Goal: Task Accomplishment & Management: Manage account settings

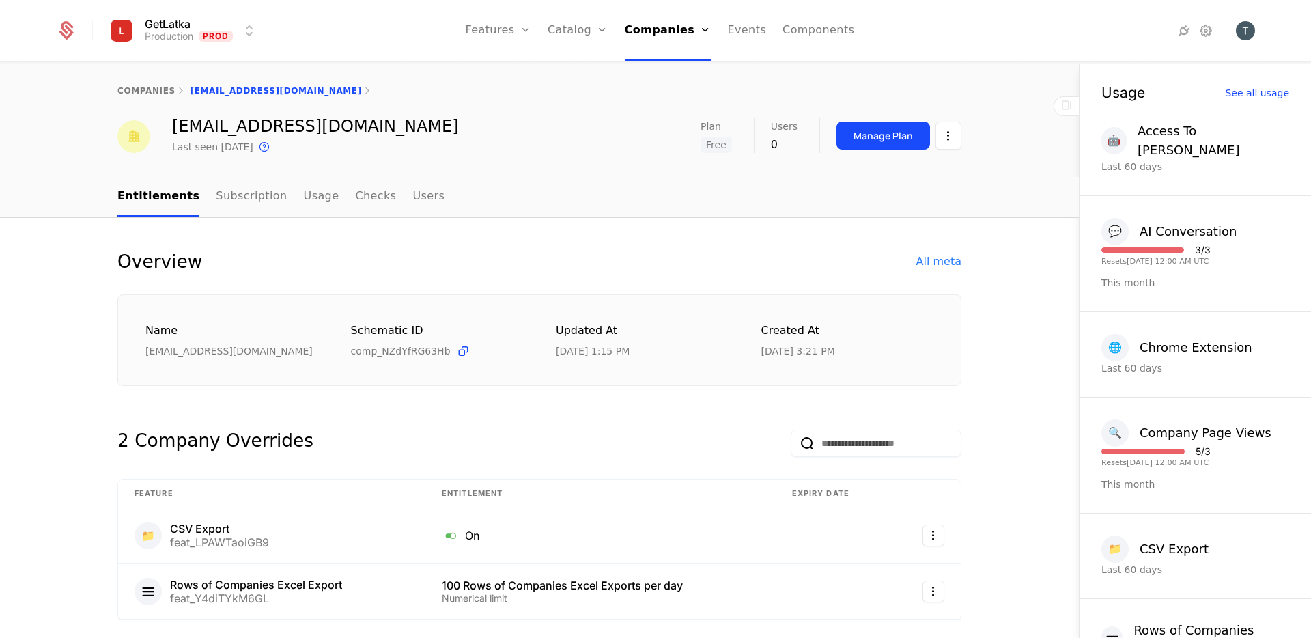
select select "**"
click at [679, 35] on link "Companies" at bounding box center [668, 30] width 87 height 61
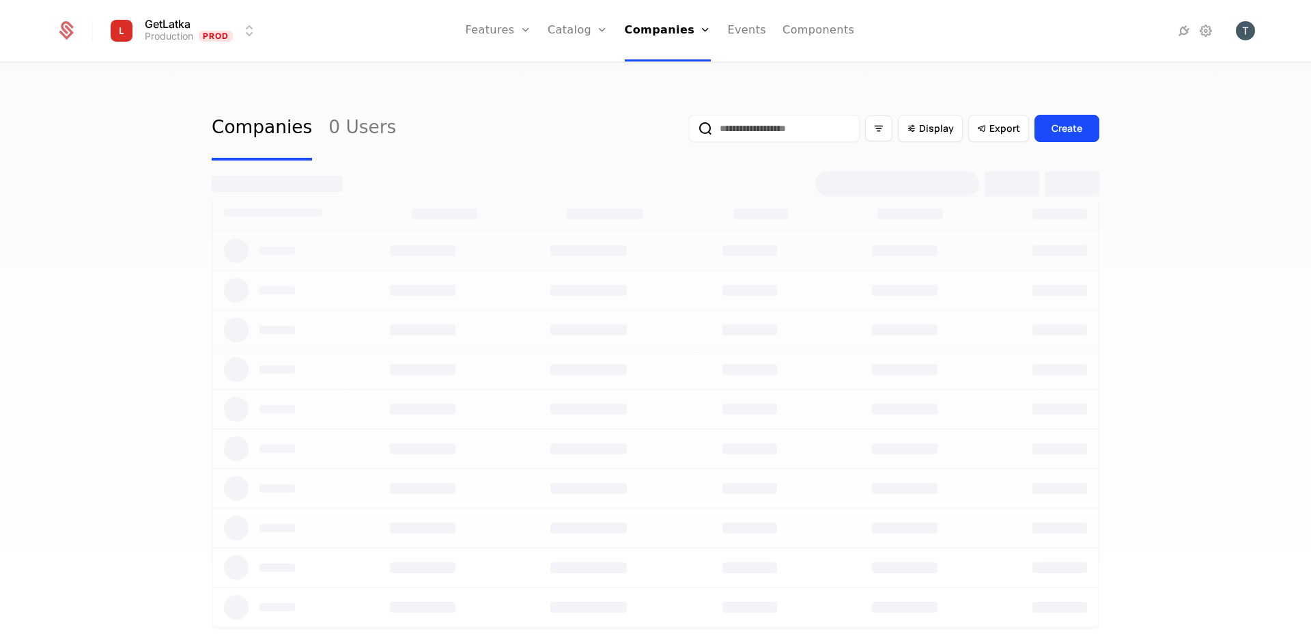
click at [761, 128] on input "email" at bounding box center [774, 128] width 171 height 27
paste input "**********"
type input "**********"
select select "**"
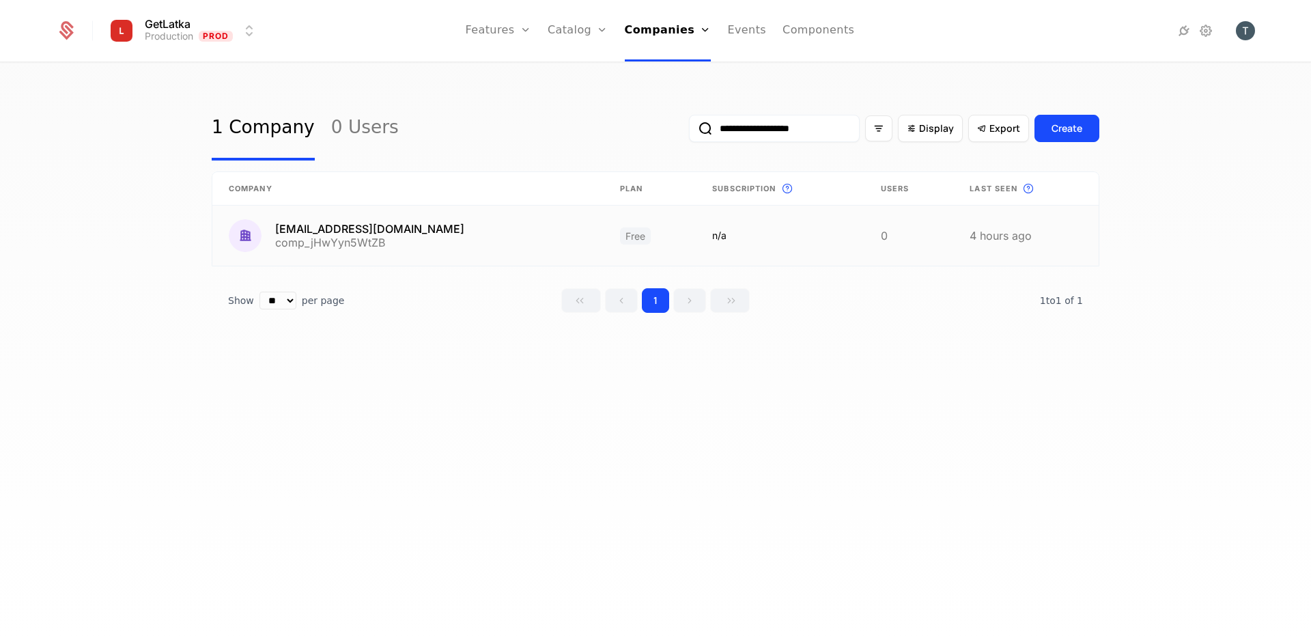
click at [408, 238] on link at bounding box center [407, 235] width 391 height 60
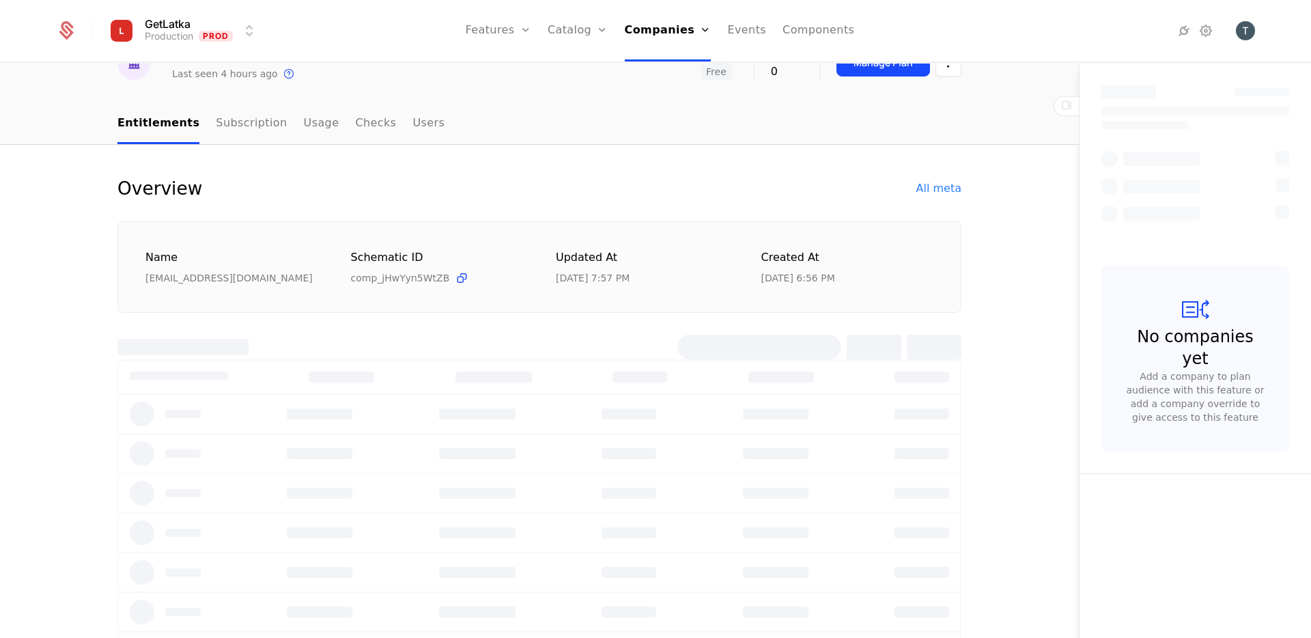
scroll to position [103, 0]
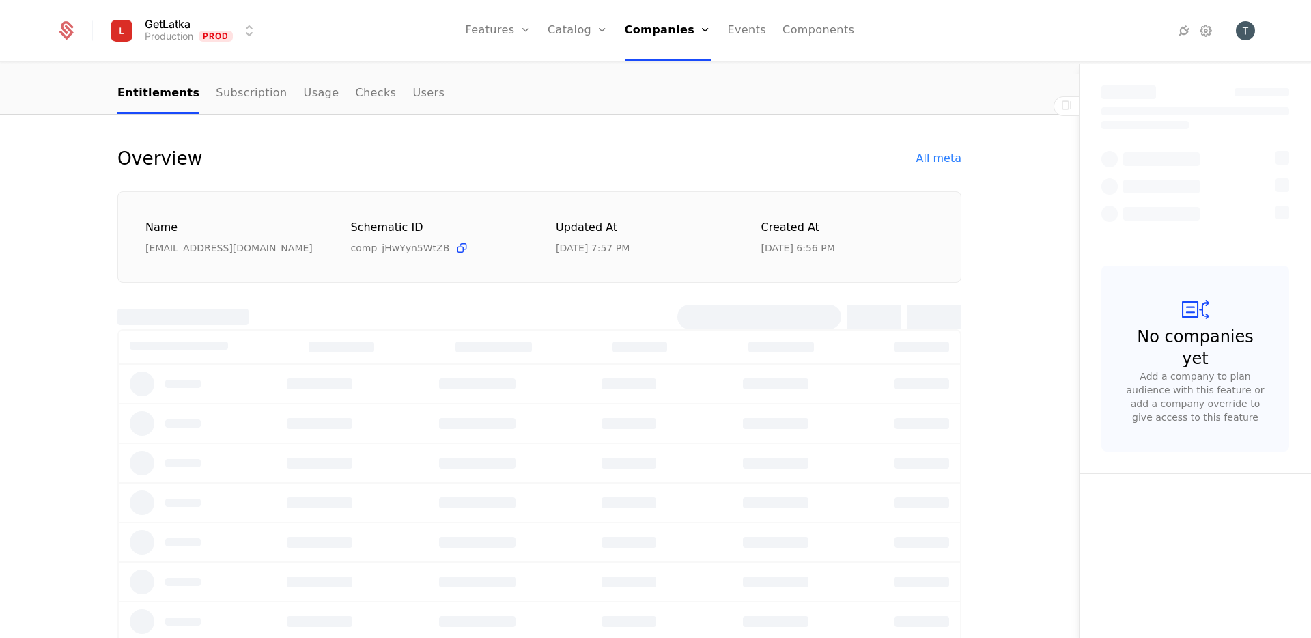
select select "**"
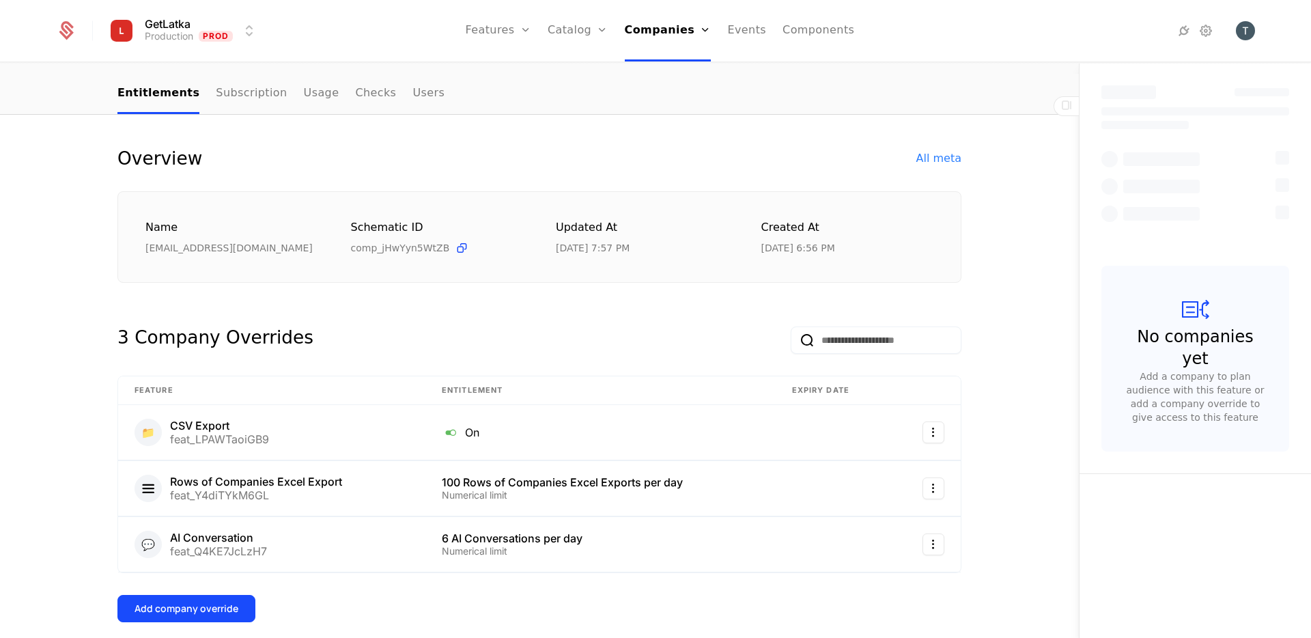
scroll to position [0, 0]
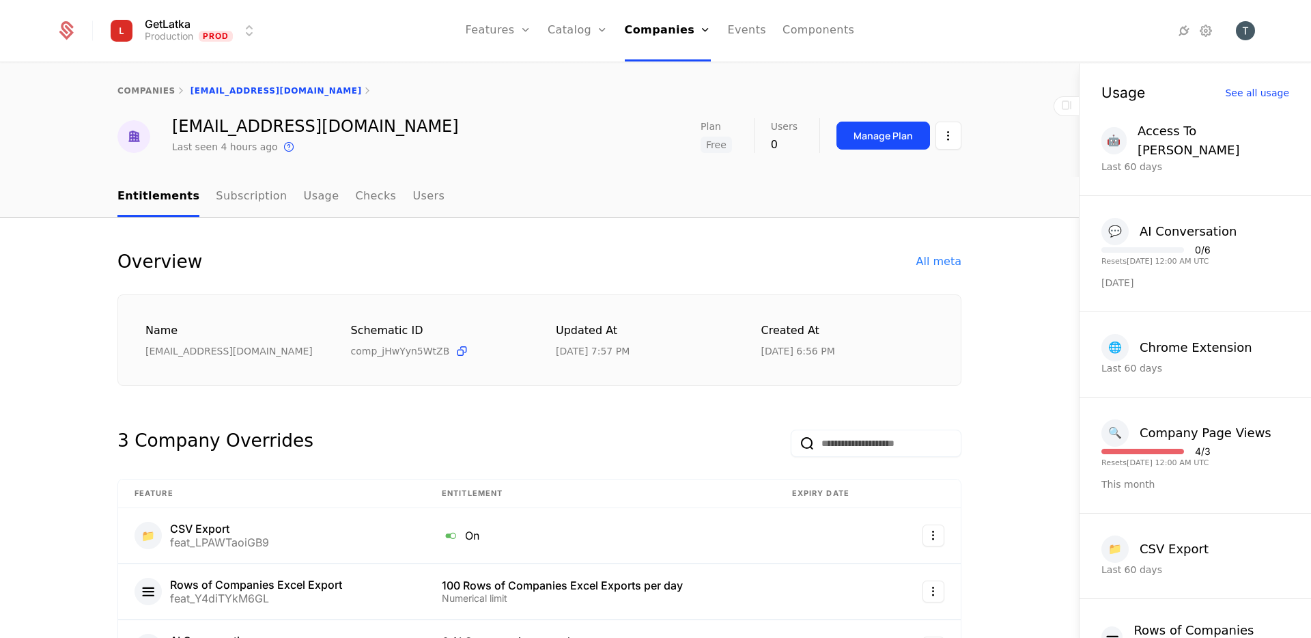
click at [948, 141] on html "GetLatka Production Prod Features Features Flags Catalog Plans Add Ons Credits …" at bounding box center [655, 319] width 1311 height 638
click at [859, 209] on div "Delete company" at bounding box center [891, 206] width 101 height 19
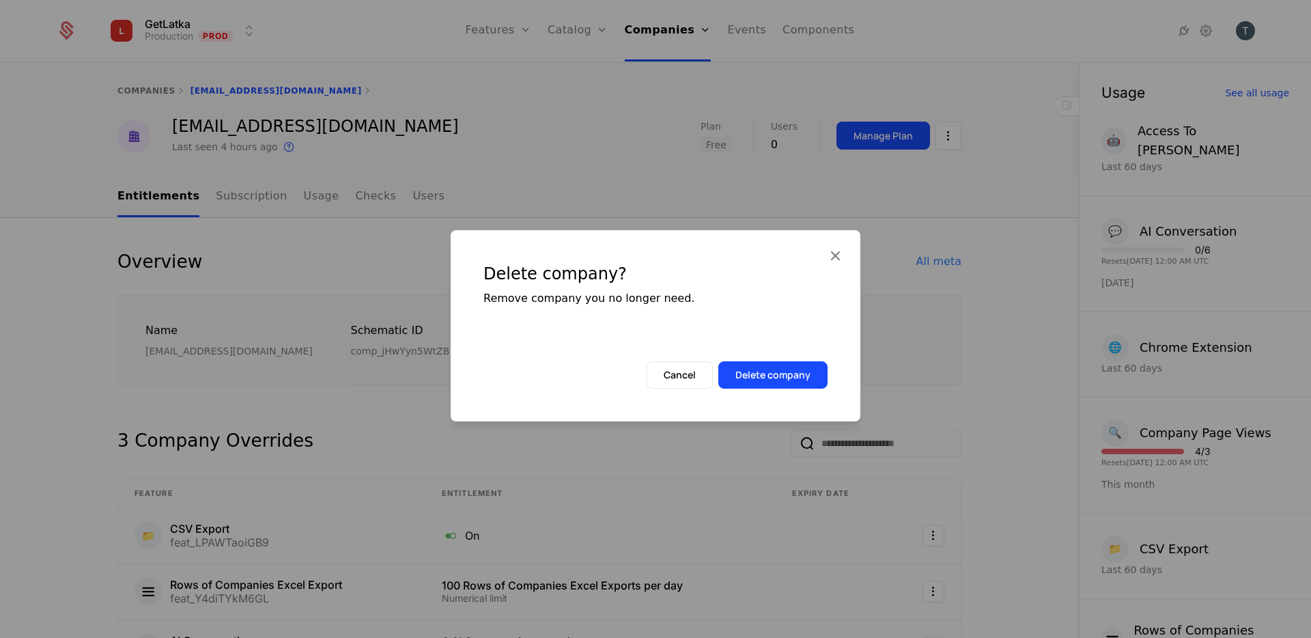
click at [794, 374] on button "Delete company" at bounding box center [772, 374] width 109 height 27
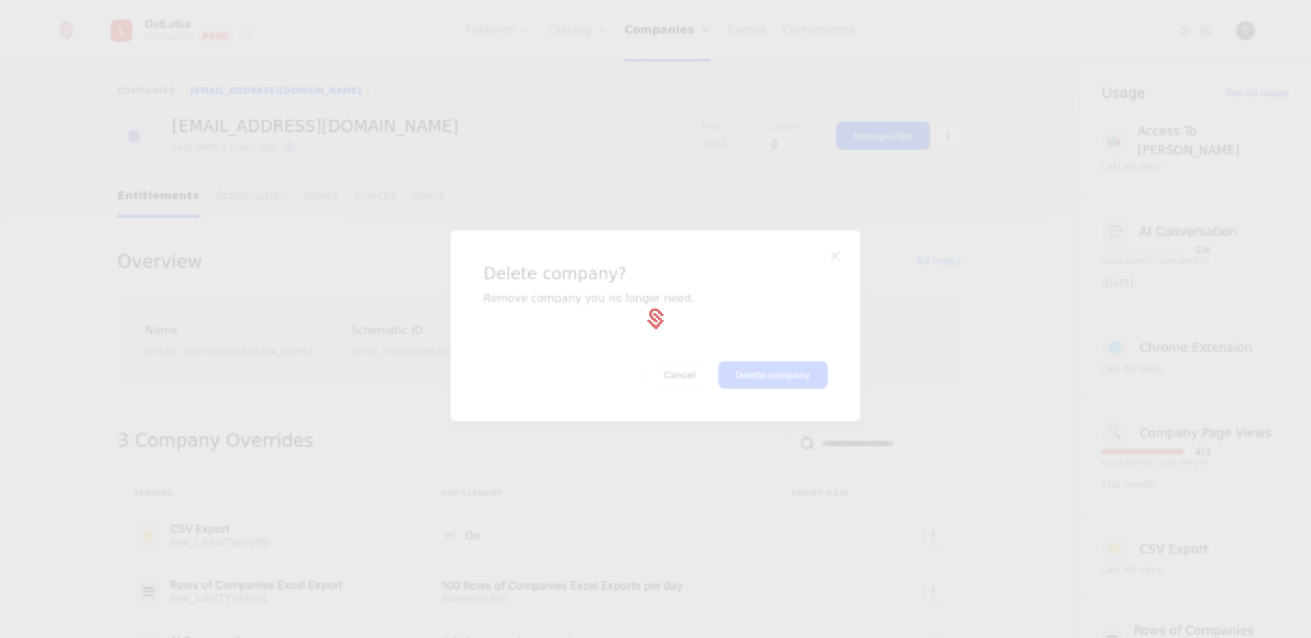
click at [954, 46] on div at bounding box center [655, 319] width 1311 height 638
select select "**"
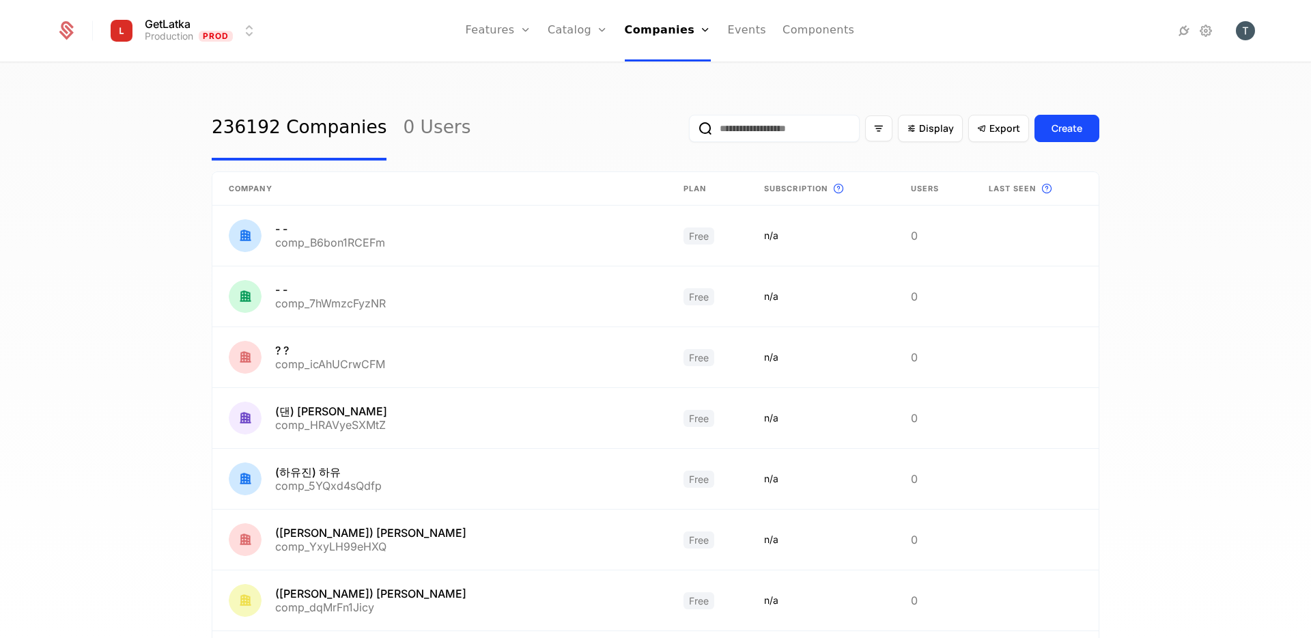
click at [745, 137] on input "email" at bounding box center [774, 128] width 171 height 27
paste input "**********"
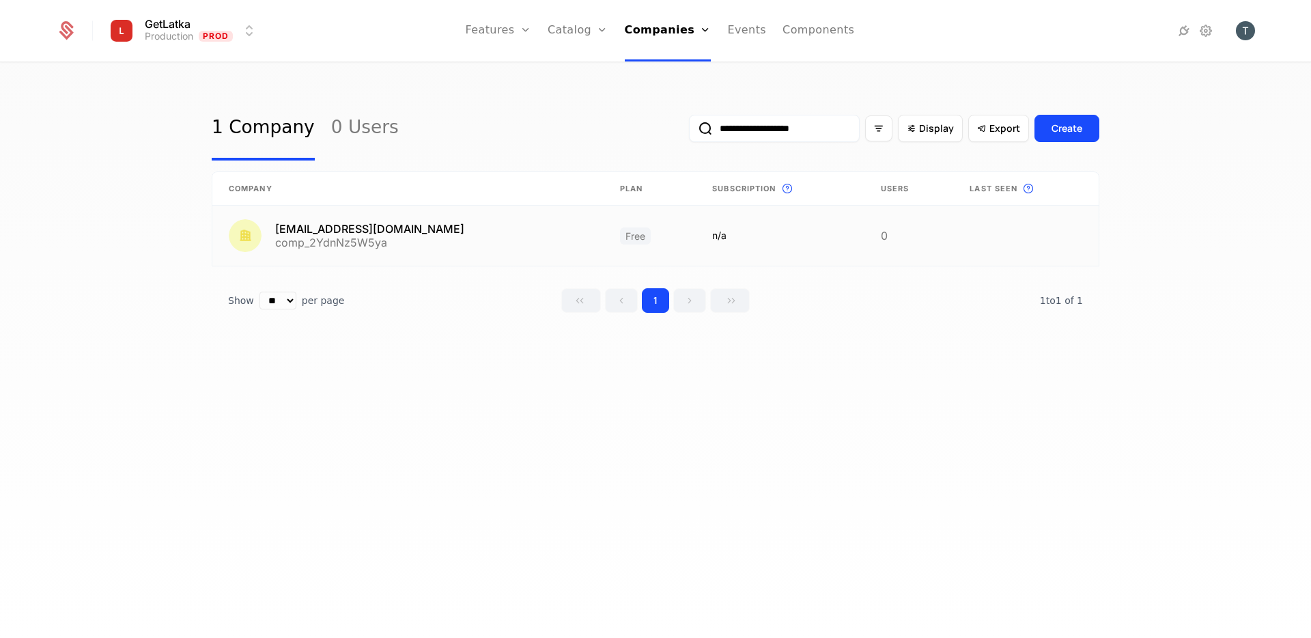
type input "**********"
click at [413, 221] on link at bounding box center [407, 235] width 391 height 60
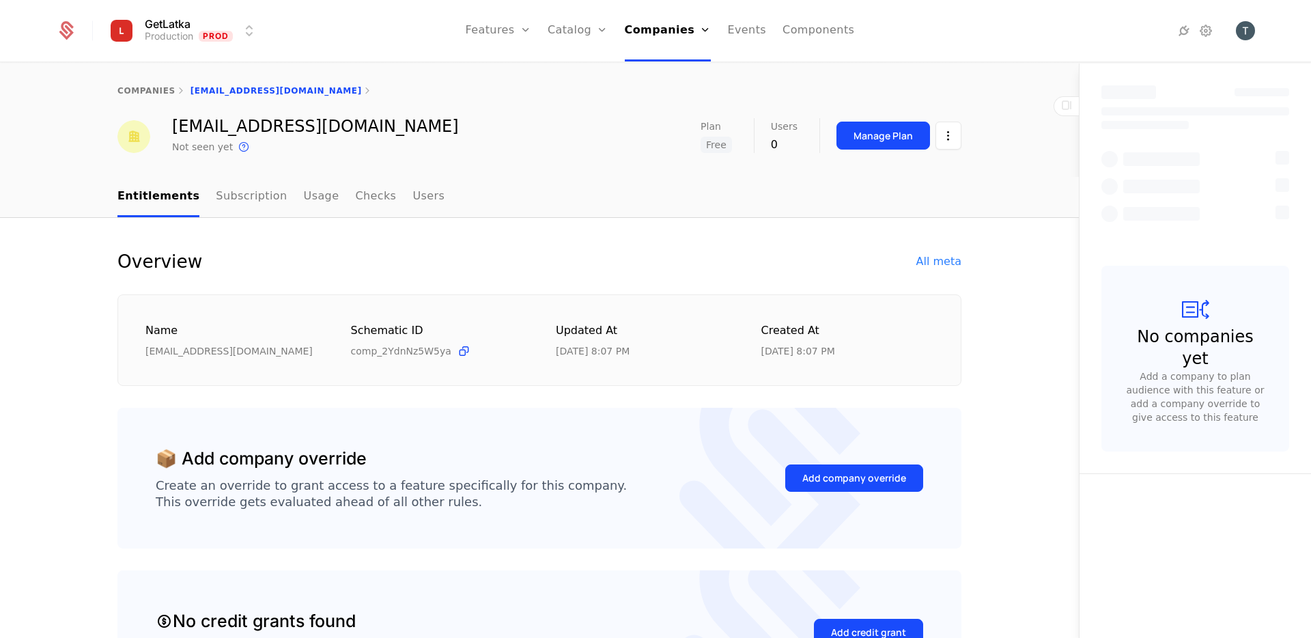
select select "**"
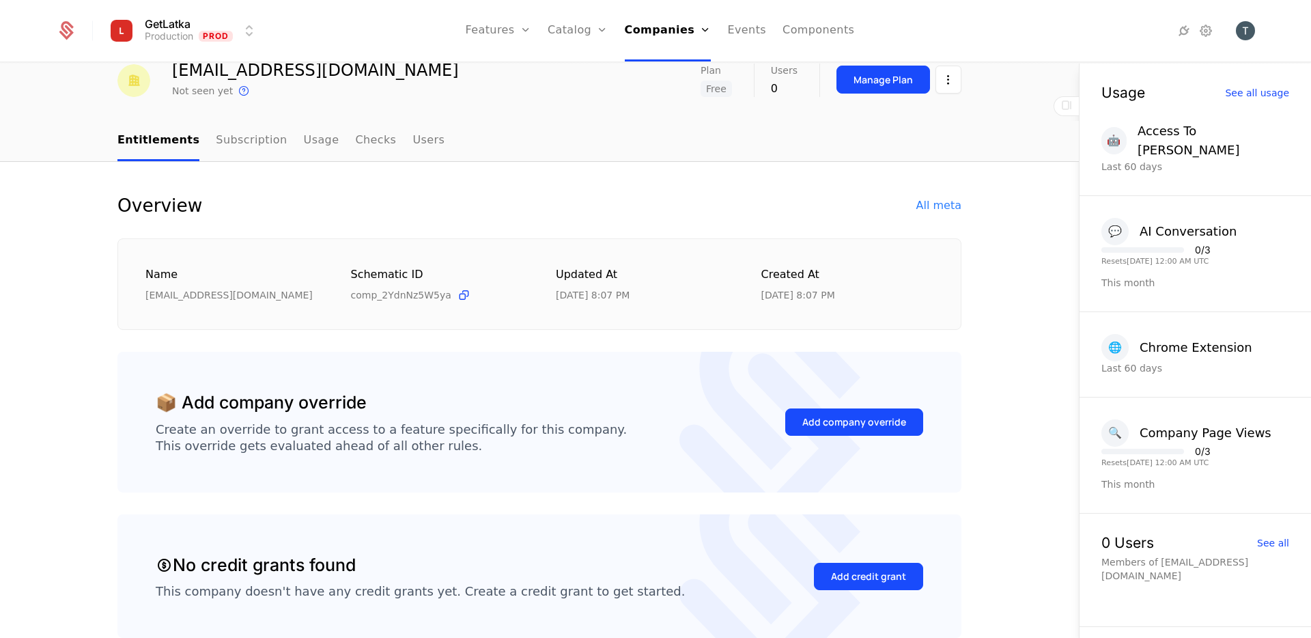
scroll to position [33, 0]
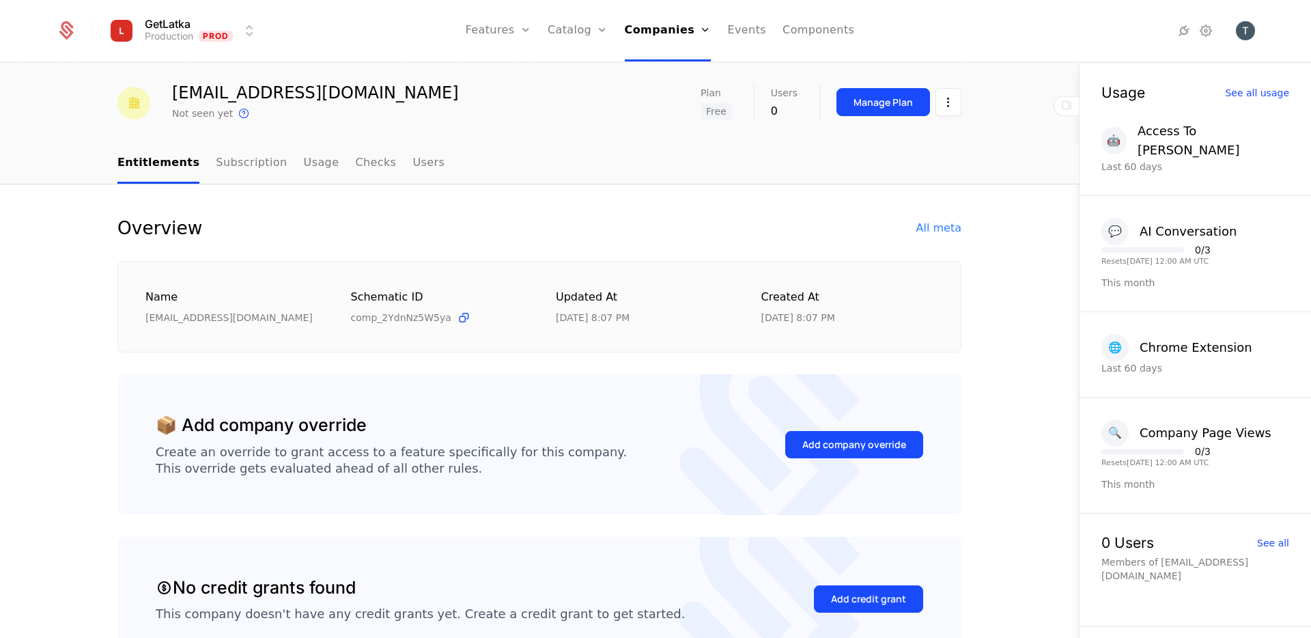
click at [841, 451] on div "Add company override" at bounding box center [854, 445] width 104 height 14
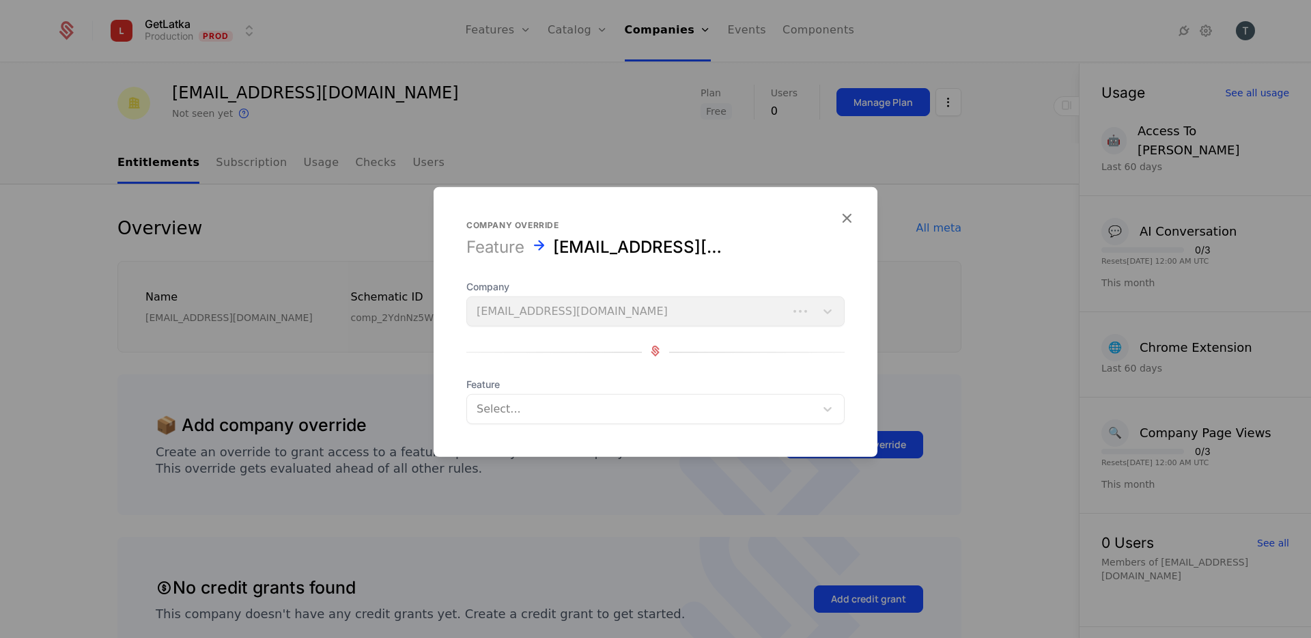
click at [584, 381] on span "Feature" at bounding box center [655, 385] width 378 height 14
click at [584, 397] on div "Select..." at bounding box center [641, 409] width 348 height 25
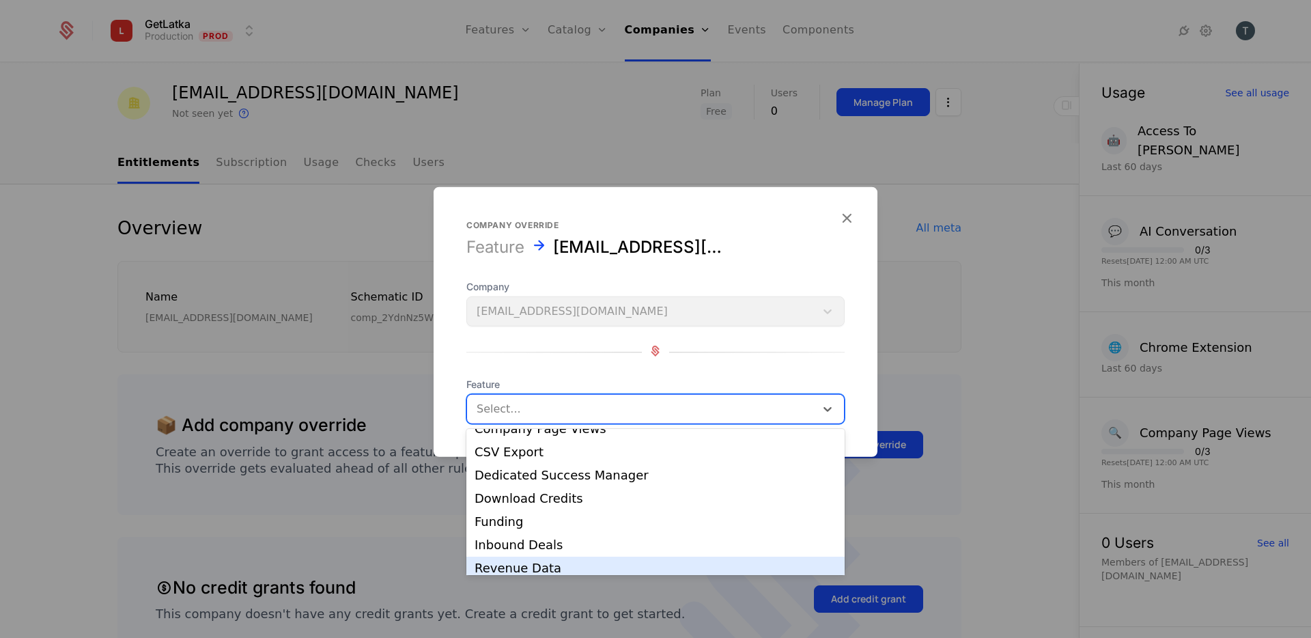
scroll to position [153, 0]
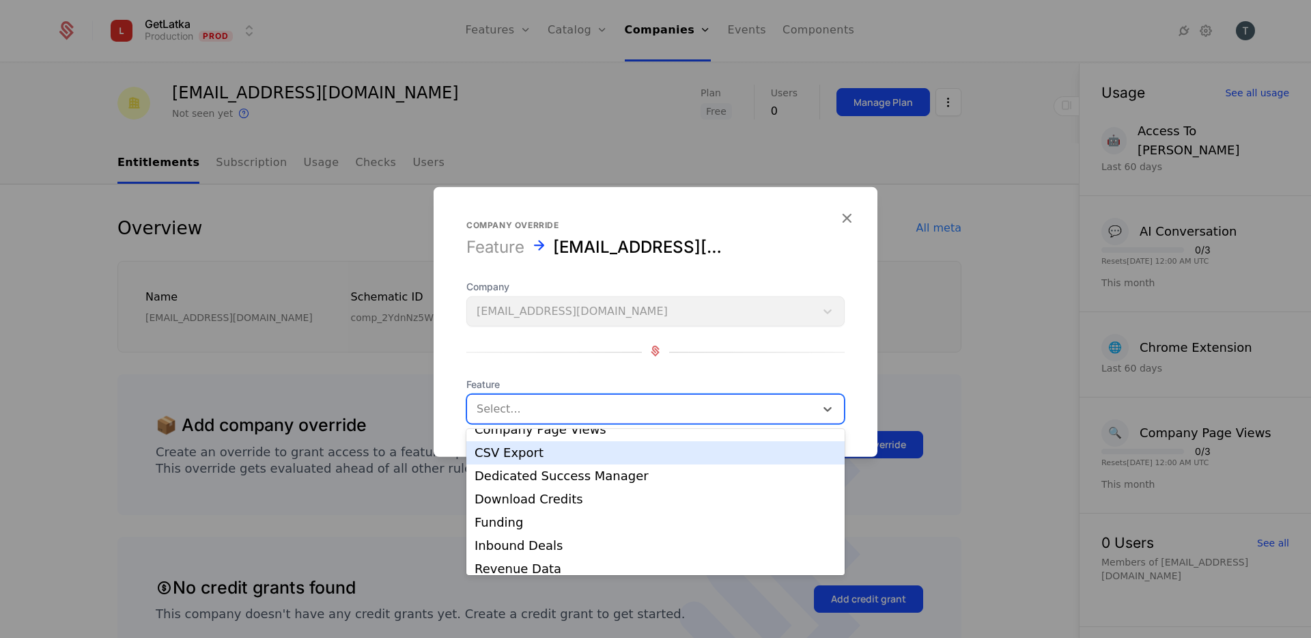
click at [528, 458] on div "CSV Export" at bounding box center [655, 452] width 362 height 12
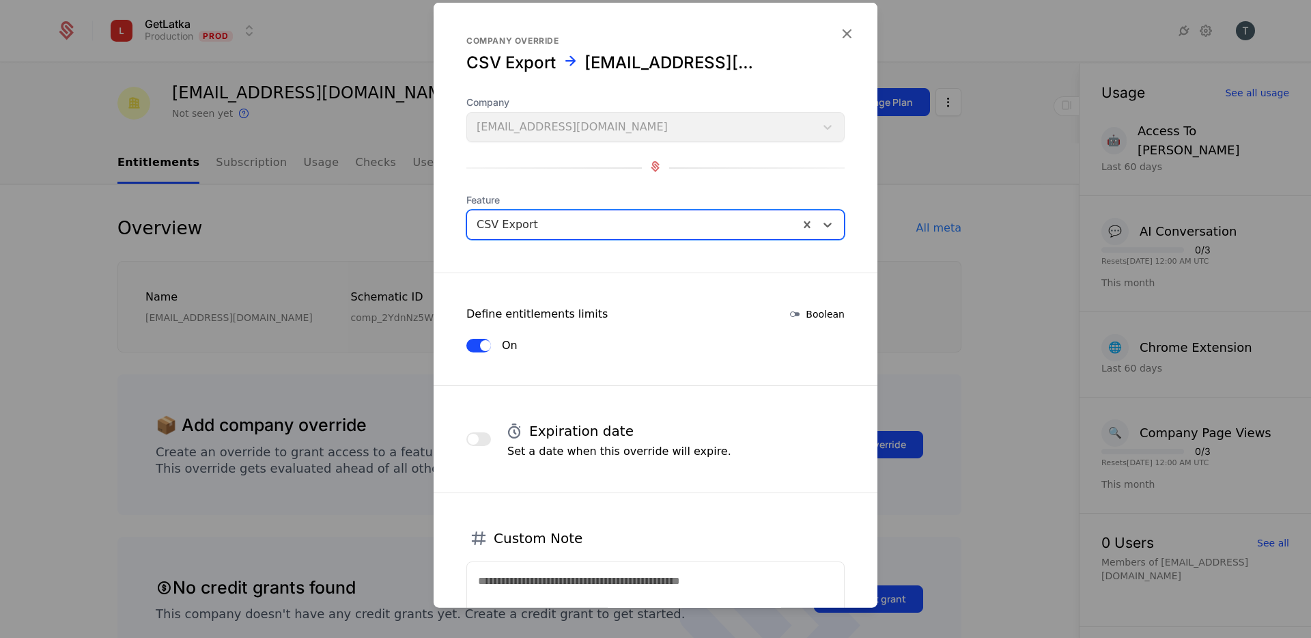
scroll to position [121, 0]
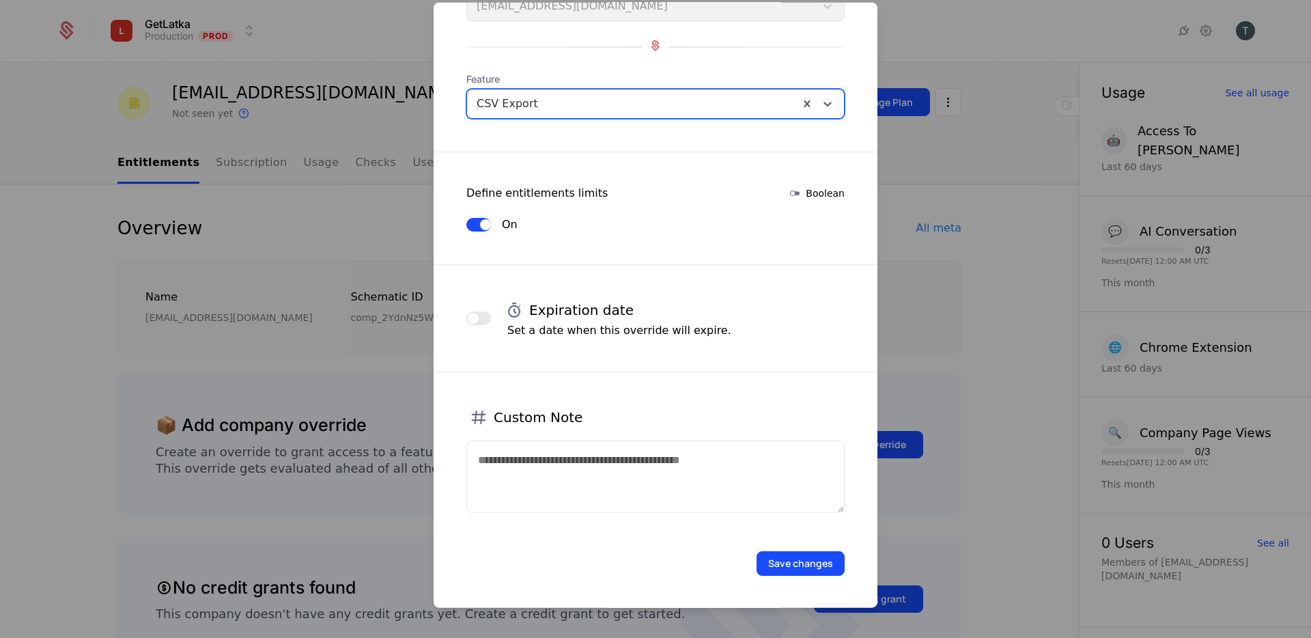
click at [776, 565] on button "Save changes" at bounding box center [800, 563] width 88 height 25
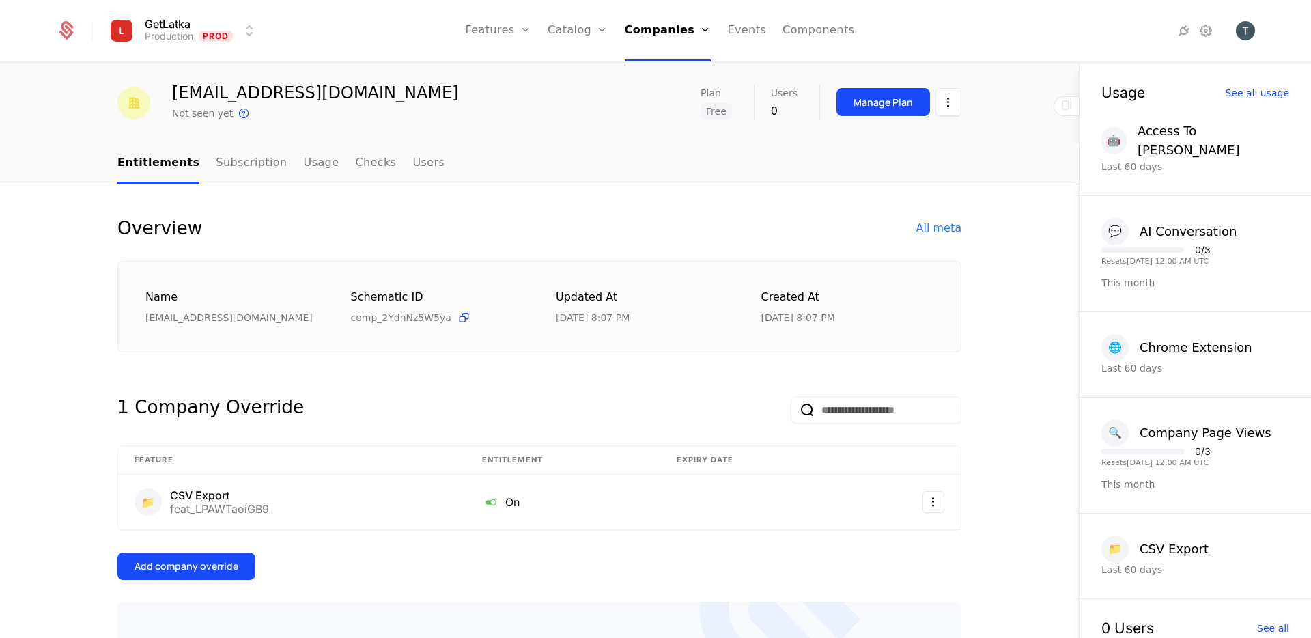
click at [185, 565] on div "Add company override" at bounding box center [186, 566] width 104 height 14
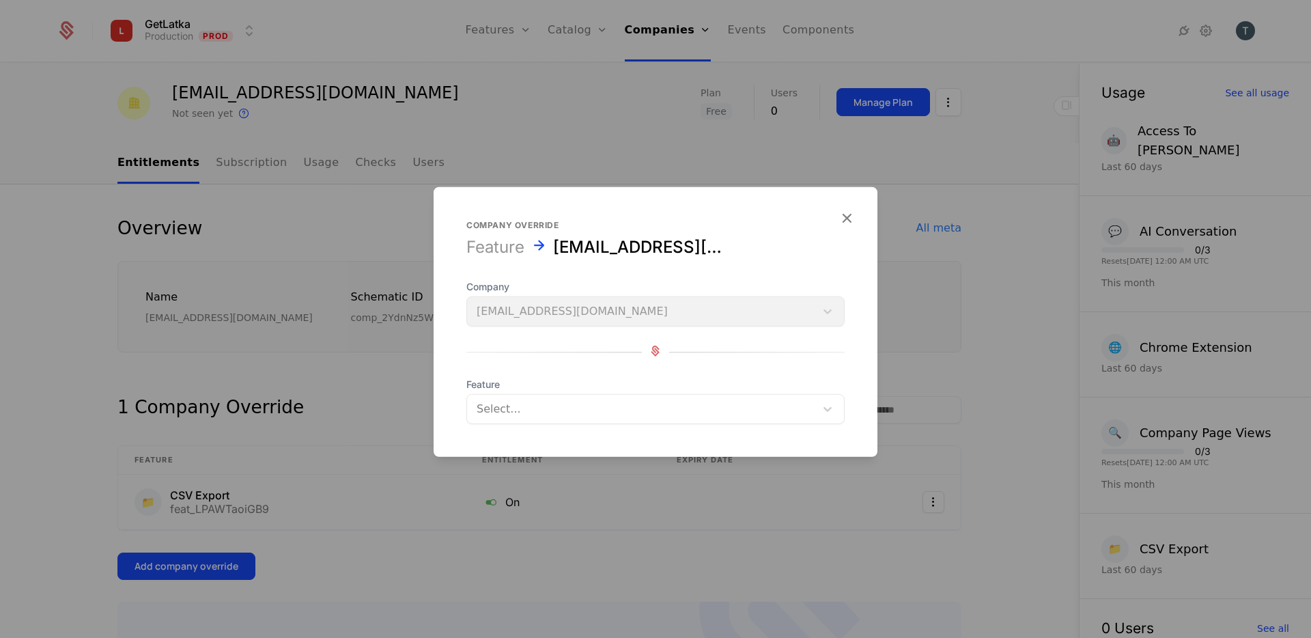
click at [599, 416] on div at bounding box center [641, 408] width 329 height 19
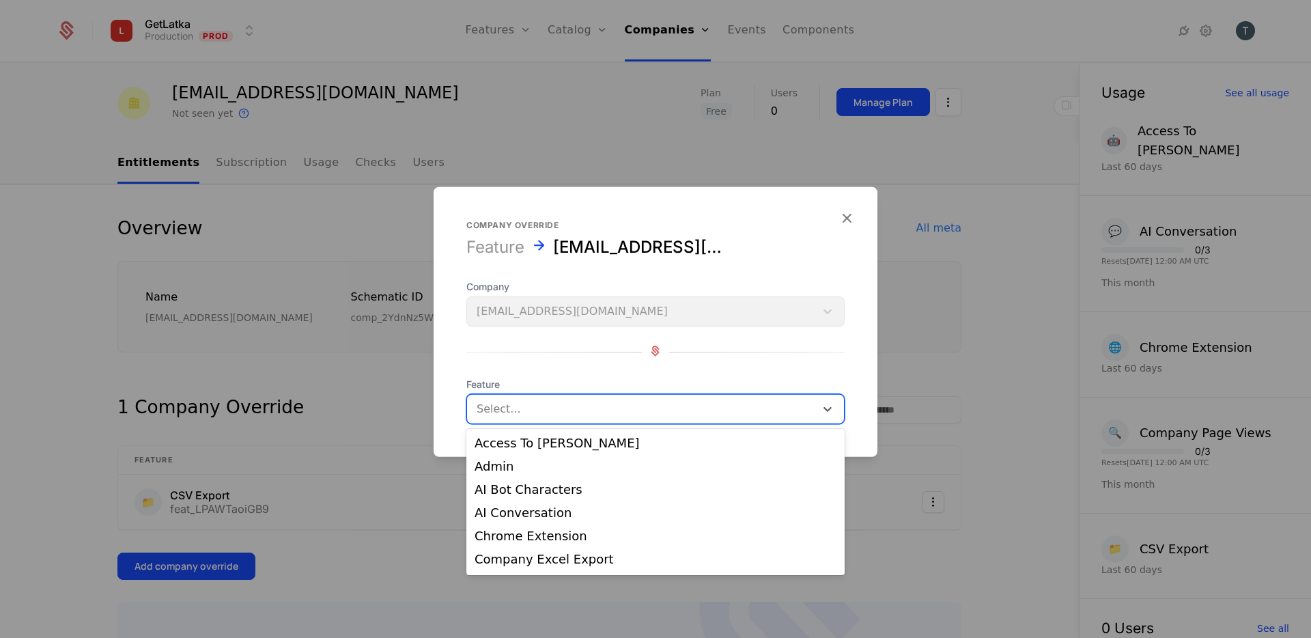
scroll to position [208, 0]
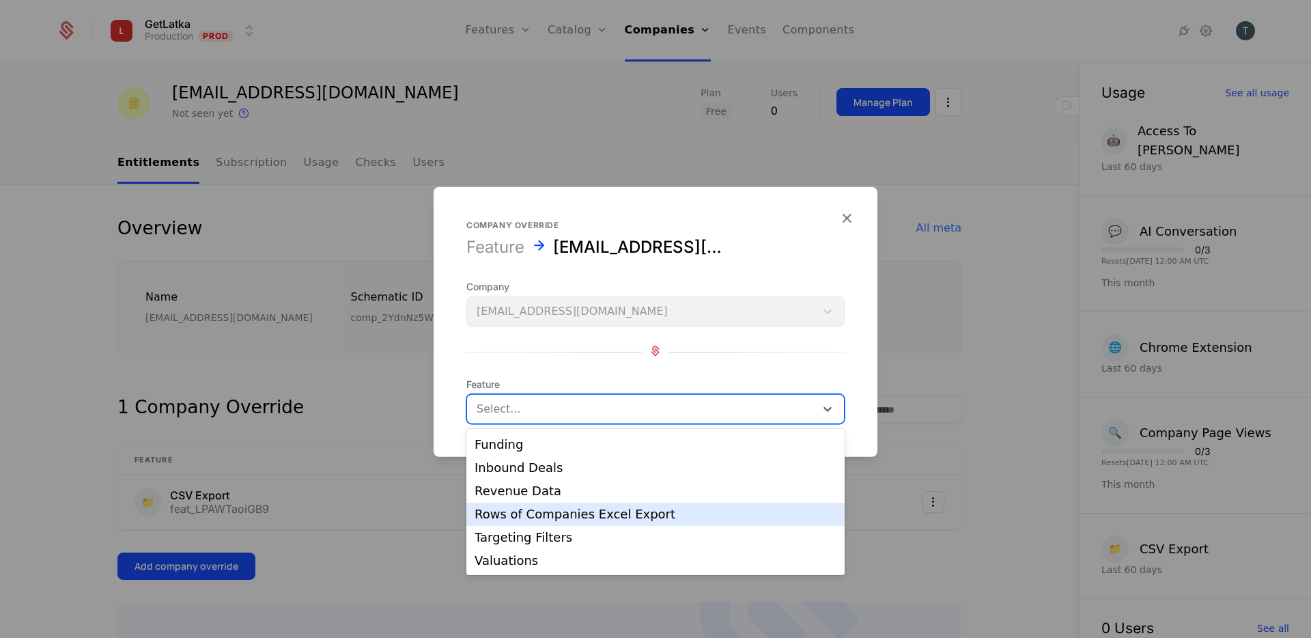
click at [603, 515] on div "Rows of Companies Excel Export" at bounding box center [655, 514] width 362 height 12
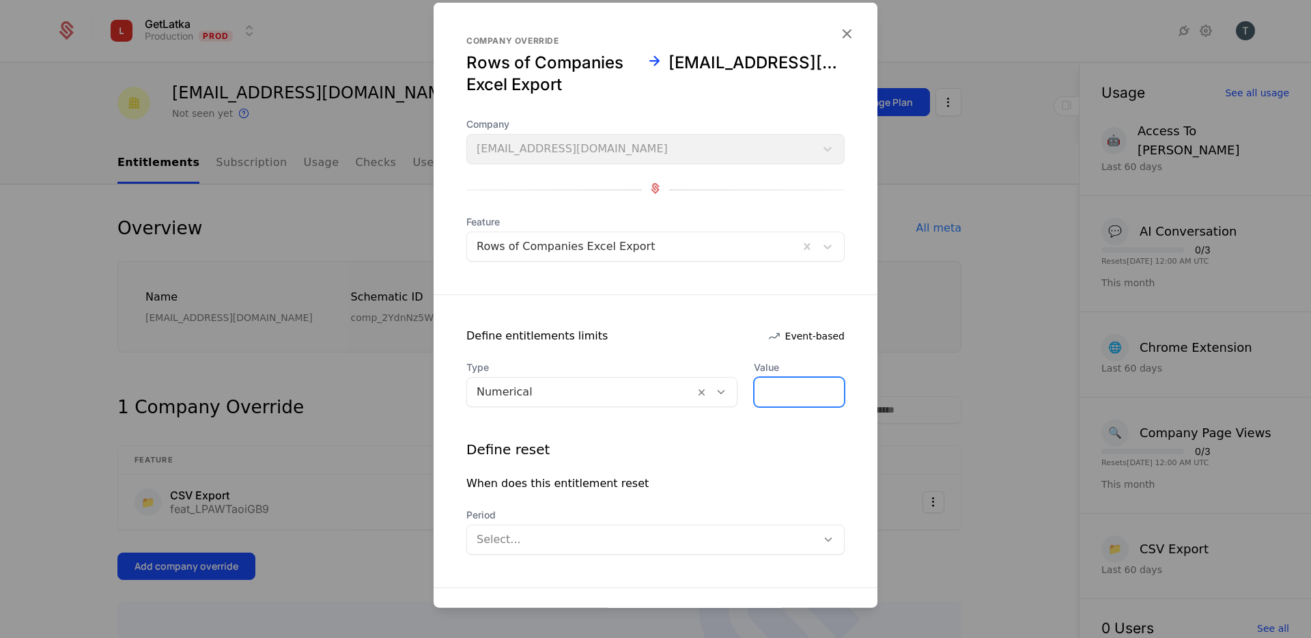
click at [814, 395] on input "*" at bounding box center [798, 392] width 89 height 29
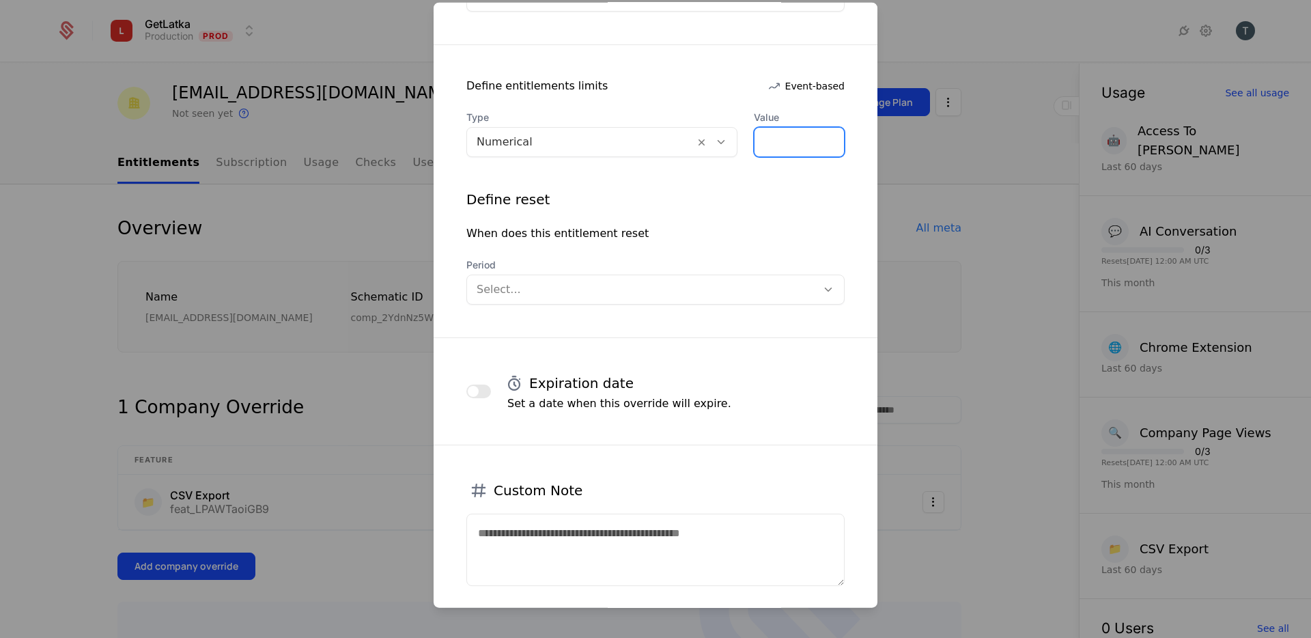
scroll to position [323, 0]
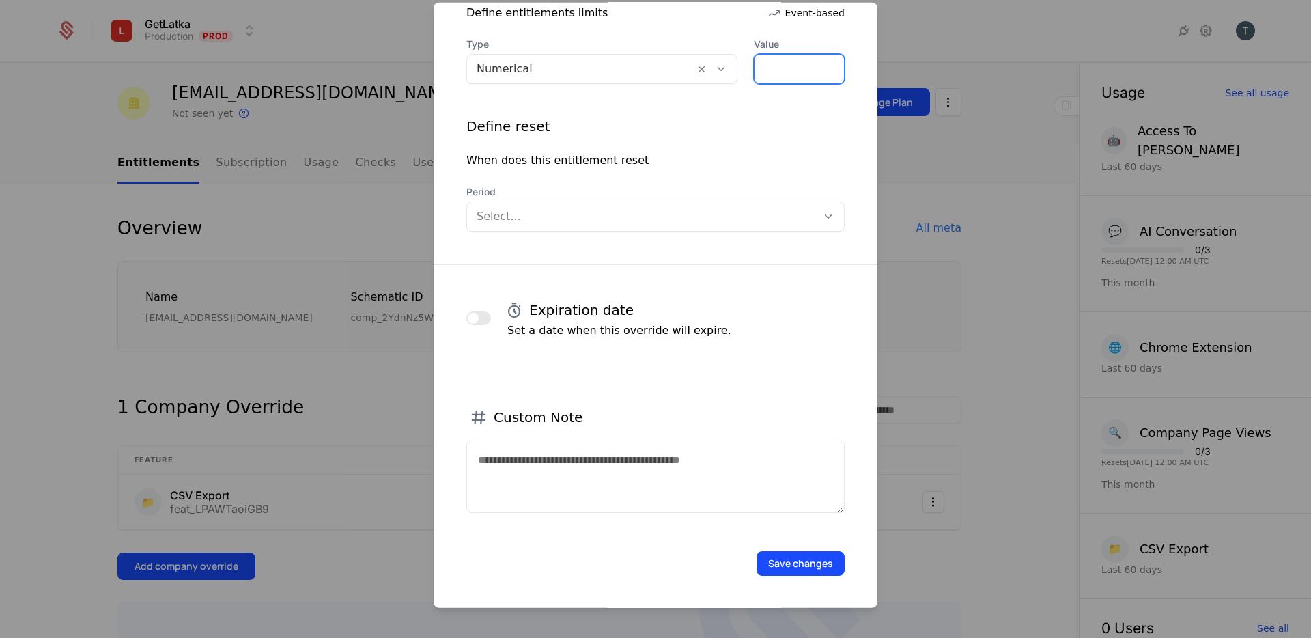
type input "***"
click at [790, 551] on button "Save changes" at bounding box center [800, 563] width 88 height 25
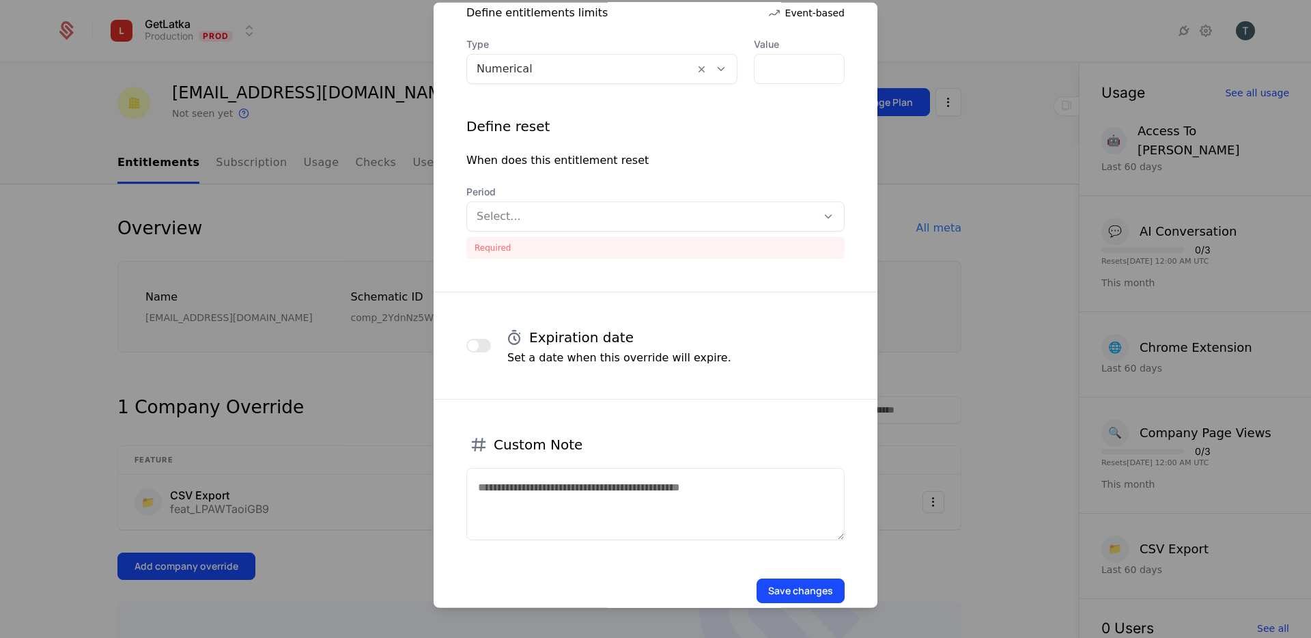
click at [666, 223] on div at bounding box center [642, 216] width 330 height 19
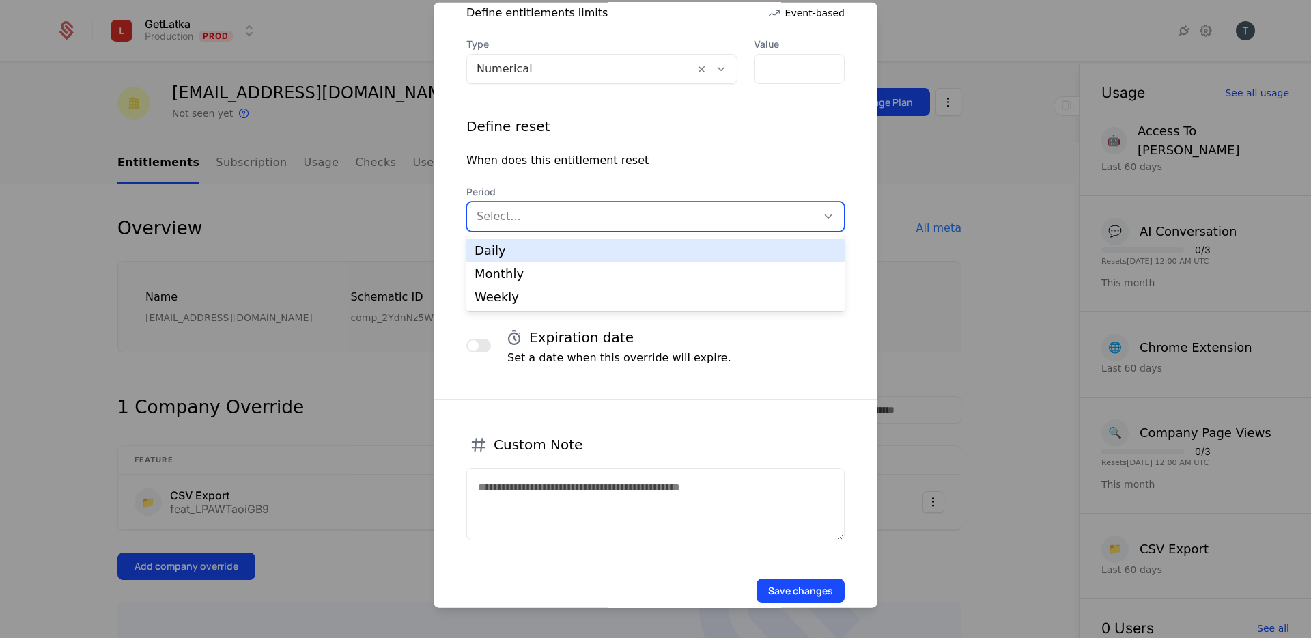
click at [609, 257] on div "Daily" at bounding box center [655, 250] width 378 height 23
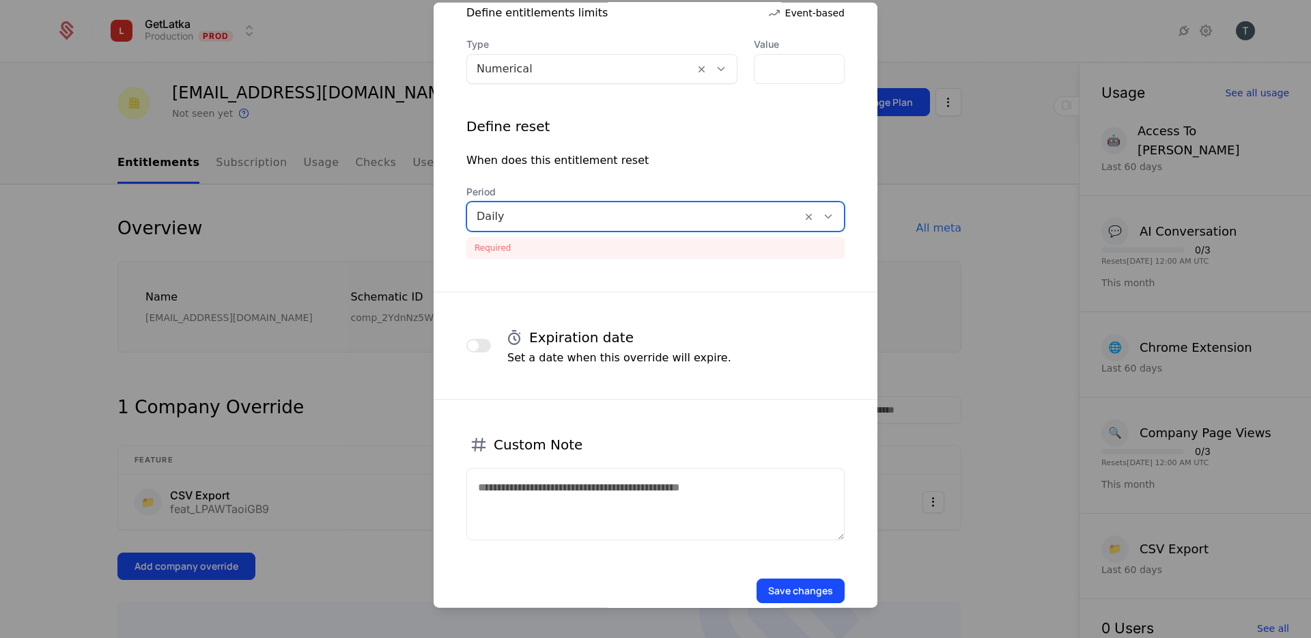
click at [823, 584] on button "Save changes" at bounding box center [800, 590] width 88 height 25
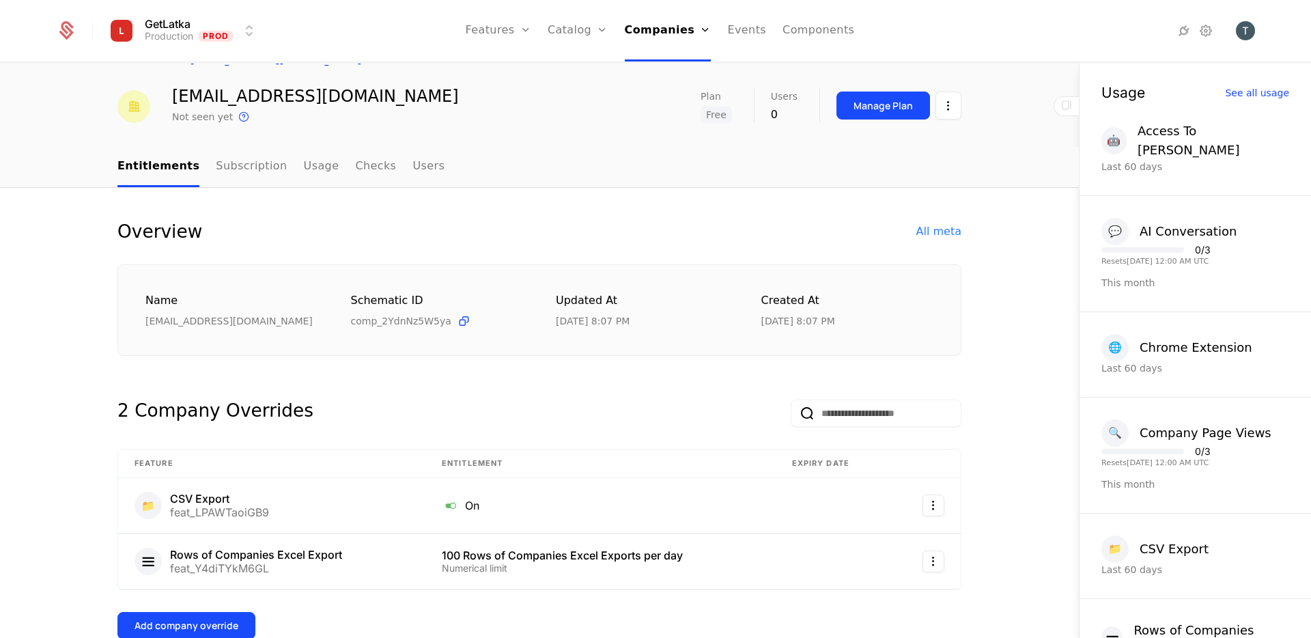
scroll to position [25, 0]
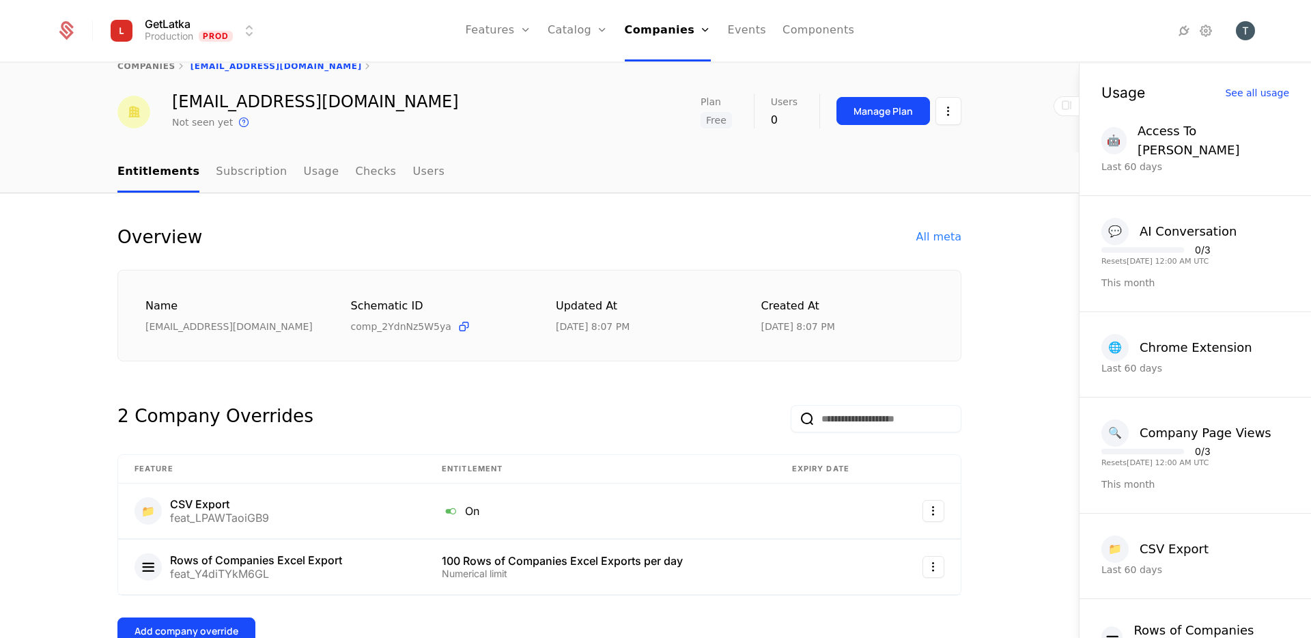
click at [339, 291] on div "Name tsovakwork@gmail.com Schematic ID comp_2YdnNz5W5ya Updated at 9/29/25, 8:0…" at bounding box center [539, 316] width 844 height 92
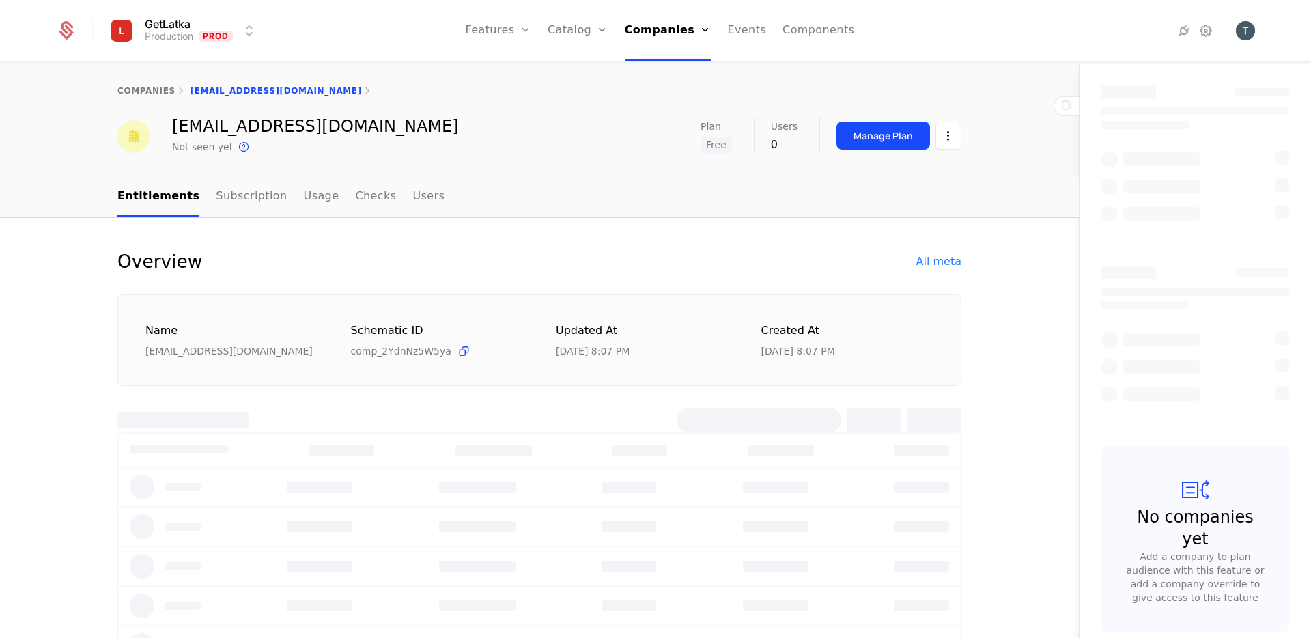
select select "**"
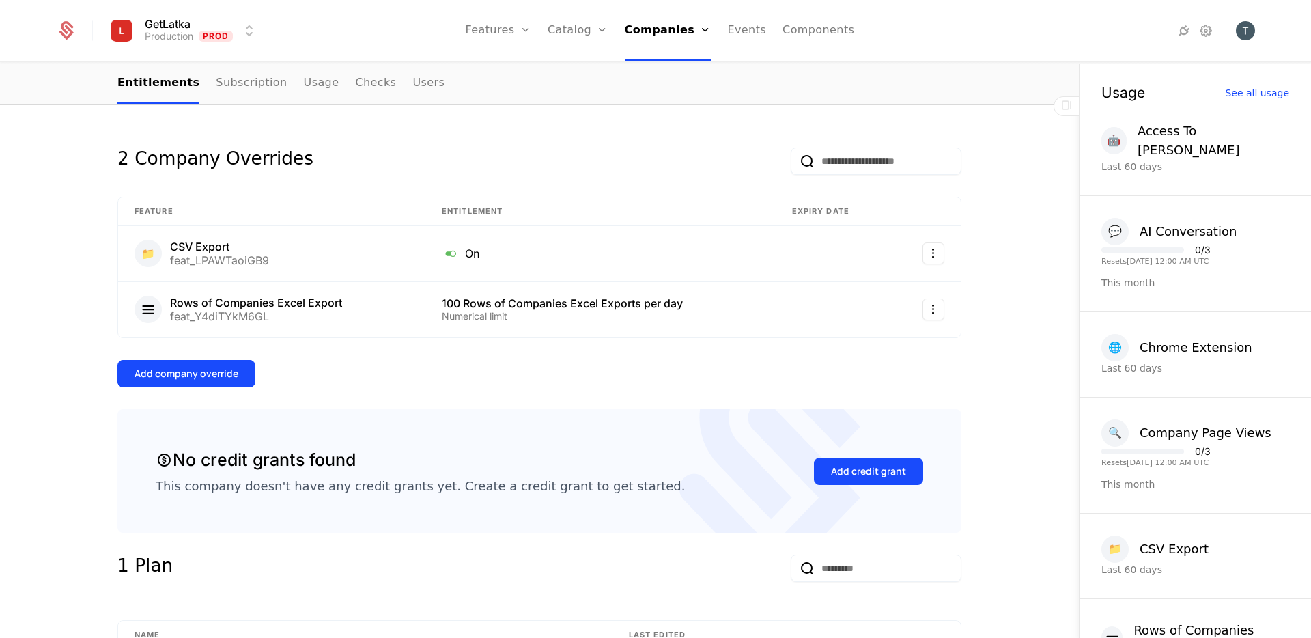
scroll to position [230, 0]
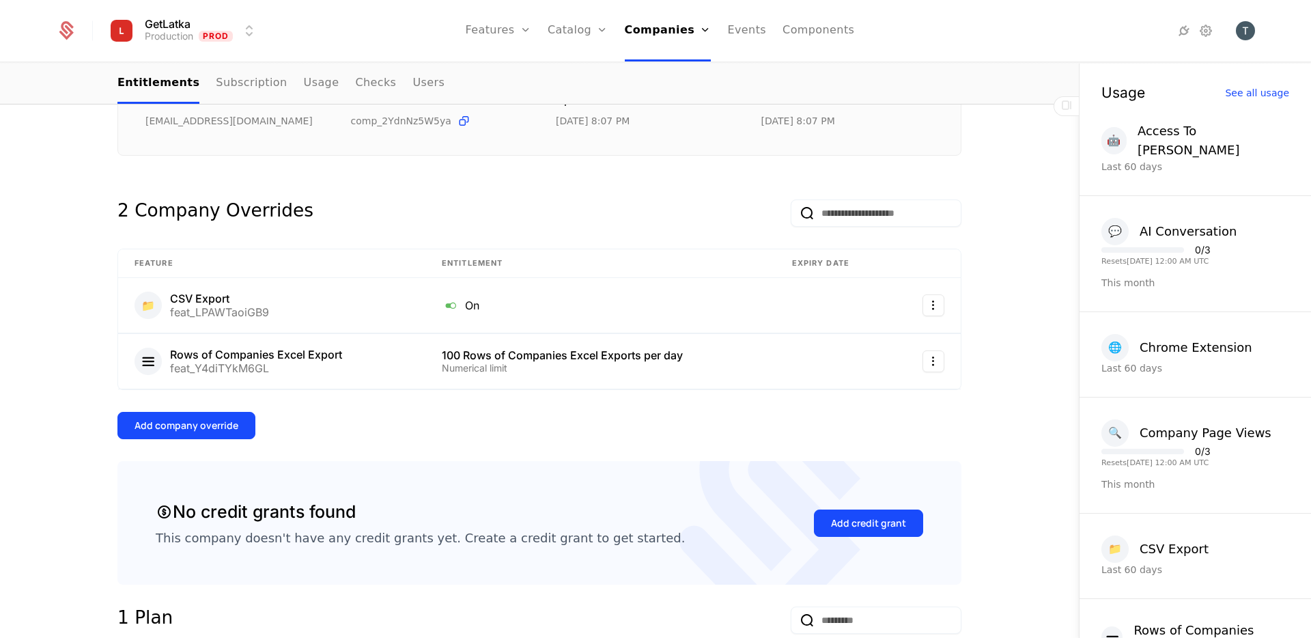
click at [243, 421] on button "Add company override" at bounding box center [186, 425] width 138 height 27
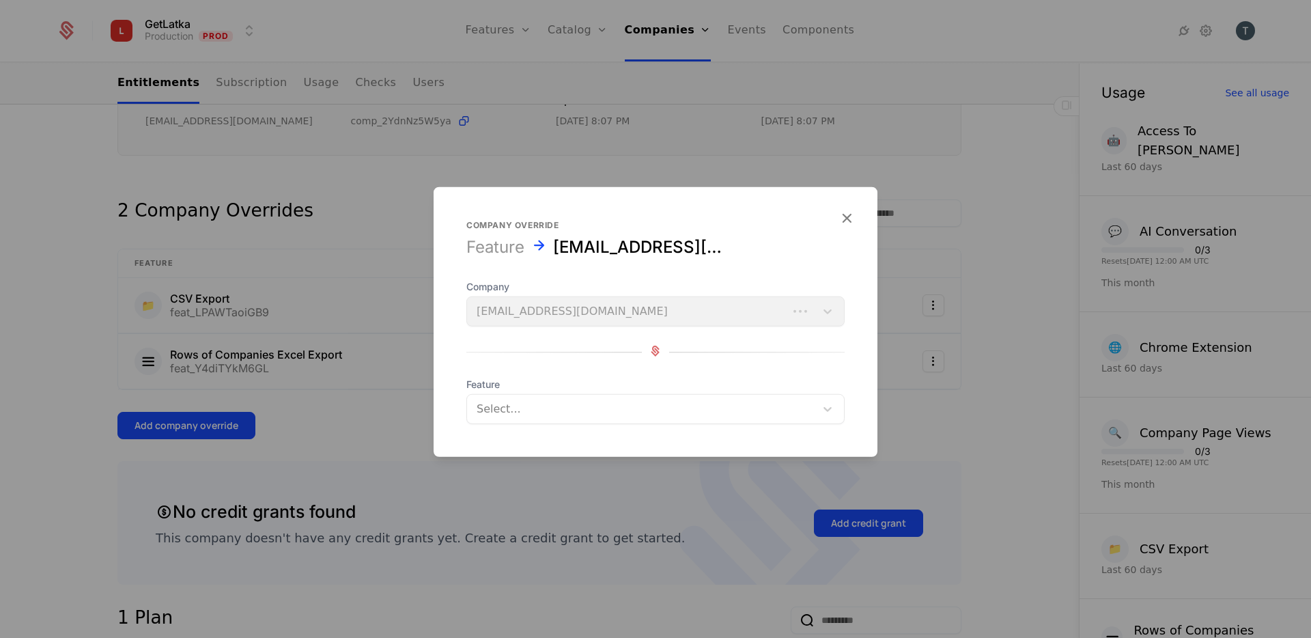
click at [528, 431] on form "Company override Feature tsovakwork@gmail.com Company tsovakwork@gmail.com Feat…" at bounding box center [655, 322] width 444 height 270
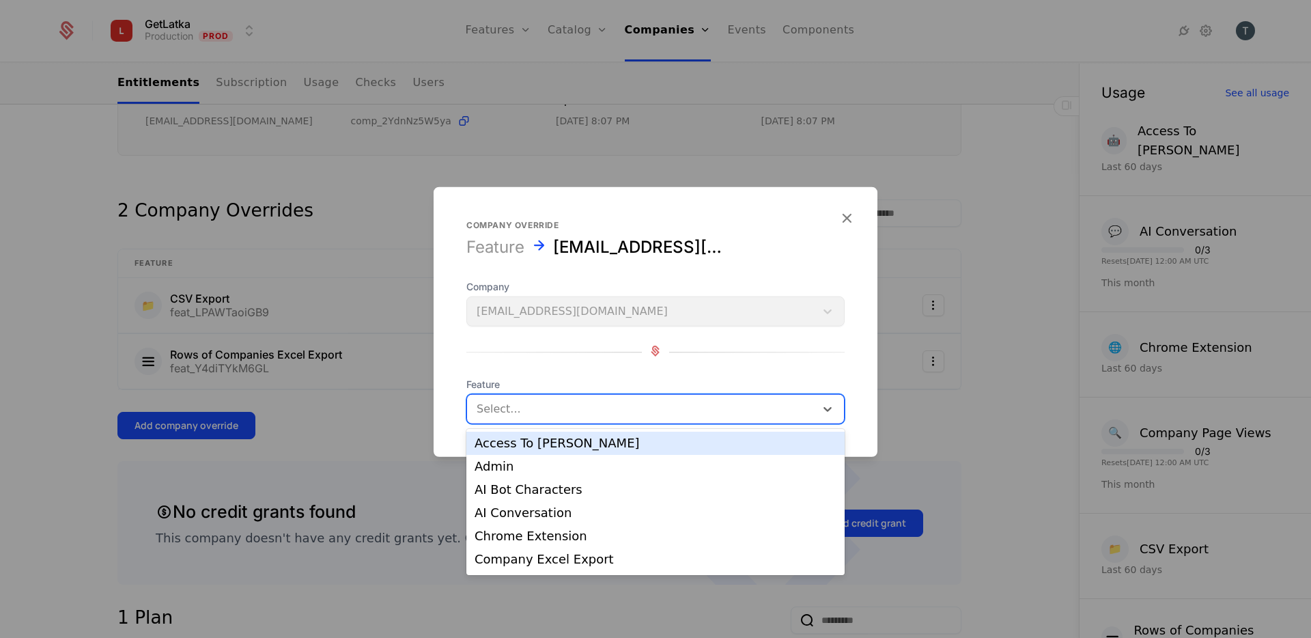
click at [513, 418] on div "Select..." at bounding box center [641, 409] width 348 height 25
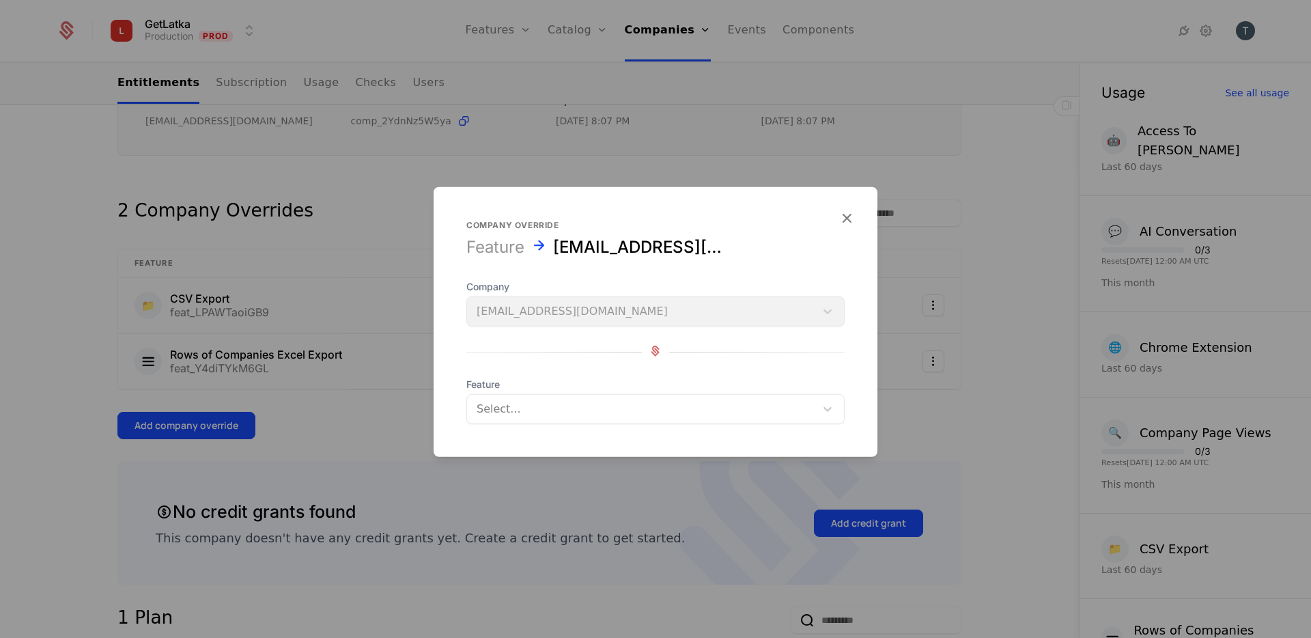
click at [848, 219] on icon "button" at bounding box center [847, 218] width 18 height 18
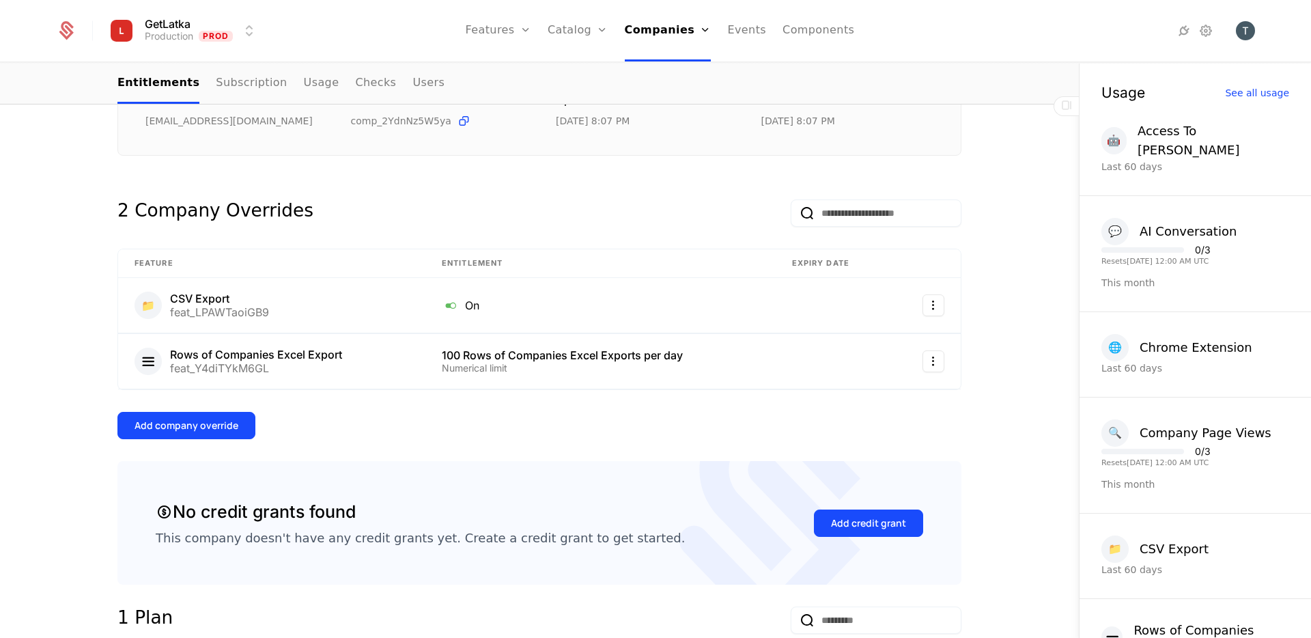
click at [658, 180] on div "2 Company Overrides" at bounding box center [539, 201] width 844 height 49
click at [222, 421] on div "Add company override" at bounding box center [186, 425] width 104 height 14
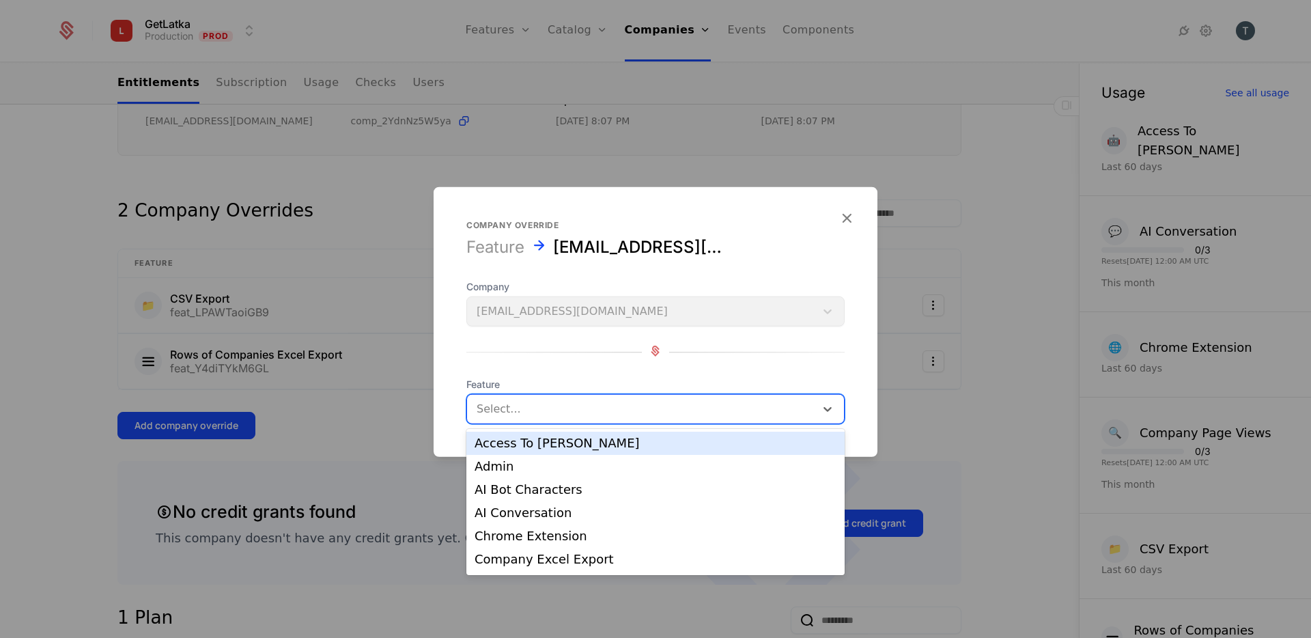
click at [549, 417] on div at bounding box center [641, 408] width 329 height 19
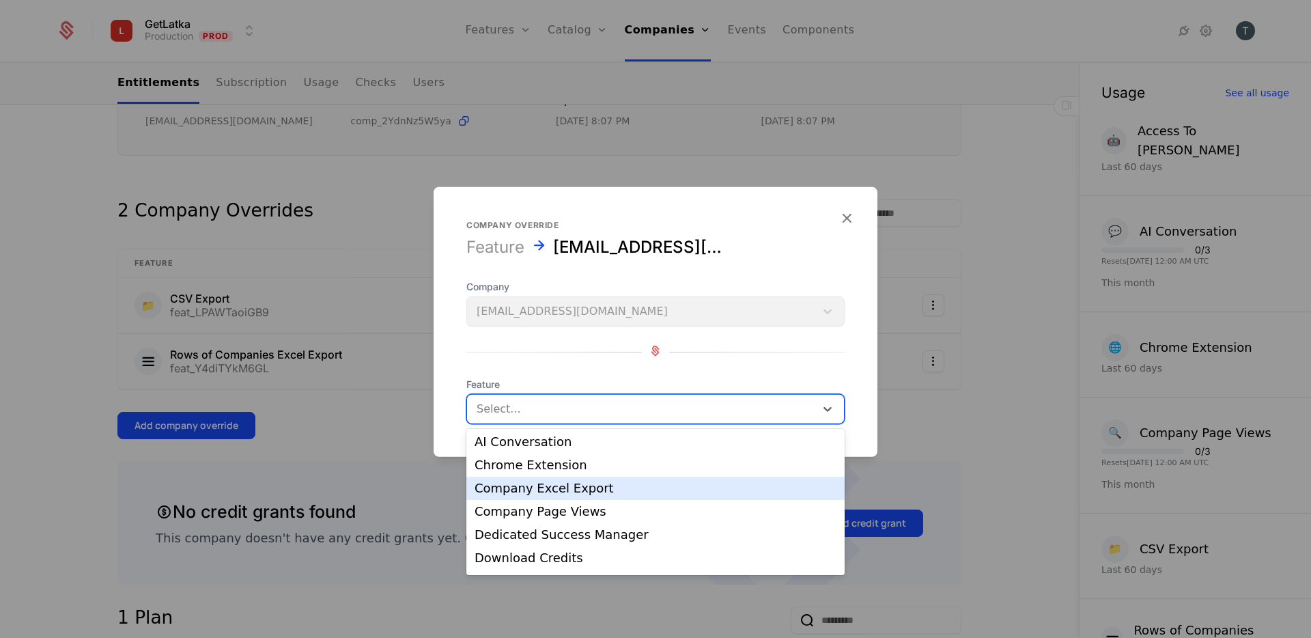
click at [590, 487] on div "Company Excel Export" at bounding box center [655, 488] width 362 height 12
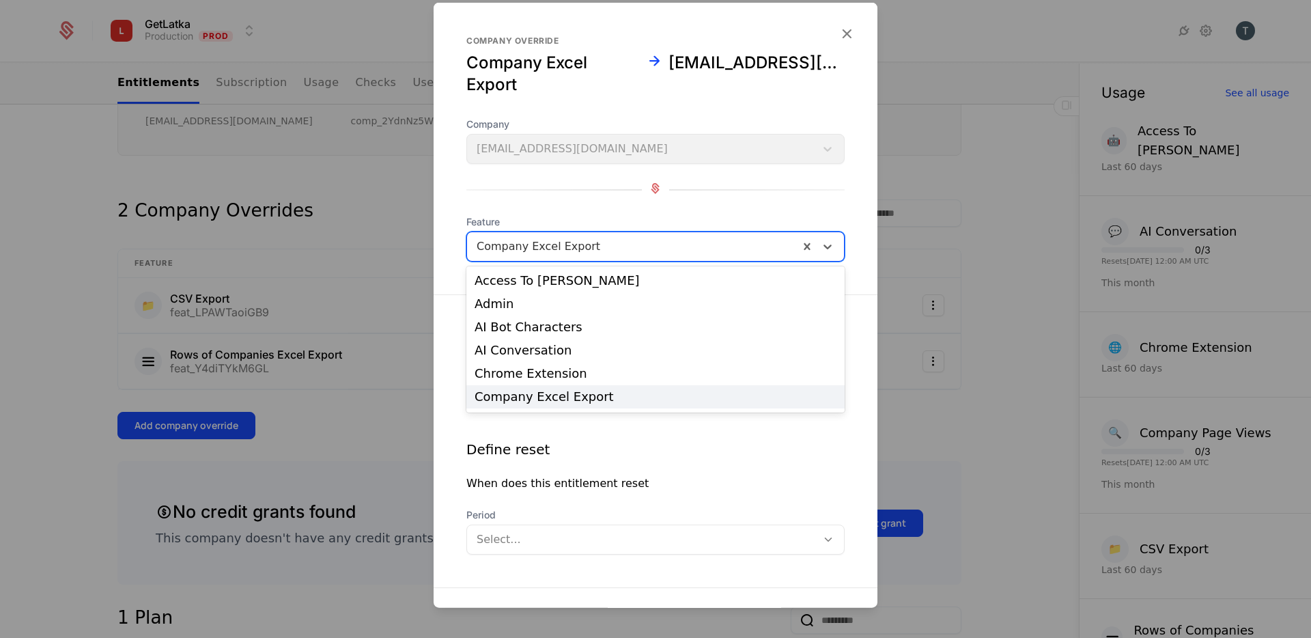
click at [559, 249] on div at bounding box center [633, 246] width 313 height 19
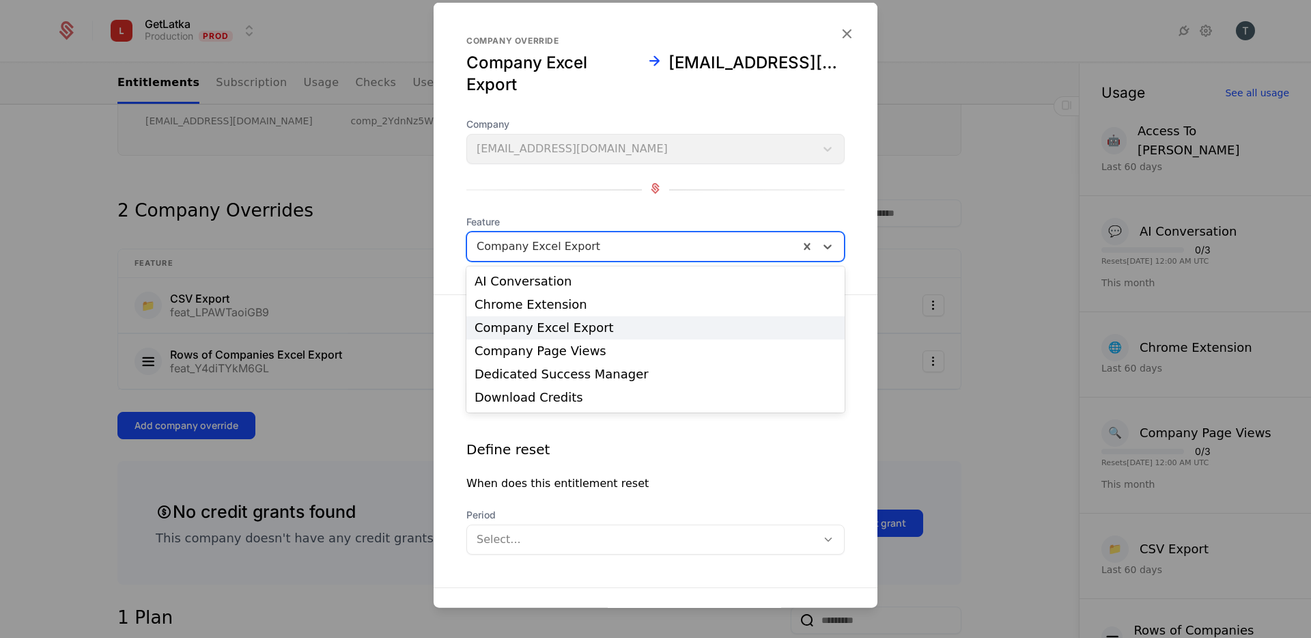
scroll to position [83, 0]
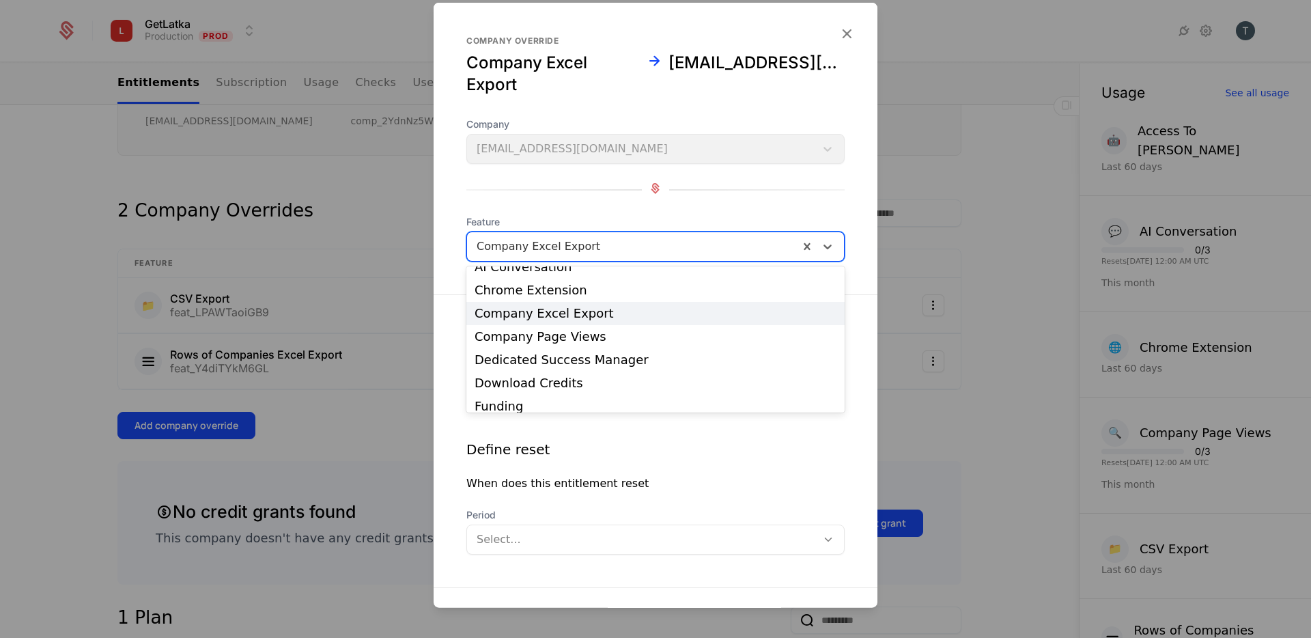
click at [582, 316] on div "Company Excel Export" at bounding box center [655, 313] width 362 height 12
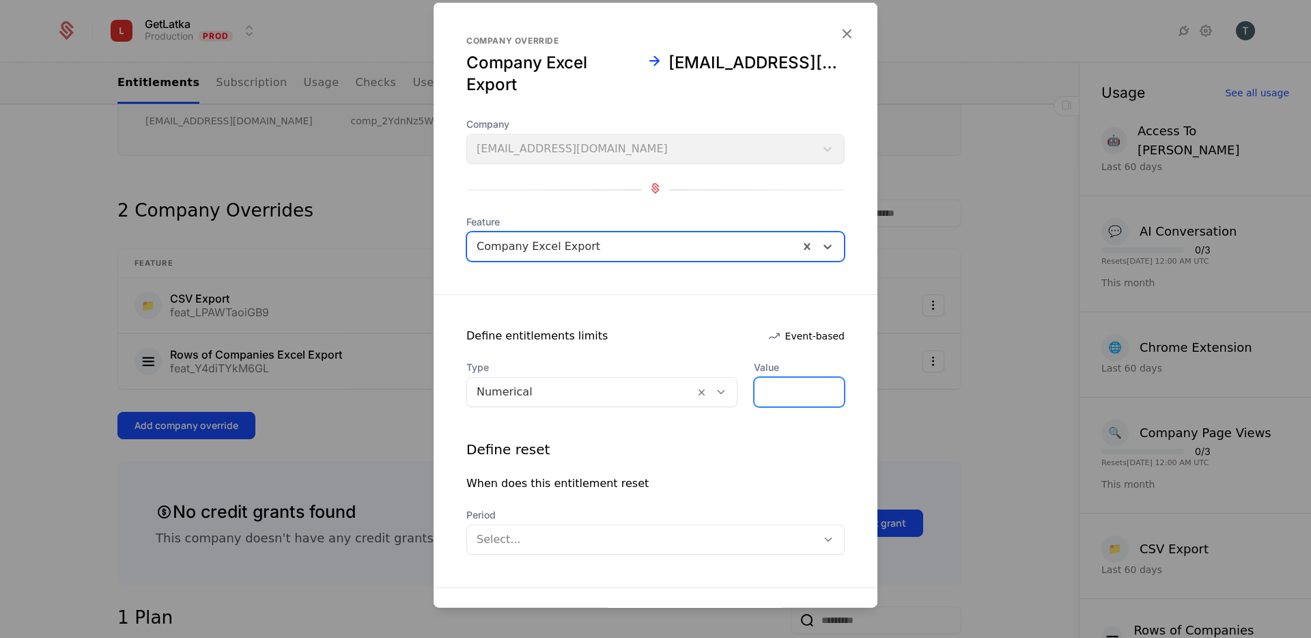
click at [771, 397] on input "*" at bounding box center [798, 392] width 89 height 29
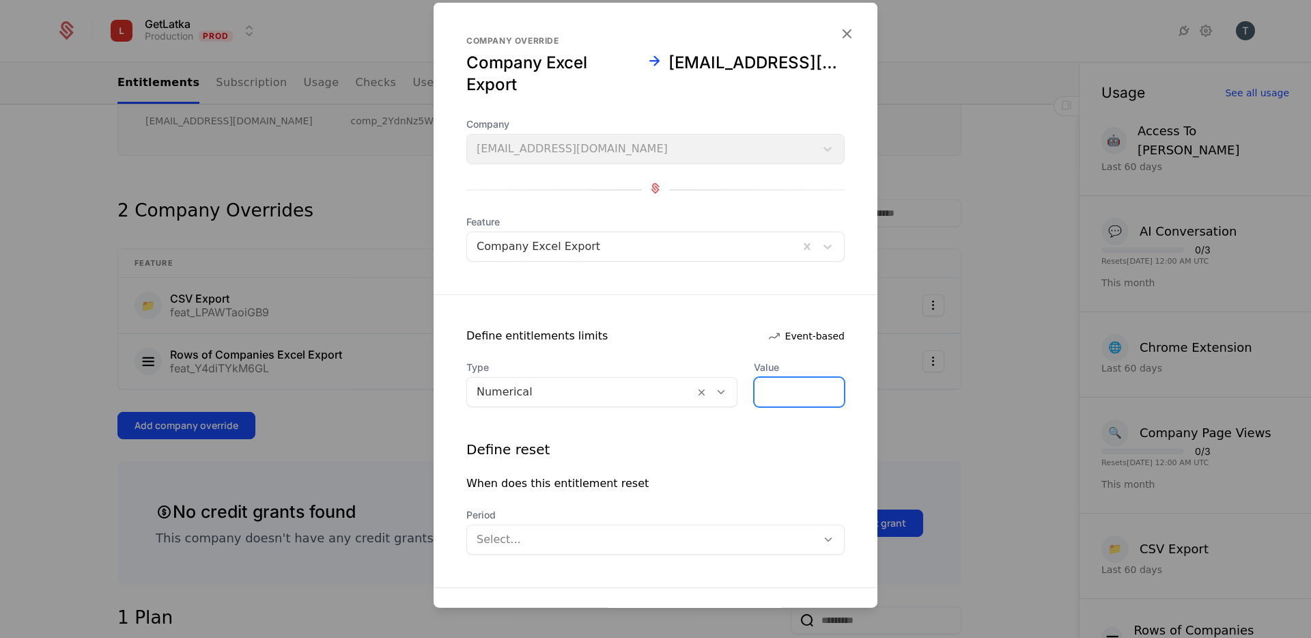
type input "***"
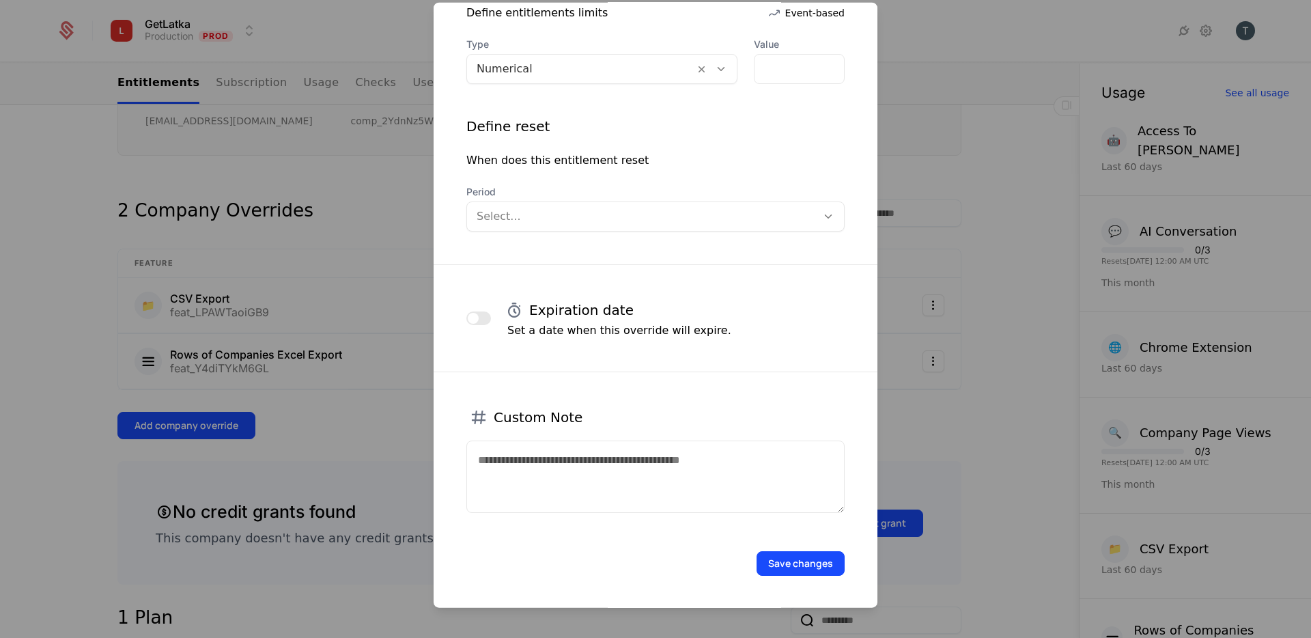
click at [642, 197] on span "Period" at bounding box center [655, 192] width 378 height 14
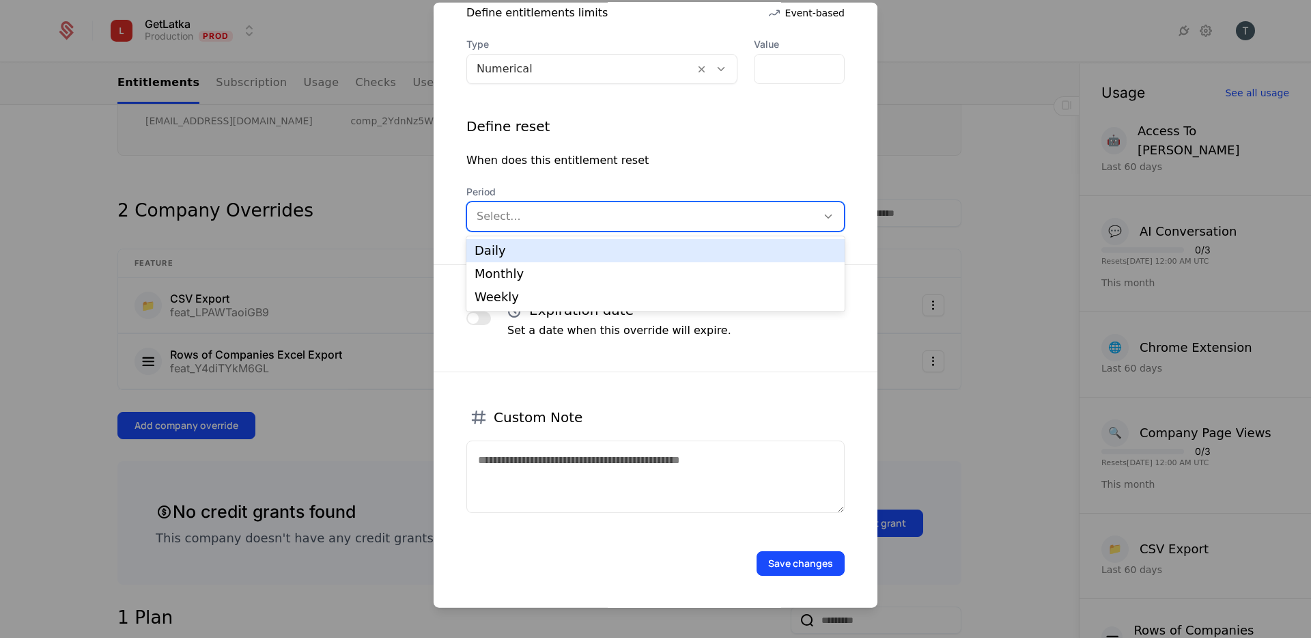
click at [633, 205] on div "Select..." at bounding box center [642, 216] width 350 height 25
click at [569, 251] on div "Daily" at bounding box center [655, 250] width 362 height 12
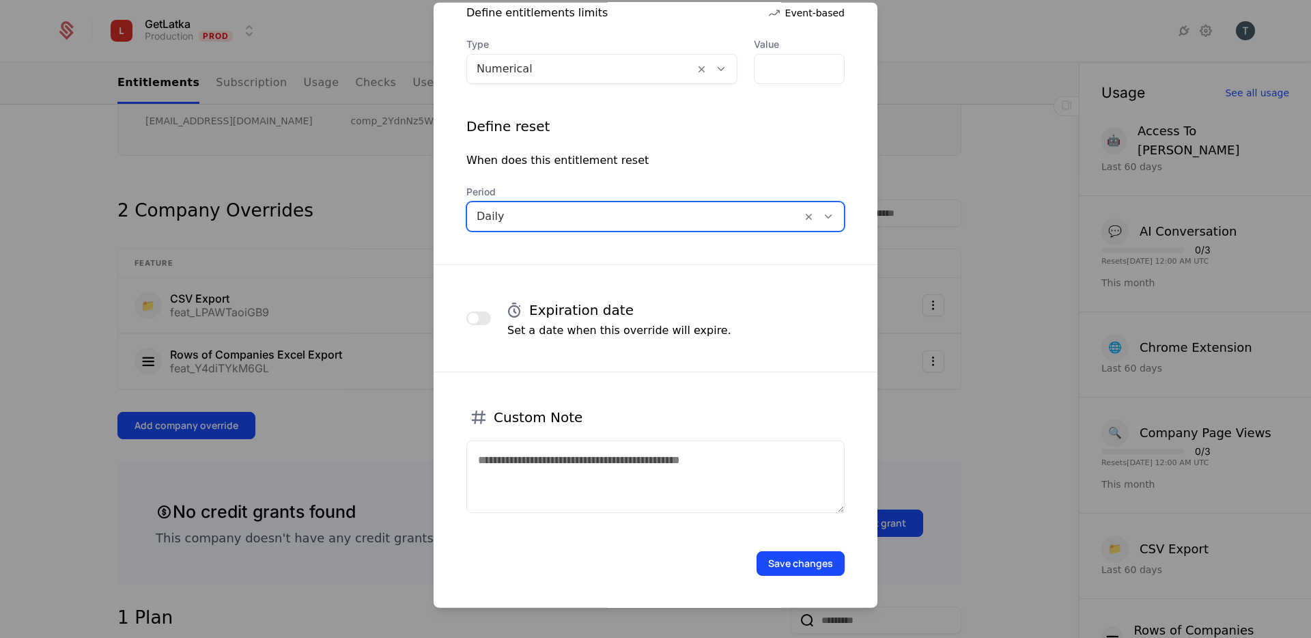
click at [789, 556] on button "Save changes" at bounding box center [800, 563] width 88 height 25
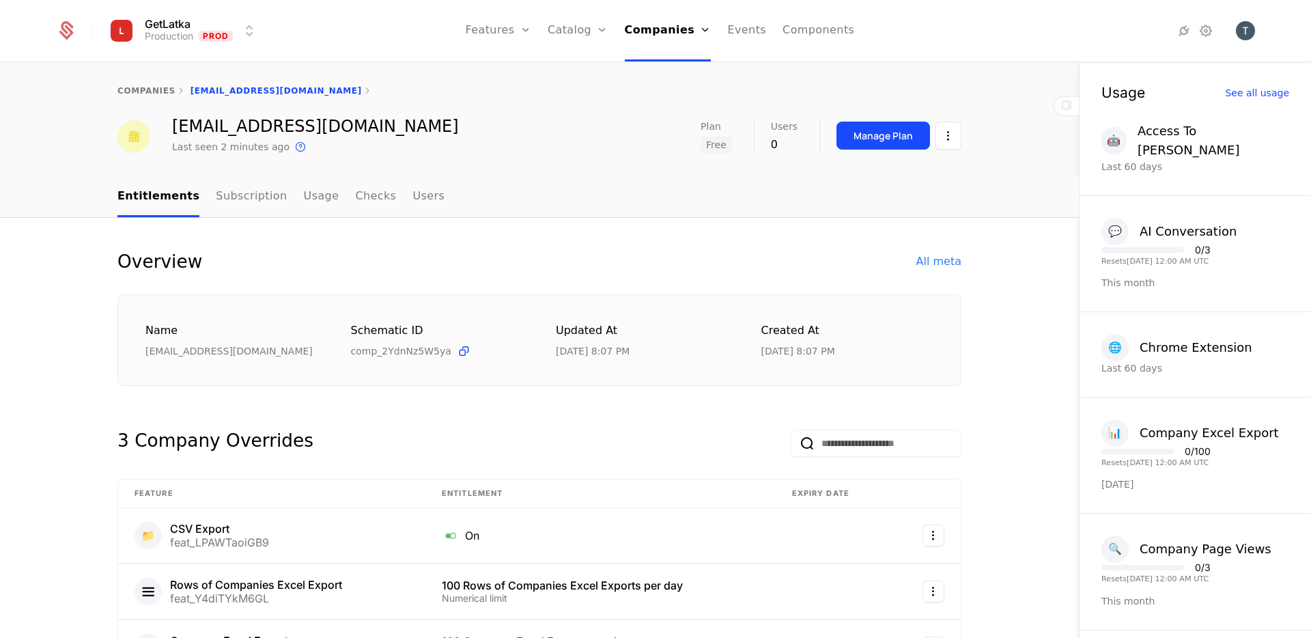
click at [906, 132] on div "Manage Plan" at bounding box center [882, 136] width 59 height 14
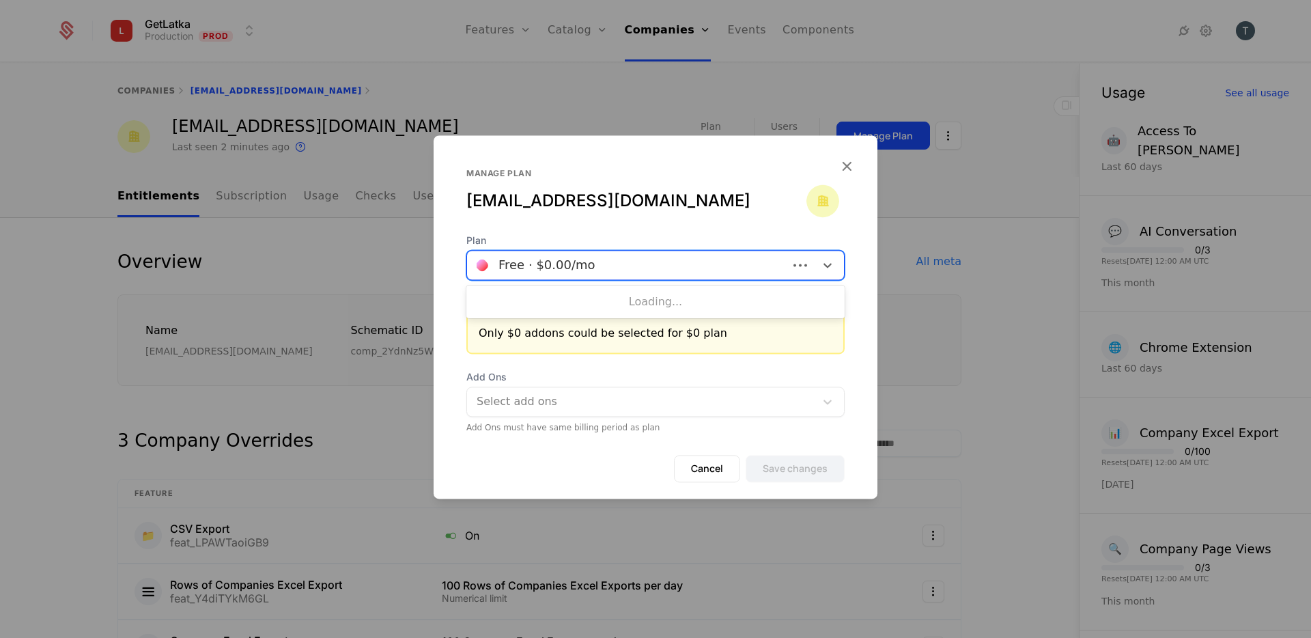
click at [705, 260] on div at bounding box center [628, 264] width 302 height 19
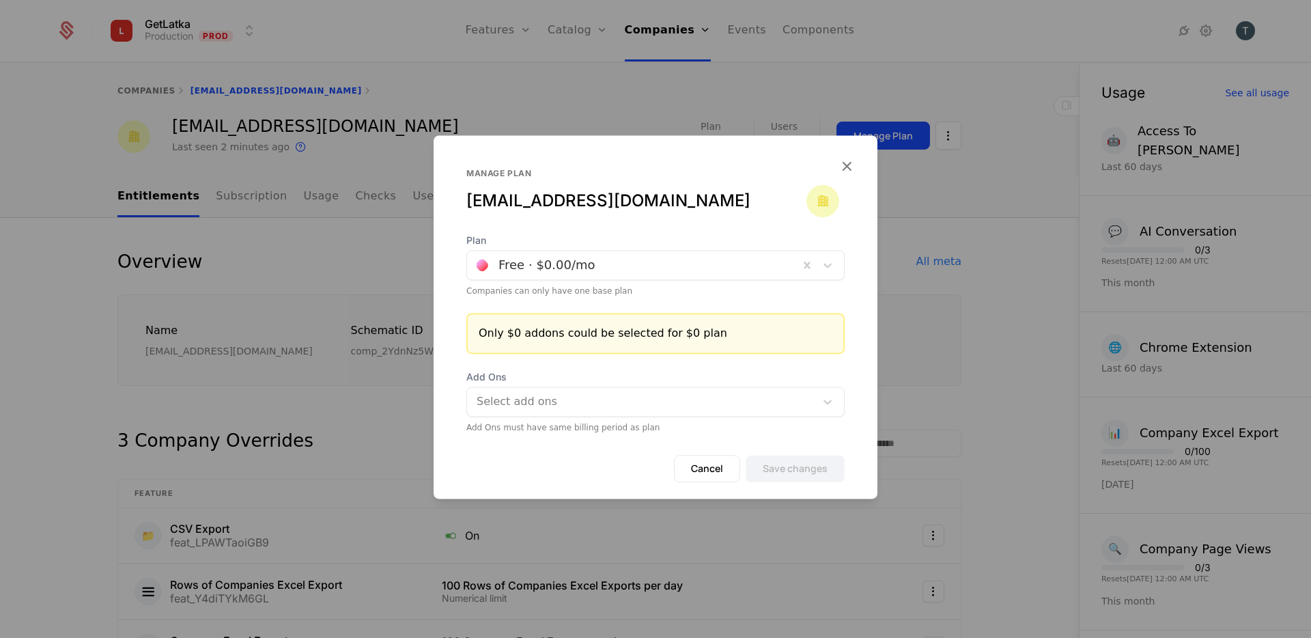
click at [557, 451] on form "Plan Free · $0.00 /mo Companies can only have one base plan Only $0 addons coul…" at bounding box center [655, 365] width 444 height 265
click at [545, 337] on div "Only $0 addons could be selected for $0 plan" at bounding box center [656, 333] width 354 height 16
click at [672, 366] on div "Plan Free · $0.00 /mo Companies can only have one base plan Only $0 addons coul…" at bounding box center [655, 332] width 444 height 199
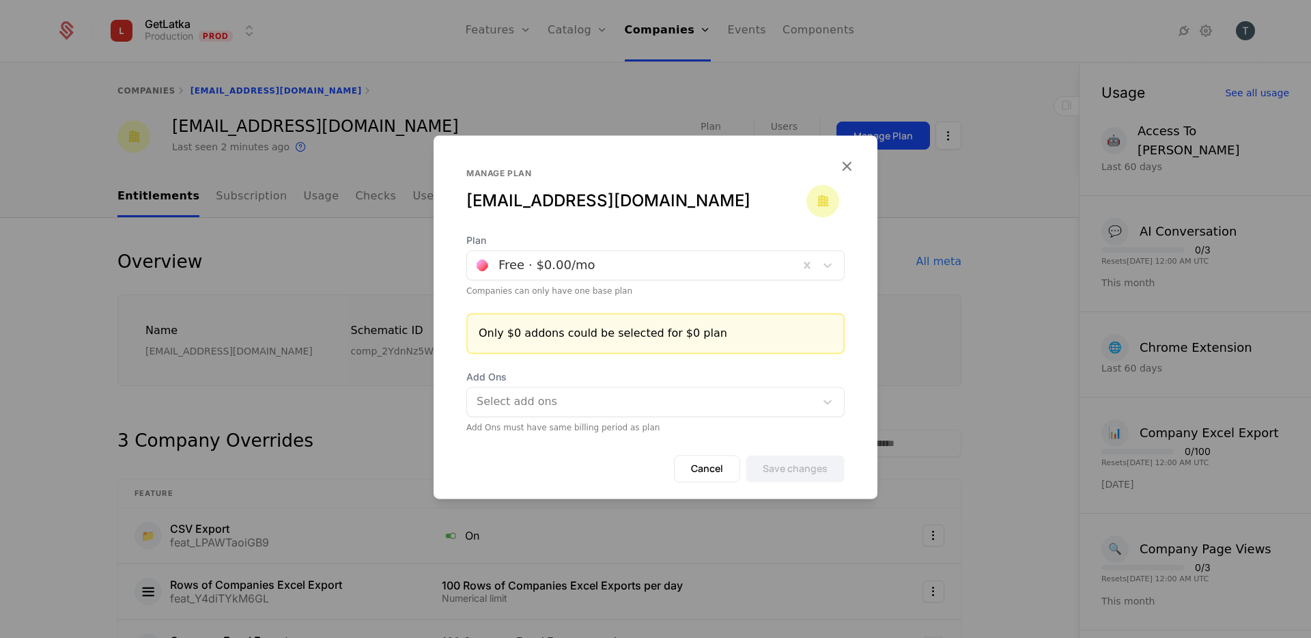
click at [696, 348] on div "Only $0 addons could be selected for $0 plan" at bounding box center [655, 333] width 378 height 41
click at [630, 408] on div at bounding box center [641, 401] width 332 height 19
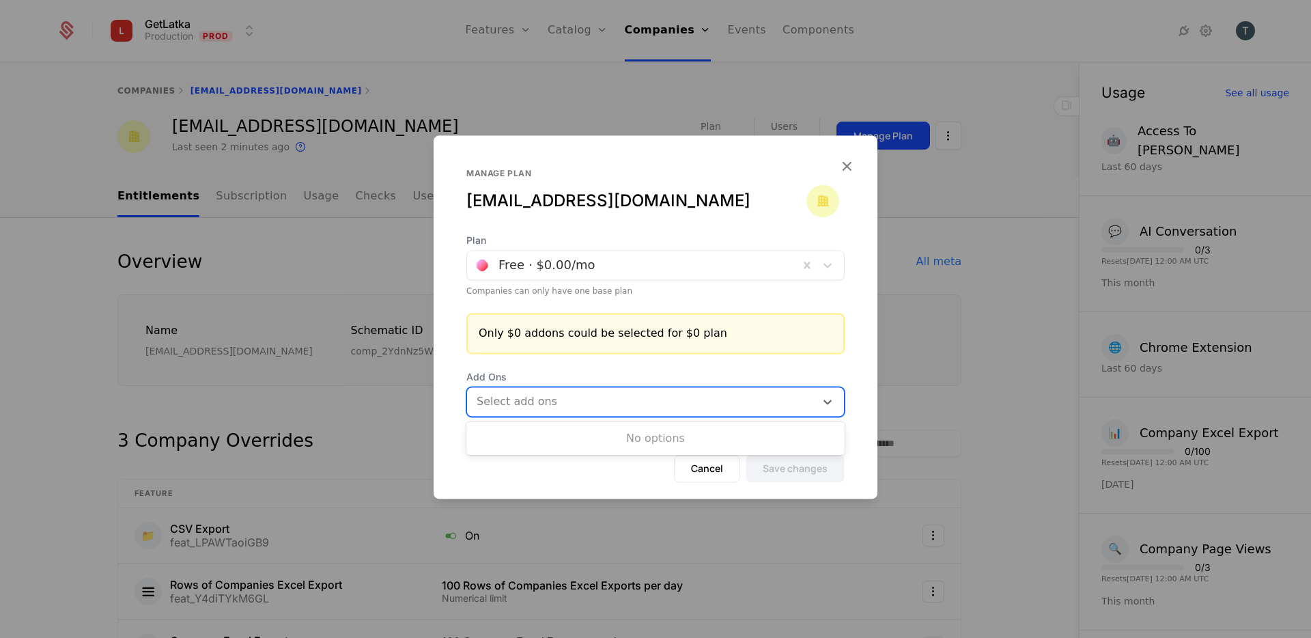
click at [630, 408] on div at bounding box center [641, 401] width 332 height 19
click at [650, 267] on div at bounding box center [633, 264] width 313 height 19
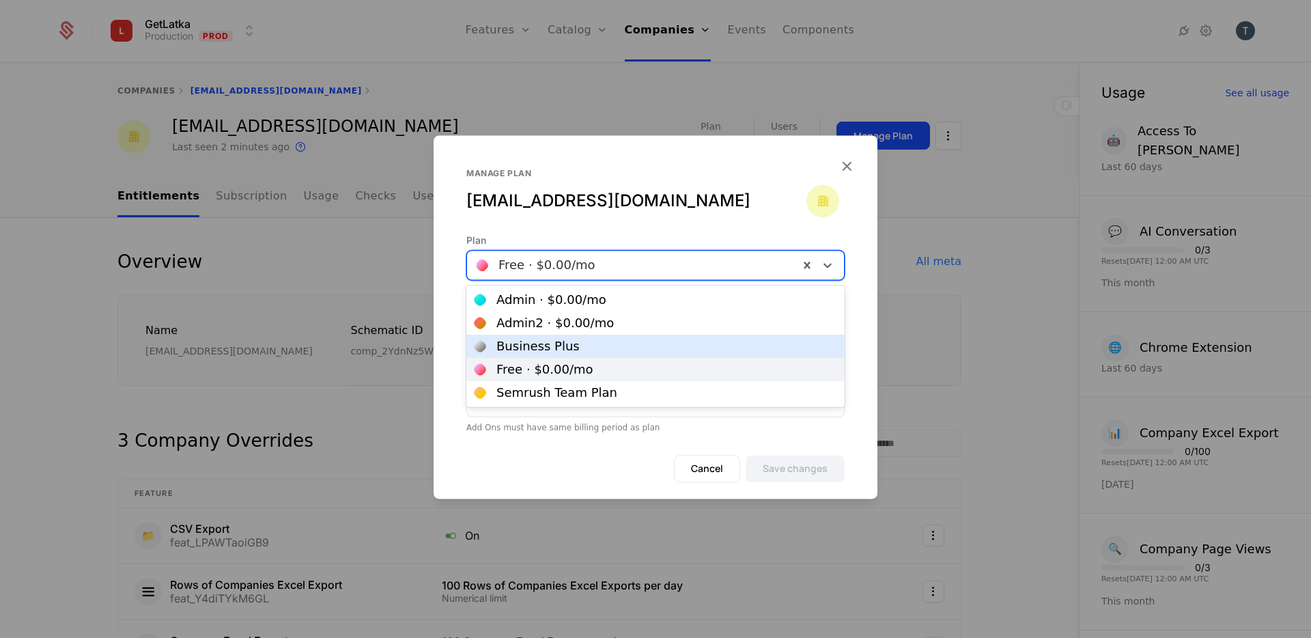
click at [616, 341] on div "Business Plus" at bounding box center [655, 346] width 362 height 12
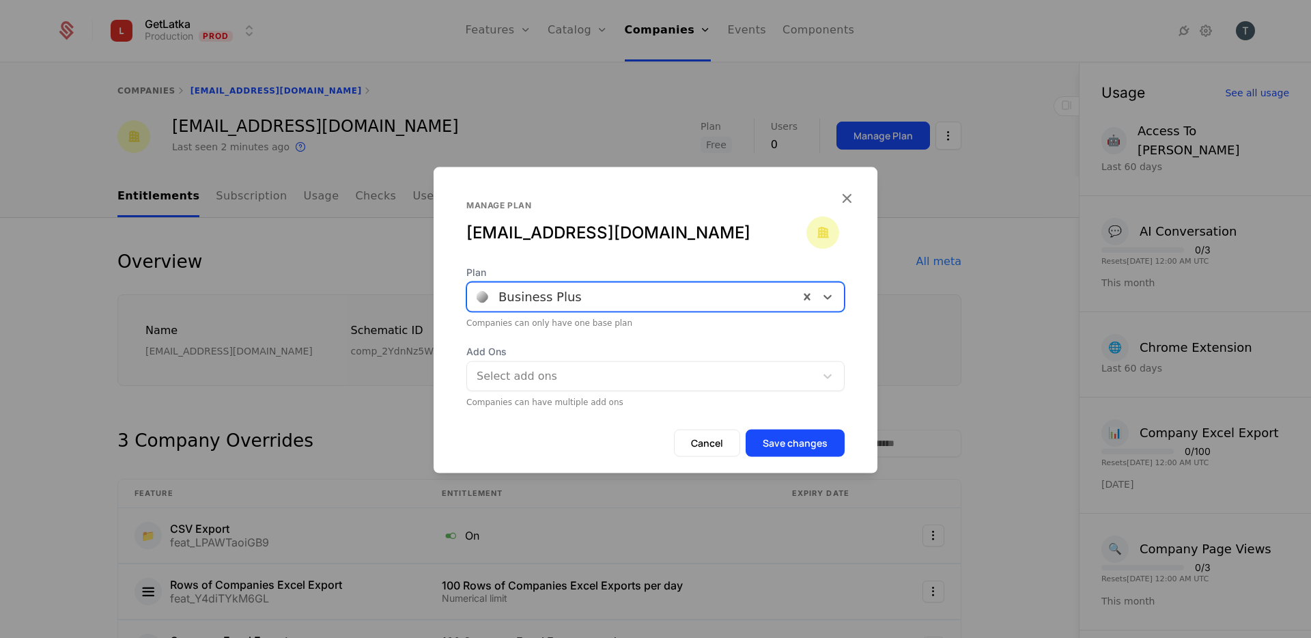
click at [742, 282] on div "Business Plus" at bounding box center [655, 297] width 378 height 30
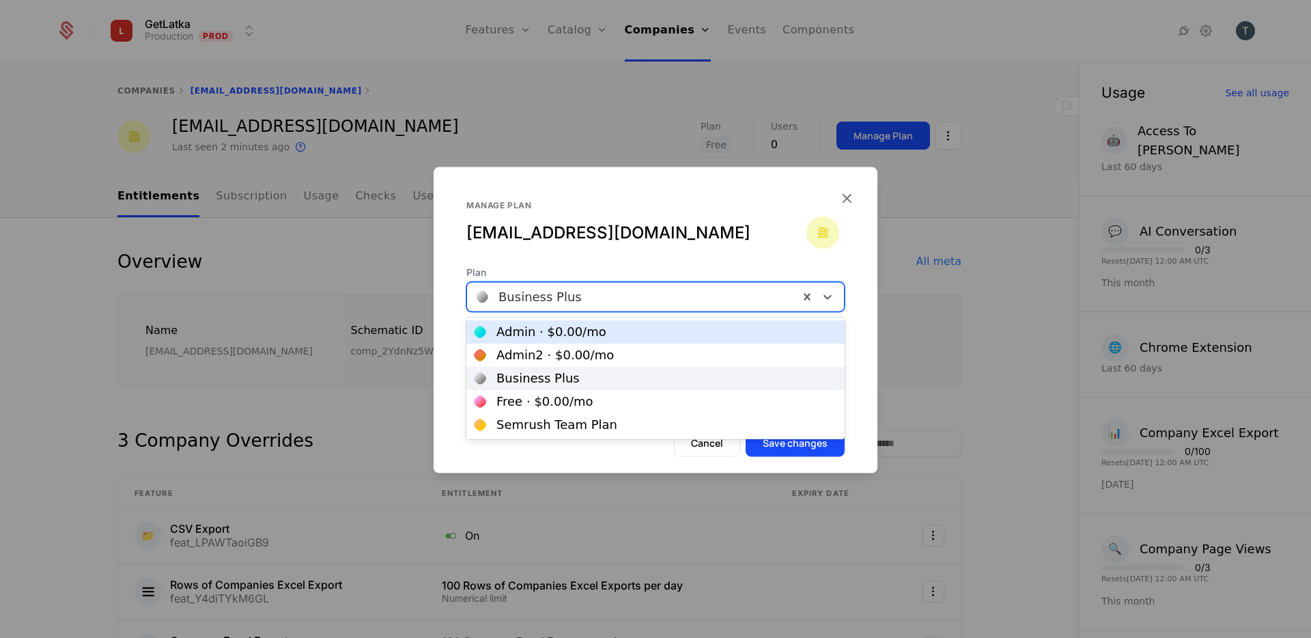
click at [961, 150] on div at bounding box center [655, 319] width 1311 height 638
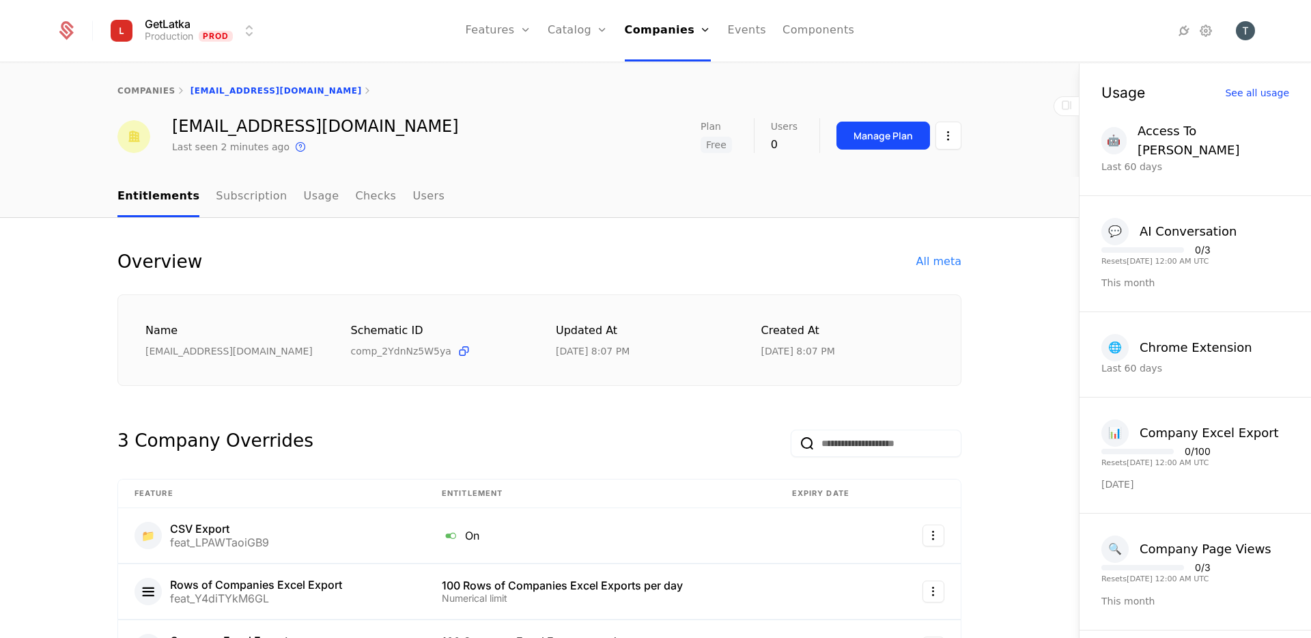
click at [722, 369] on div "Name tsovakwork@gmail.com Schematic ID comp_2YdnNz5W5ya Updated at 9/29/25, 8:0…" at bounding box center [539, 340] width 844 height 92
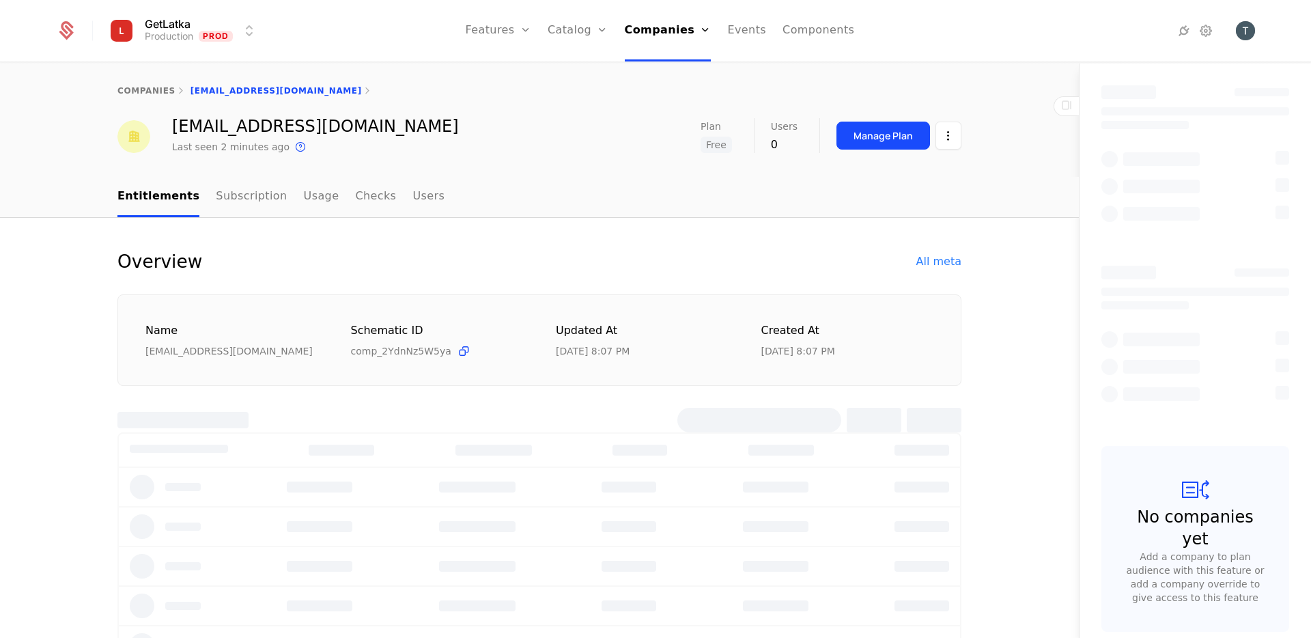
select select "**"
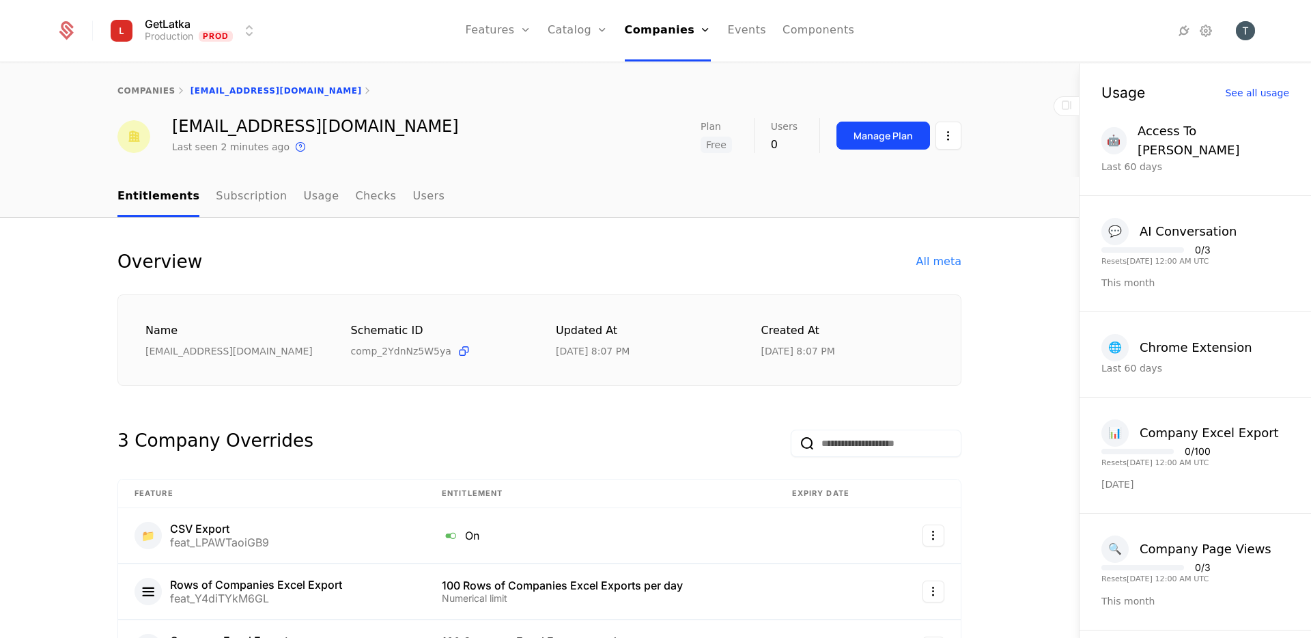
click at [858, 132] on div "Manage Plan" at bounding box center [882, 136] width 59 height 14
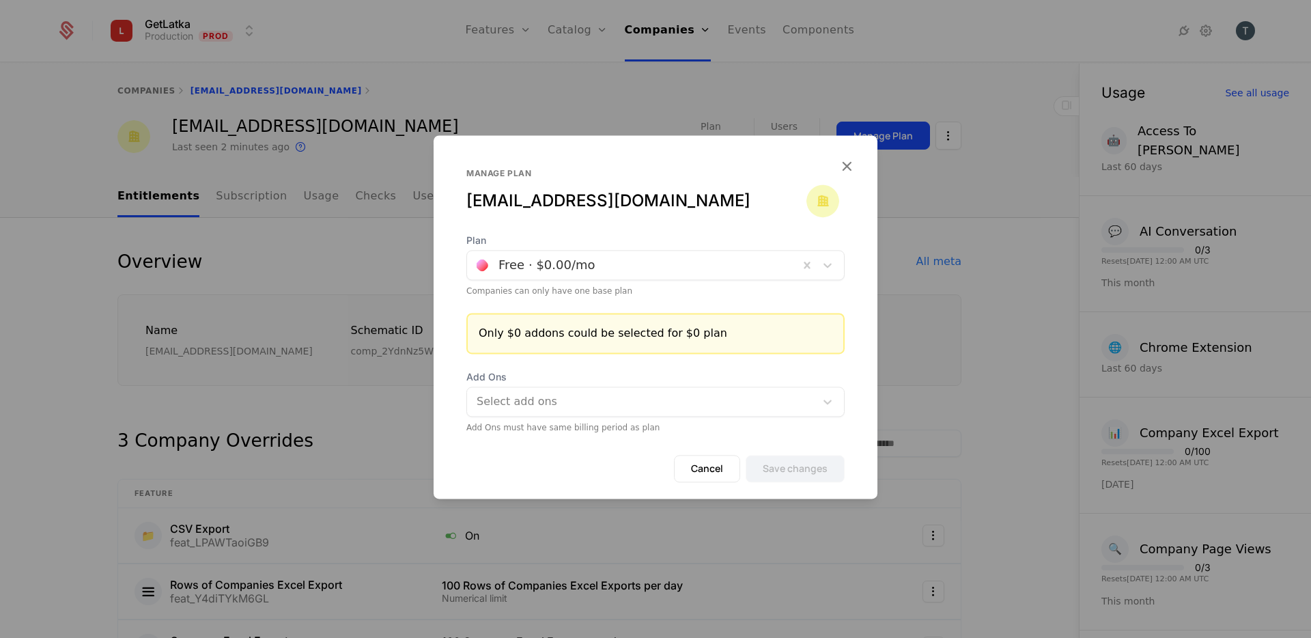
click at [697, 270] on div at bounding box center [633, 264] width 313 height 19
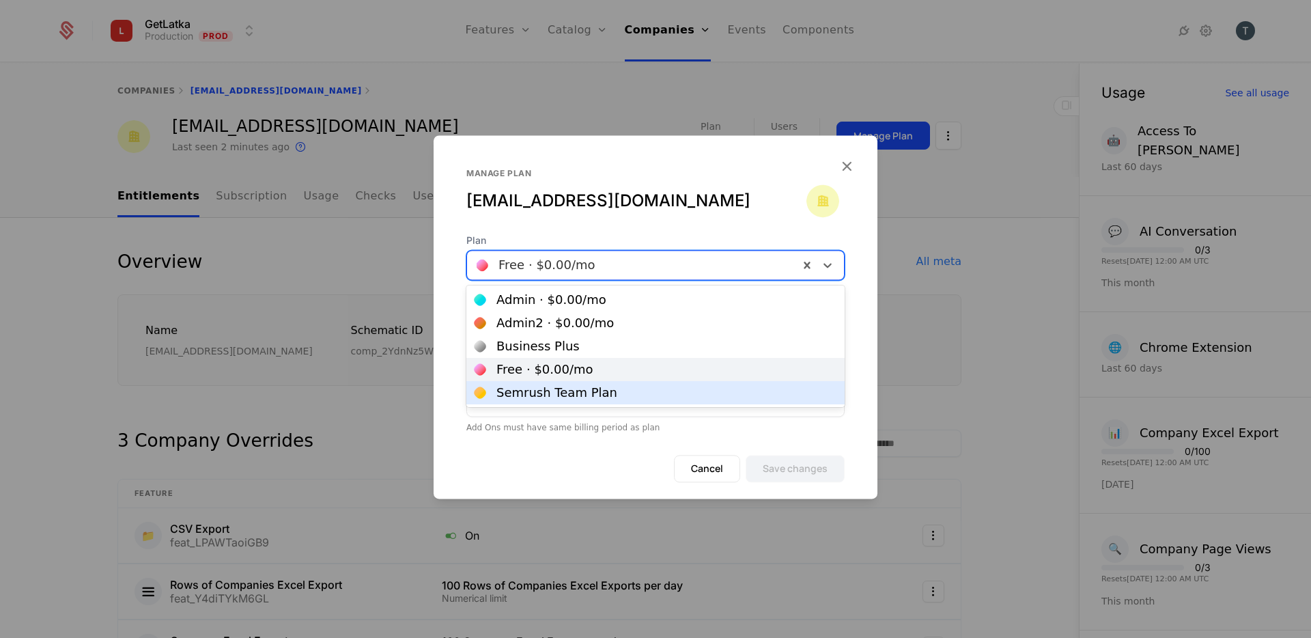
click at [655, 435] on form "Plan [object Object], 5 of 5. 5 results available. Use Up and Down to choose op…" at bounding box center [655, 365] width 444 height 265
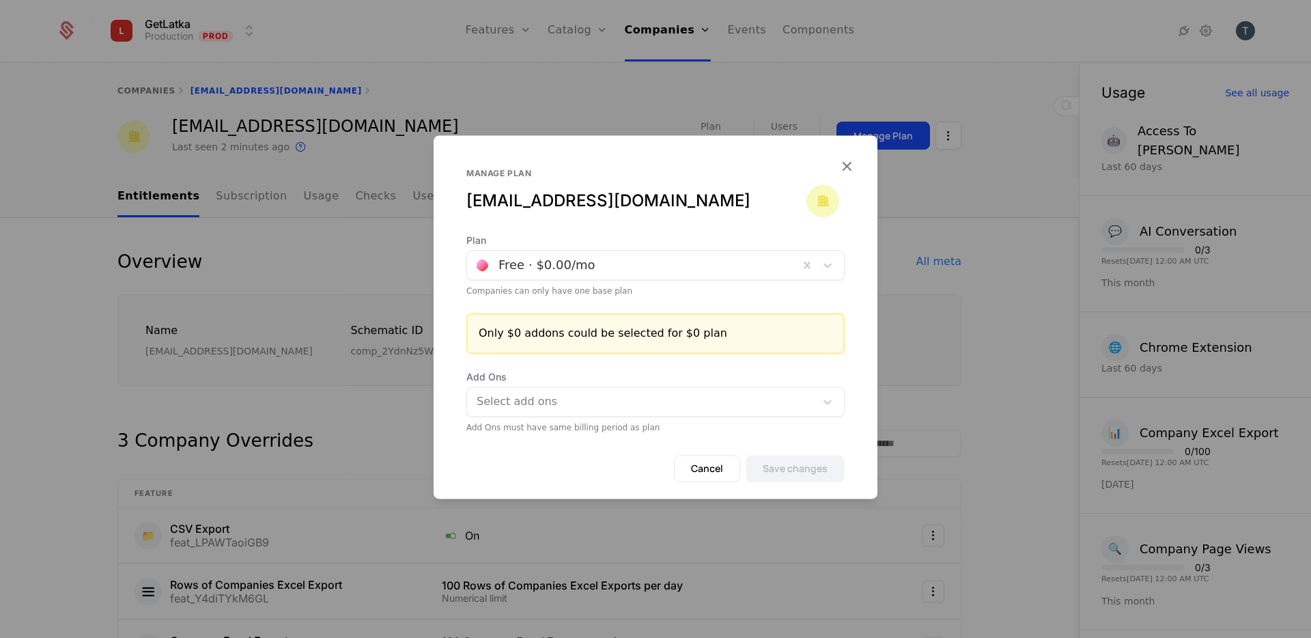
click at [664, 257] on div at bounding box center [633, 264] width 313 height 19
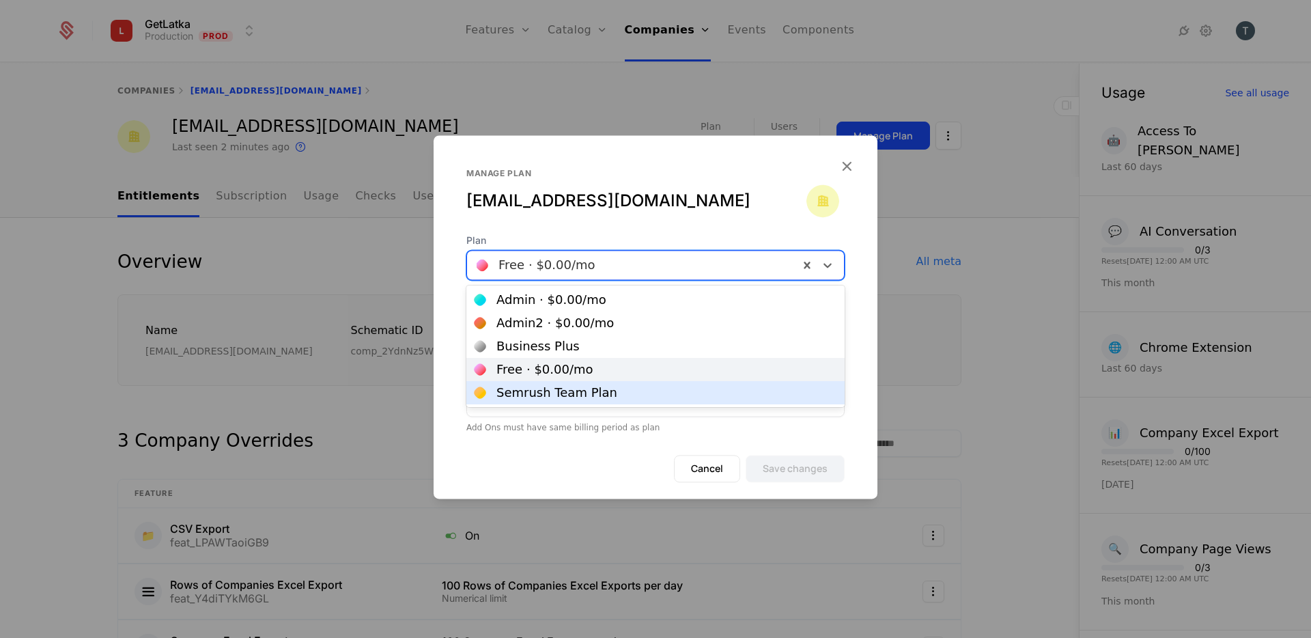
click at [560, 431] on div "Add Ons must have same billing period as plan" at bounding box center [655, 427] width 378 height 11
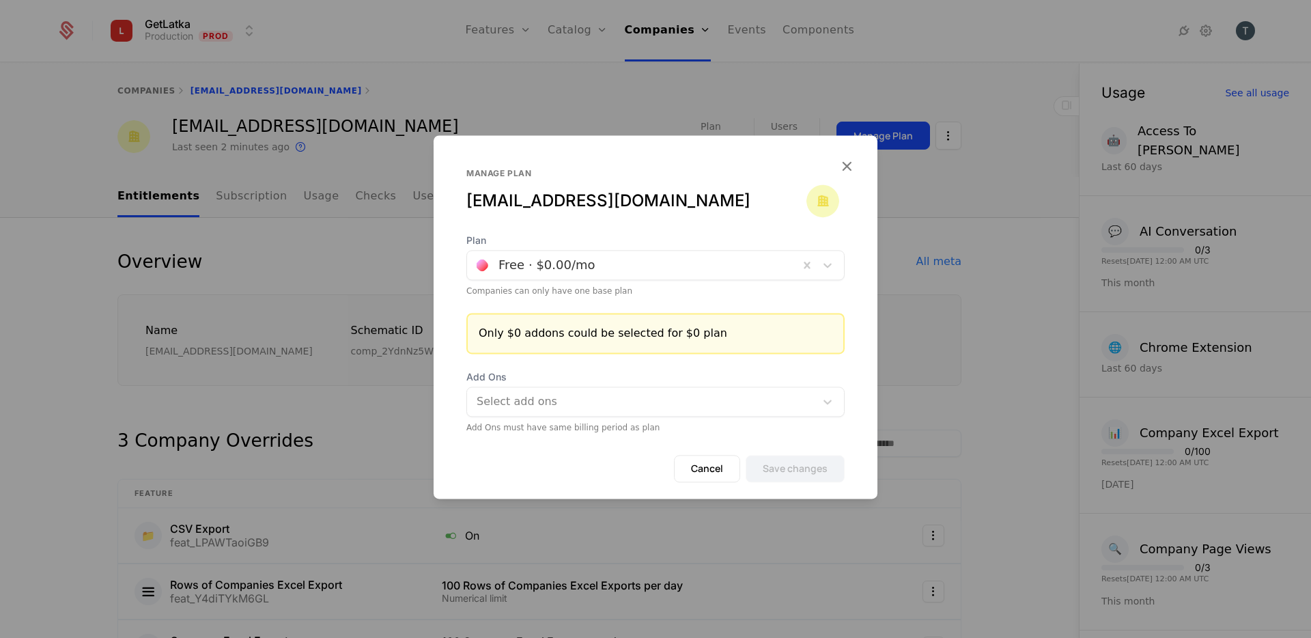
click at [655, 256] on div at bounding box center [633, 264] width 313 height 19
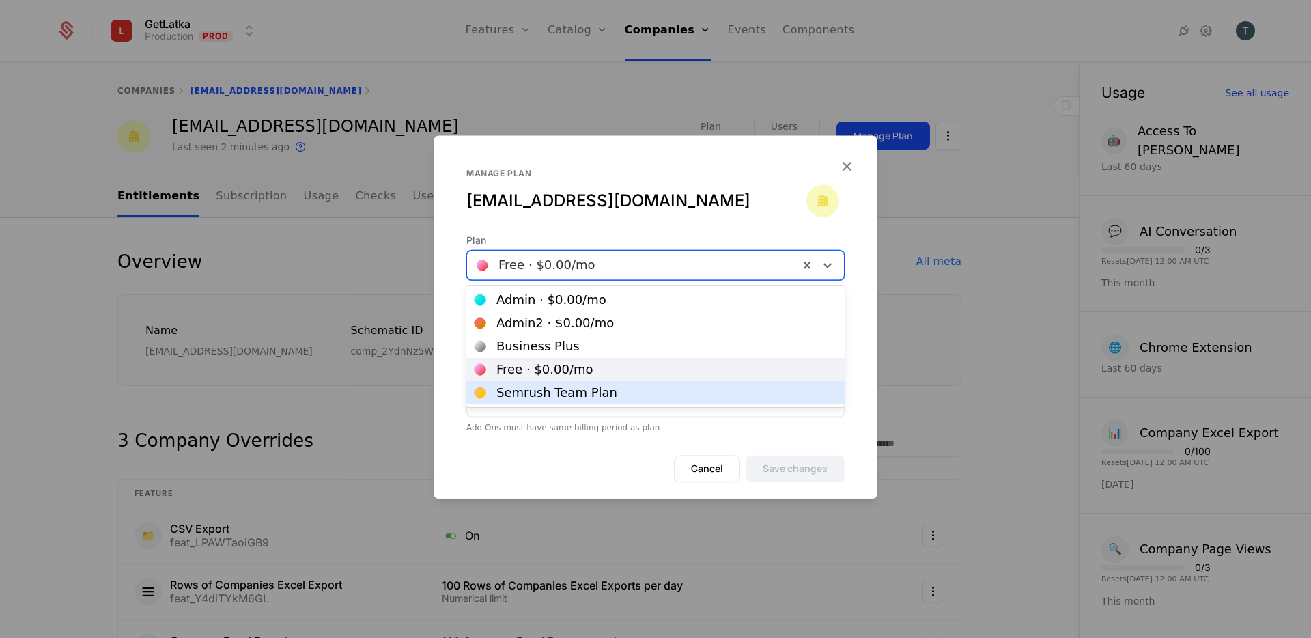
click at [568, 469] on div "Cancel Save changes" at bounding box center [655, 477] width 444 height 44
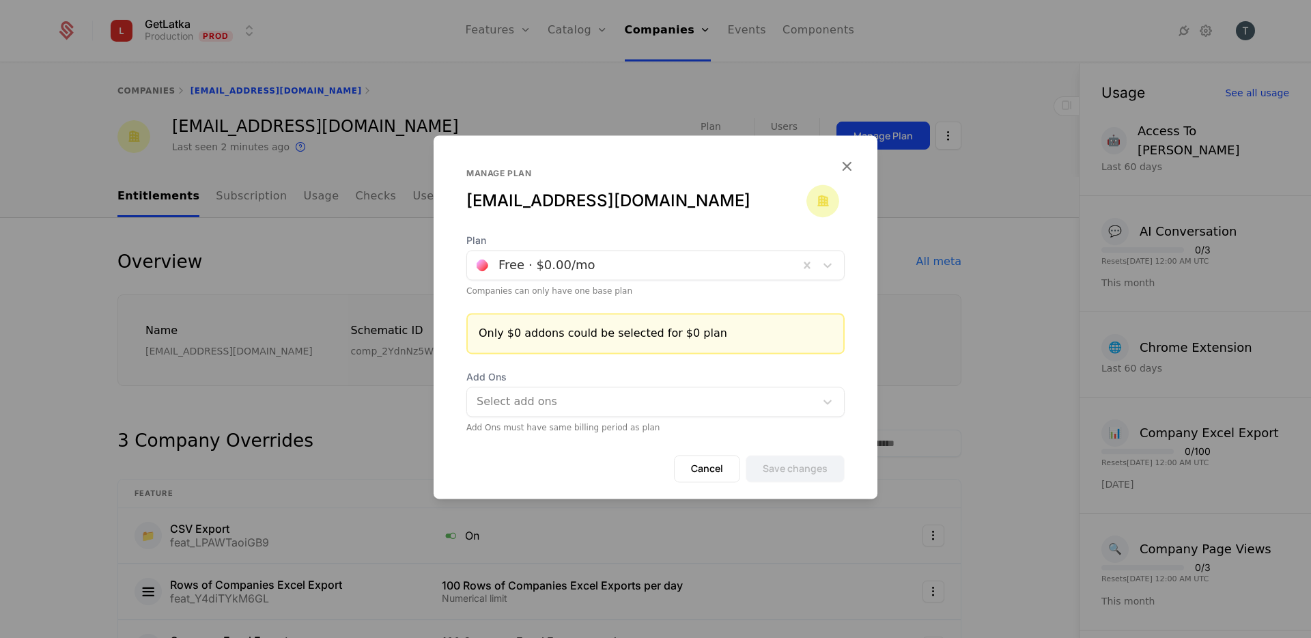
click at [722, 263] on div at bounding box center [633, 264] width 313 height 19
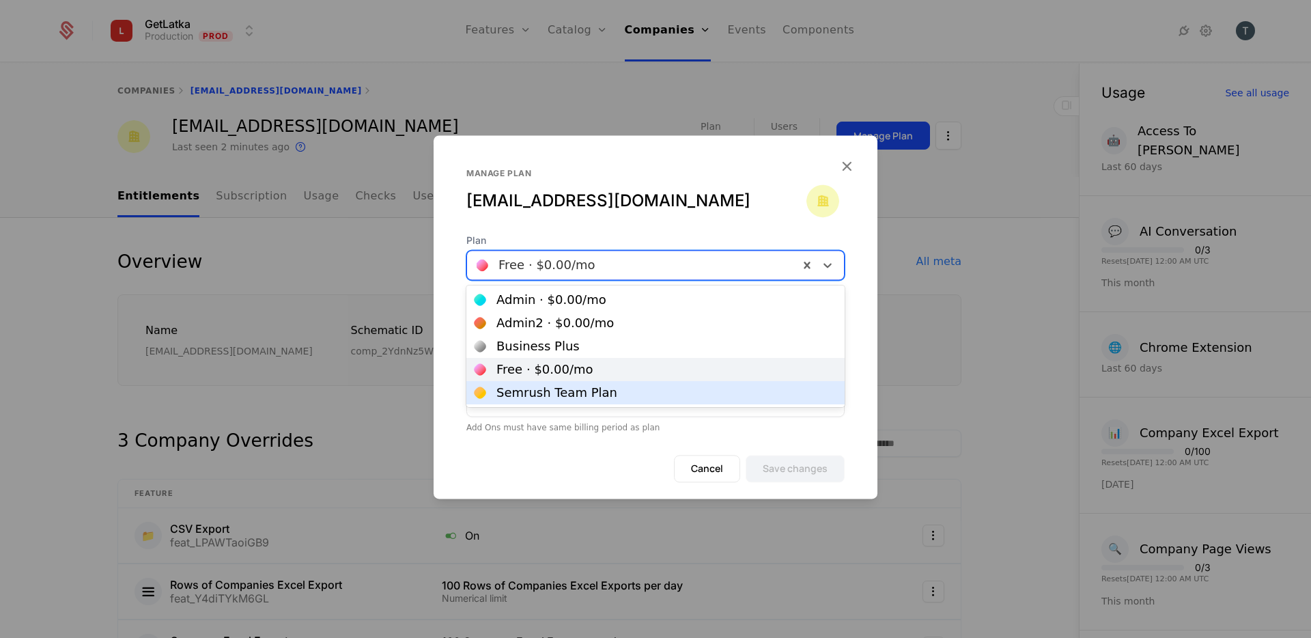
click at [533, 451] on form "Plan [object Object], 5 of 5. 5 results available. Use Up and Down to choose op…" at bounding box center [655, 365] width 444 height 265
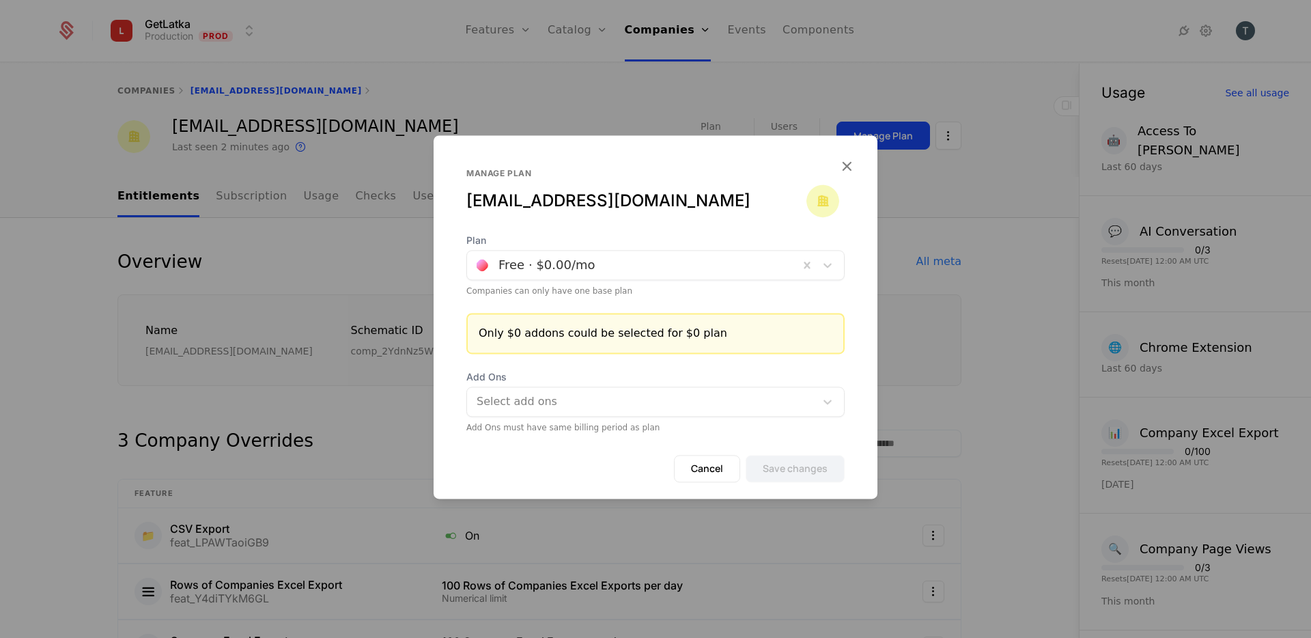
click at [601, 436] on form "Plan Free · $0.00 /mo Companies can only have one base plan Only $0 addons coul…" at bounding box center [655, 365] width 444 height 265
click at [816, 201] on img at bounding box center [822, 200] width 33 height 33
click at [618, 244] on span "Plan" at bounding box center [655, 240] width 378 height 14
click at [618, 262] on div at bounding box center [633, 264] width 313 height 19
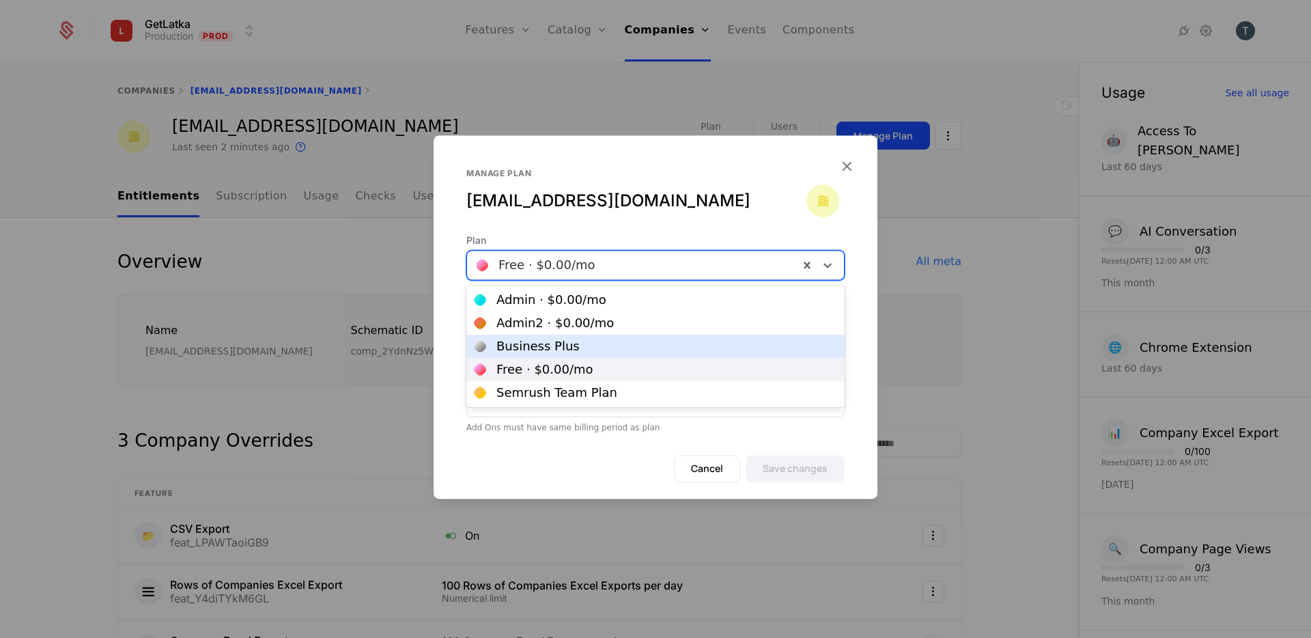
click at [575, 347] on div "Business Plus" at bounding box center [655, 346] width 362 height 12
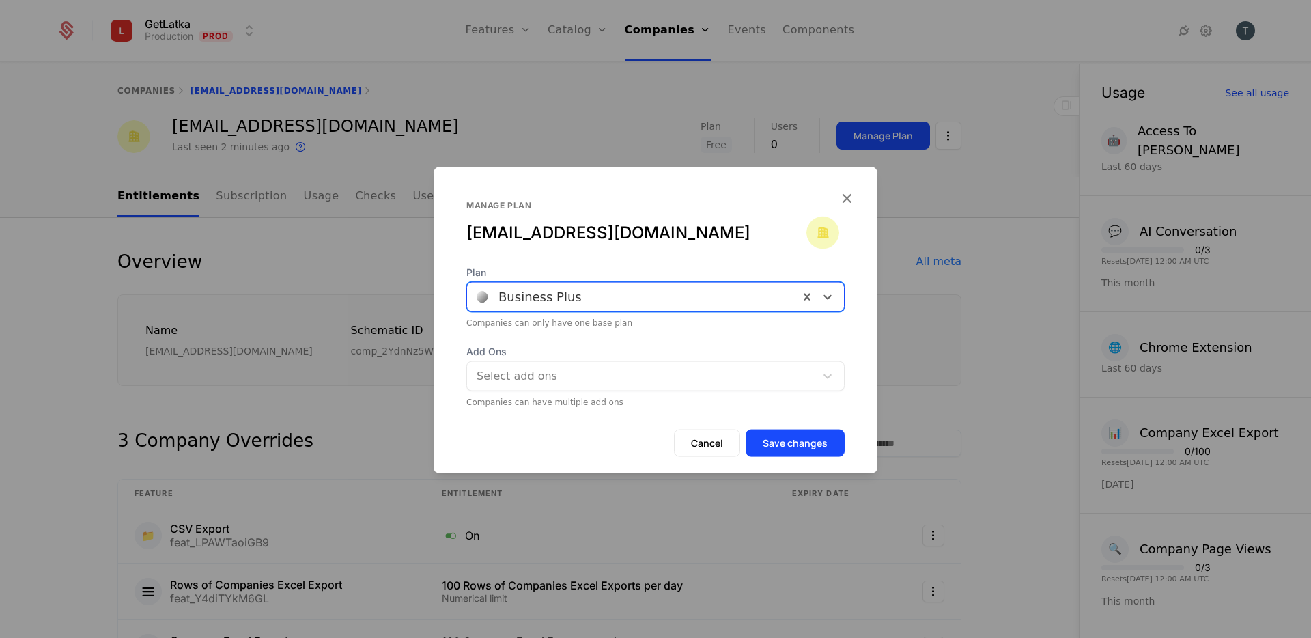
click at [755, 446] on button "Save changes" at bounding box center [794, 442] width 99 height 27
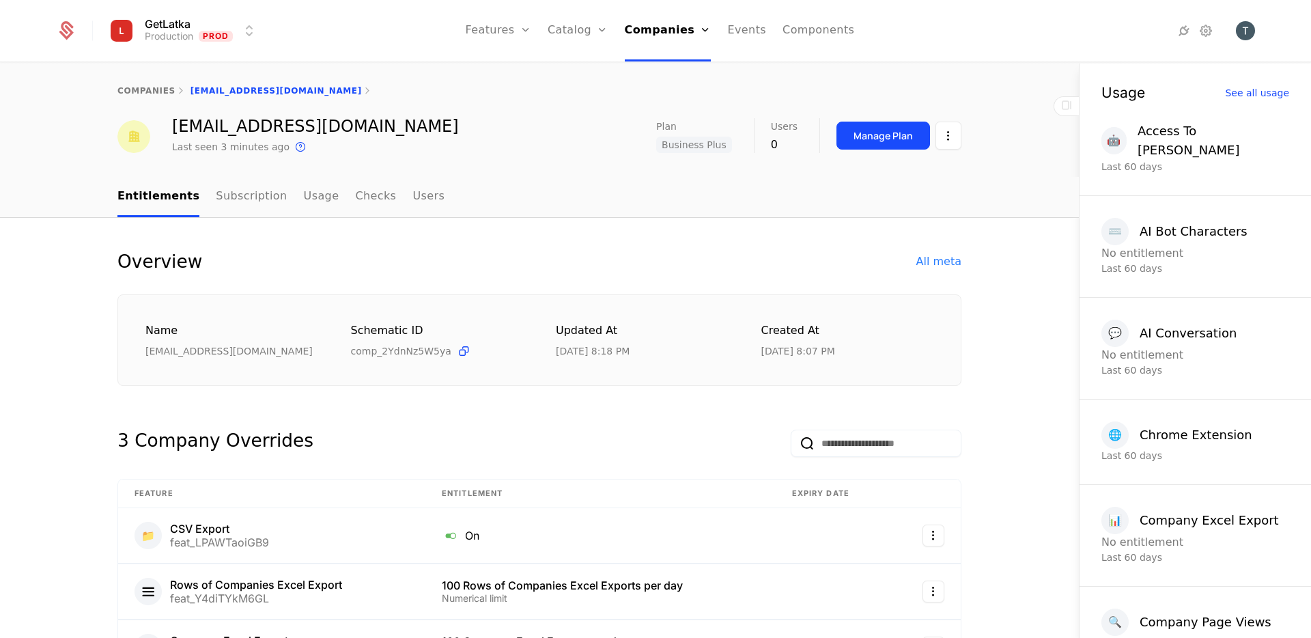
click at [886, 130] on div "Manage Plan" at bounding box center [882, 136] width 59 height 14
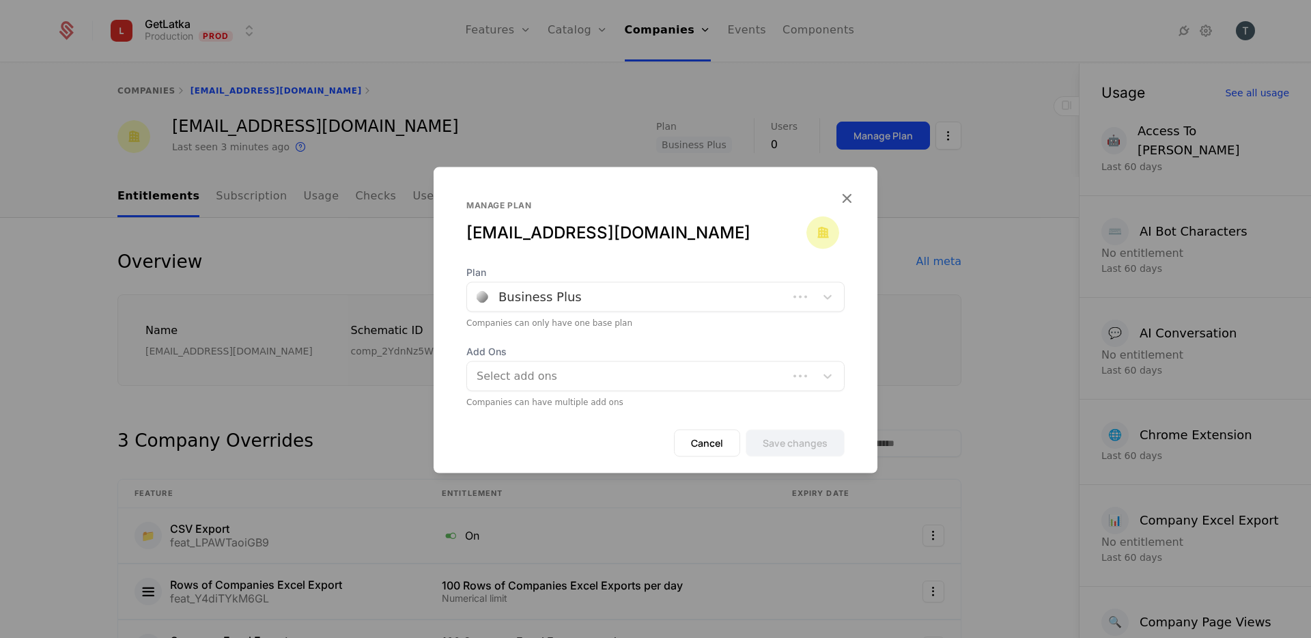
click at [533, 306] on div at bounding box center [628, 296] width 302 height 19
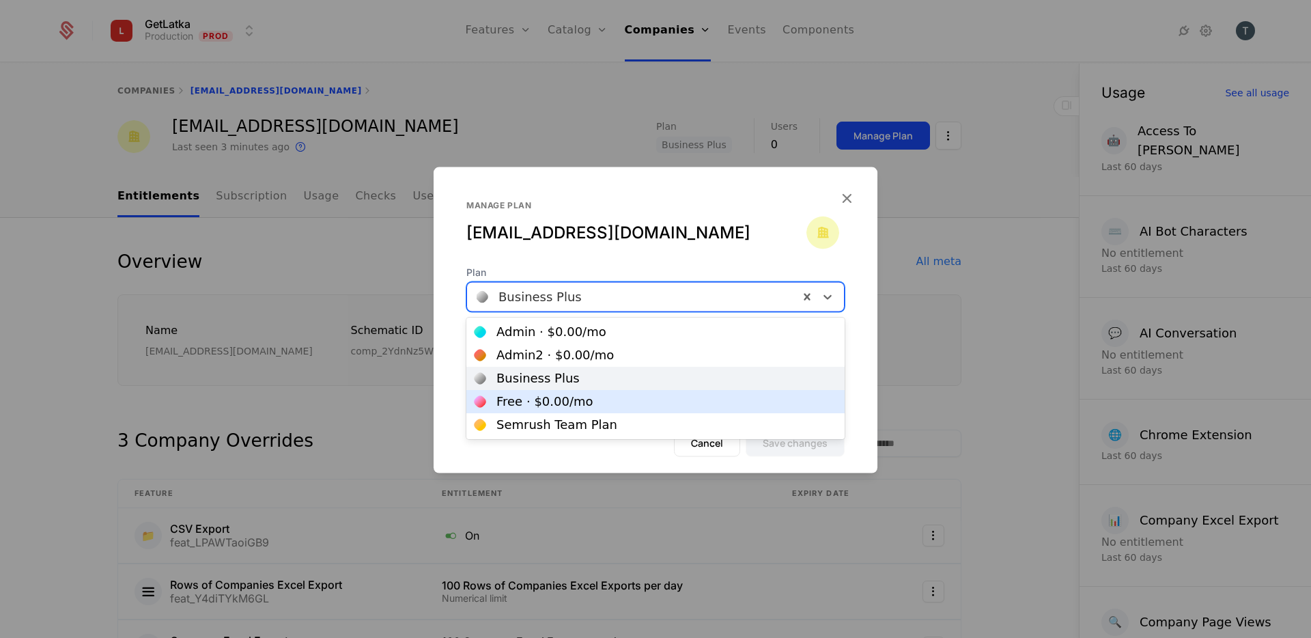
click at [608, 402] on div "Free · $0.00 /mo" at bounding box center [655, 401] width 362 height 12
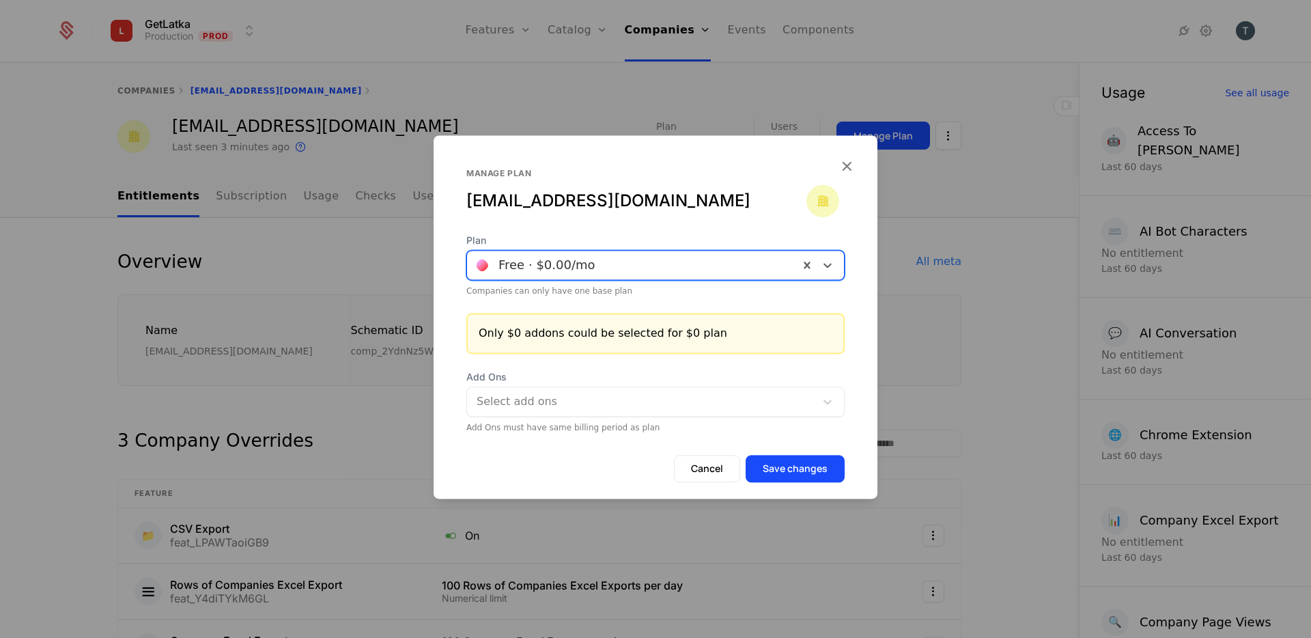
click at [817, 473] on button "Save changes" at bounding box center [794, 468] width 99 height 27
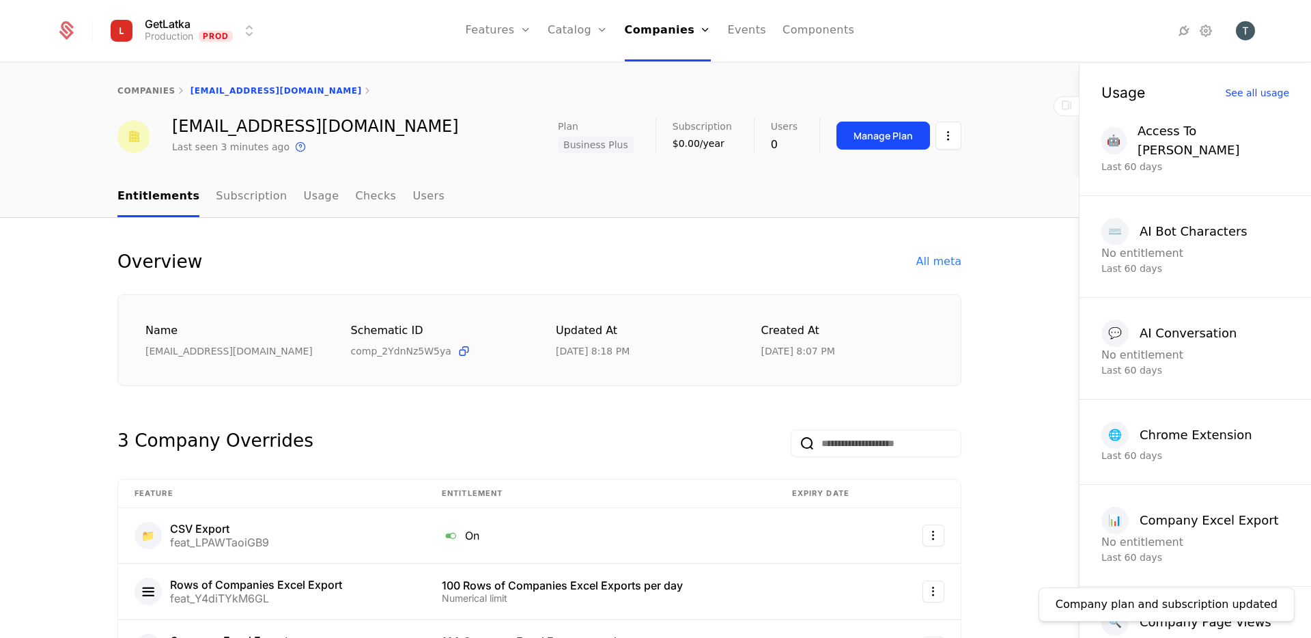
click at [894, 117] on div "companies tsovakwork@gmail.com" at bounding box center [539, 90] width 1079 height 55
click at [892, 104] on div "companies tsovakwork@gmail.com" at bounding box center [539, 90] width 1079 height 55
click at [881, 133] on div "Manage Plan" at bounding box center [882, 136] width 59 height 14
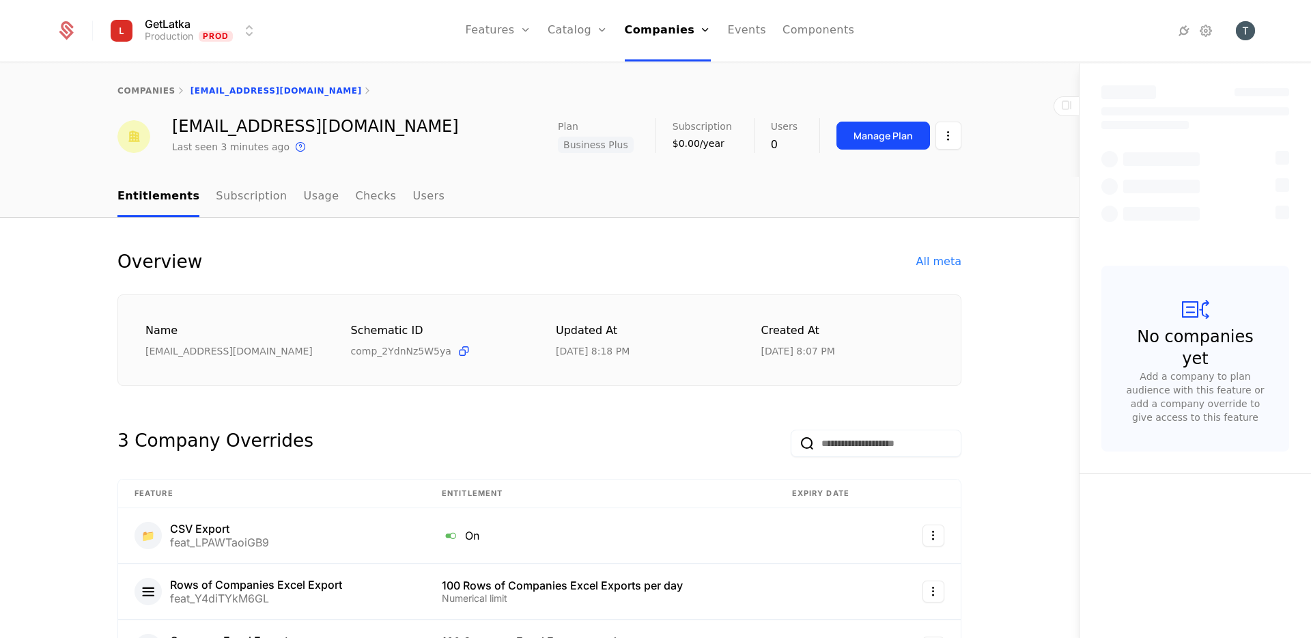
select select "**"
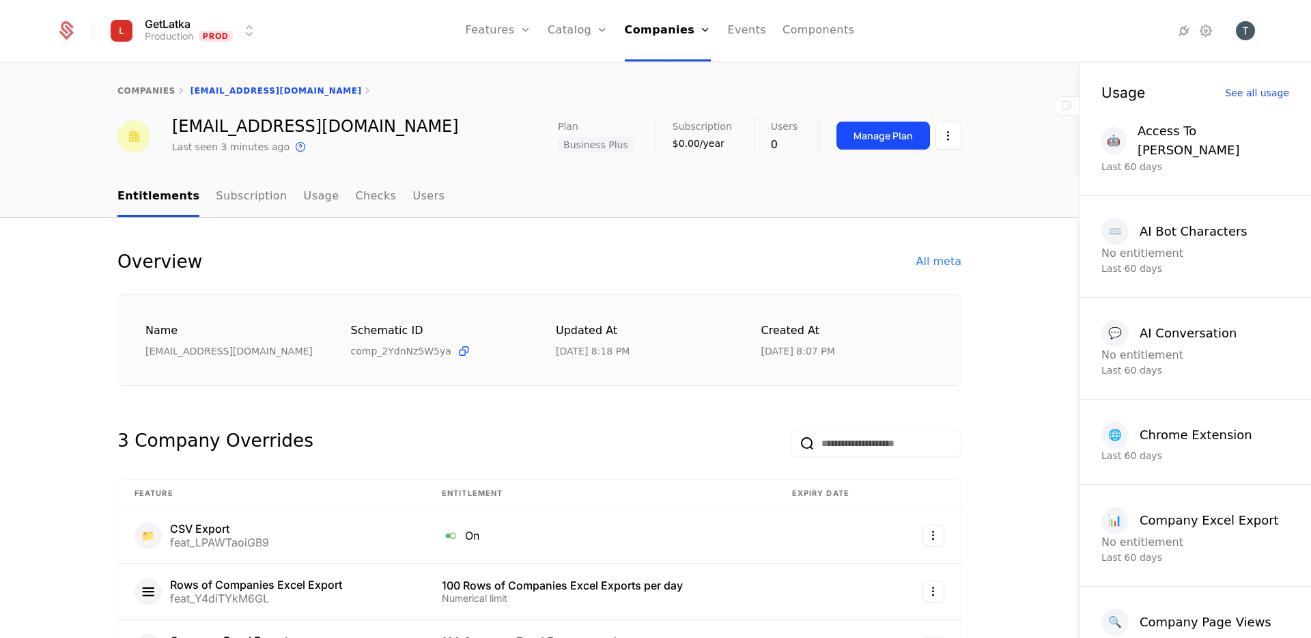
click at [945, 124] on html "GetLatka Production Prod Features Features Flags Catalog Plans Add Ons Credits …" at bounding box center [655, 319] width 1311 height 638
click at [885, 207] on div "Delete company" at bounding box center [891, 206] width 101 height 19
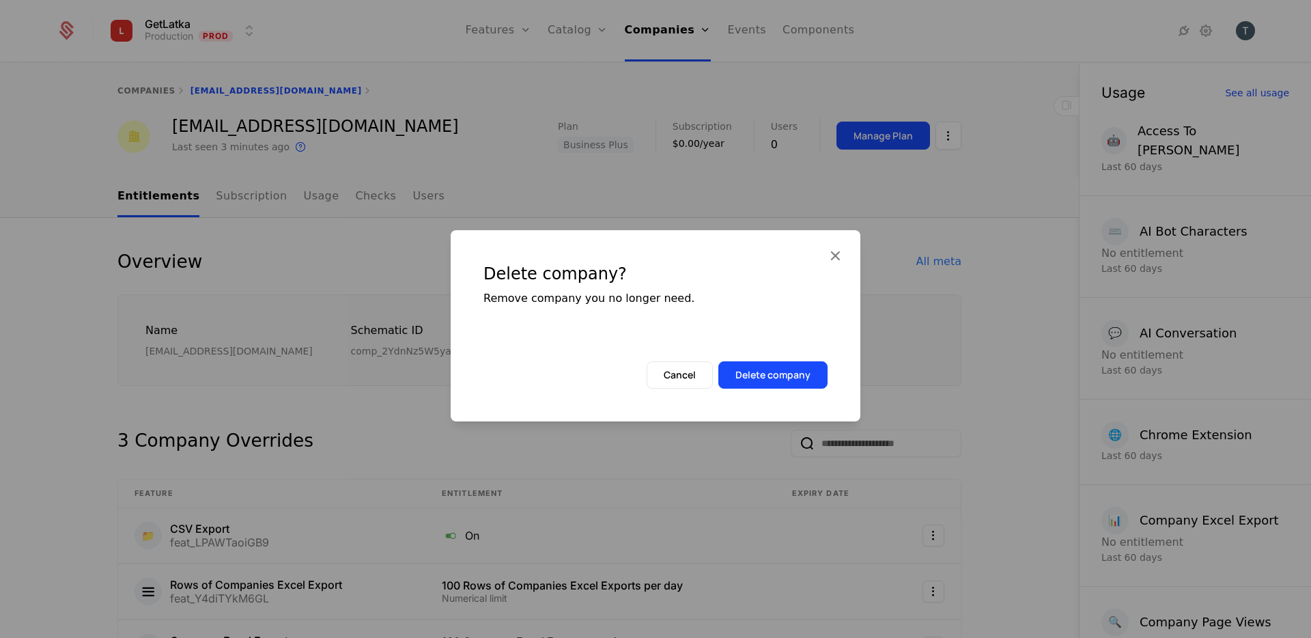
click at [790, 368] on button "Delete company" at bounding box center [772, 374] width 109 height 27
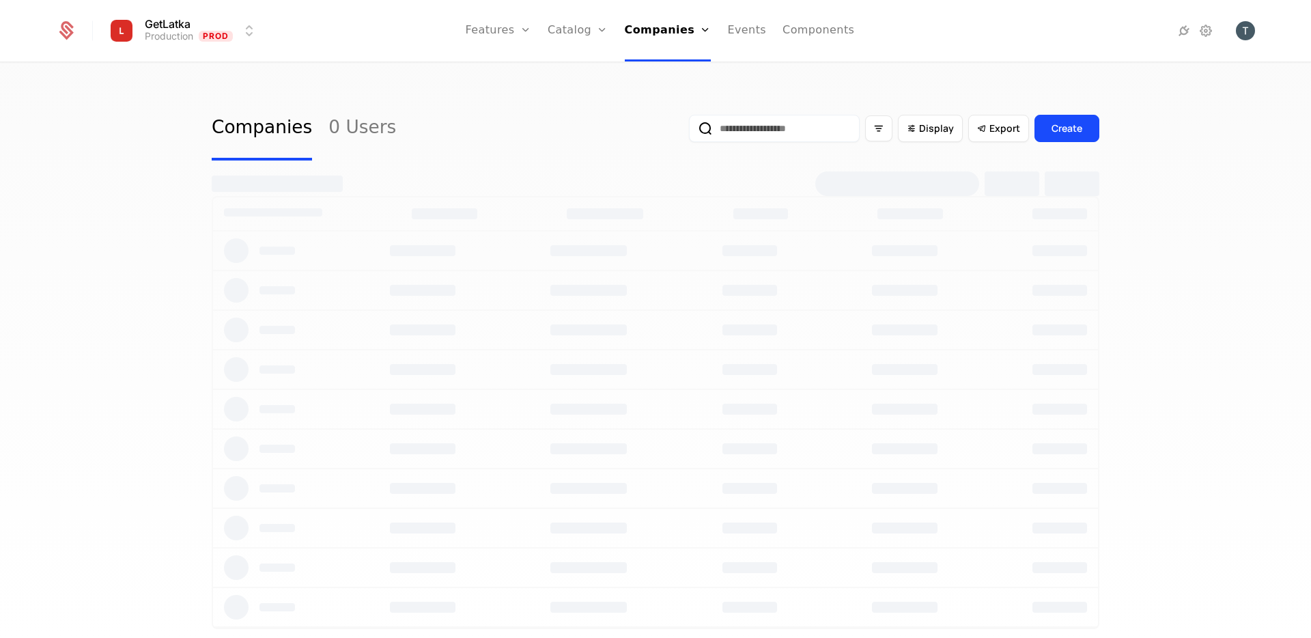
select select "**"
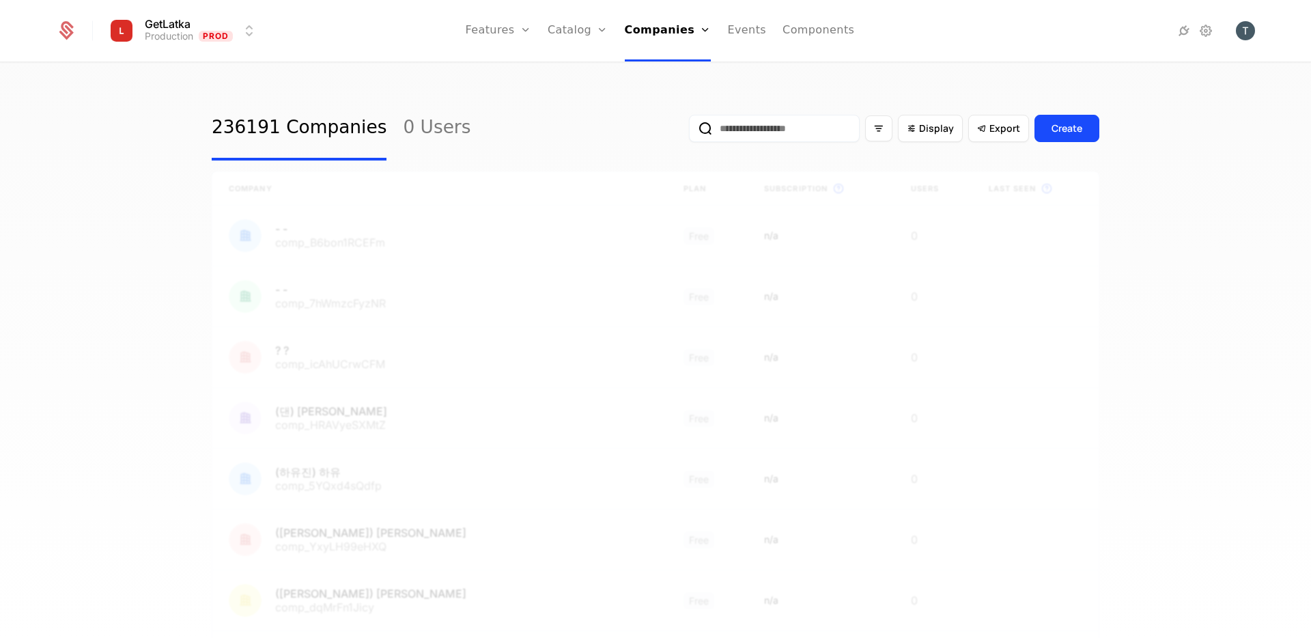
click at [771, 137] on input "email" at bounding box center [774, 128] width 171 height 27
type input "**********"
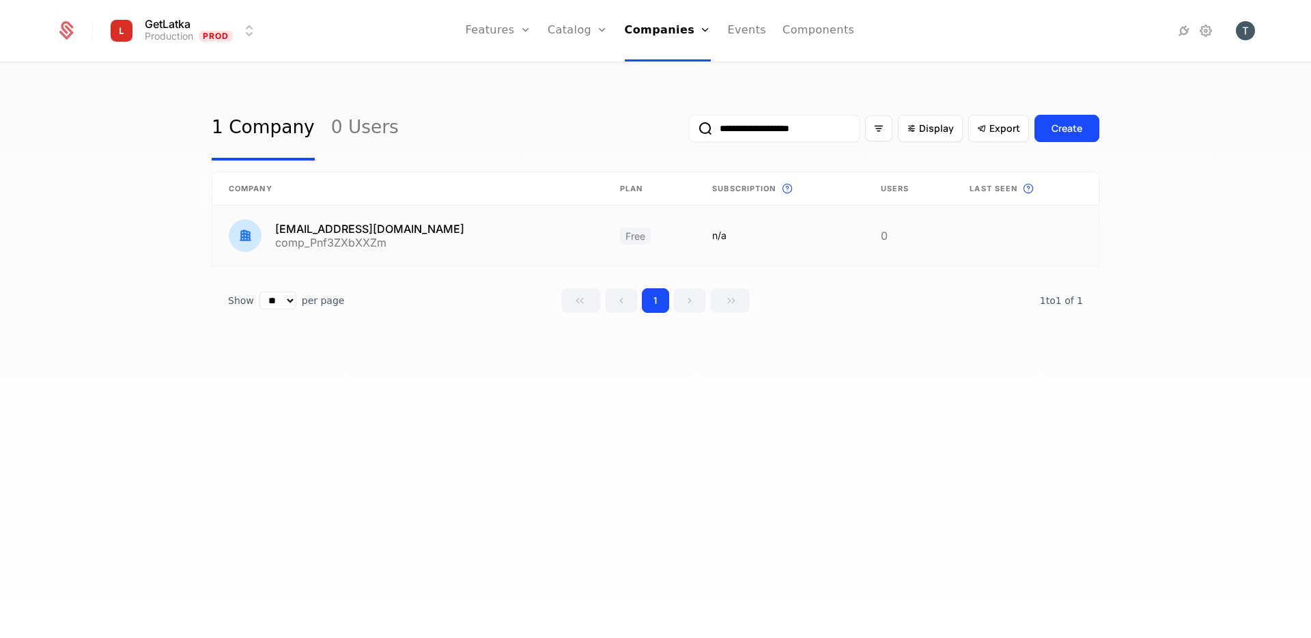
click at [468, 241] on link at bounding box center [407, 235] width 391 height 60
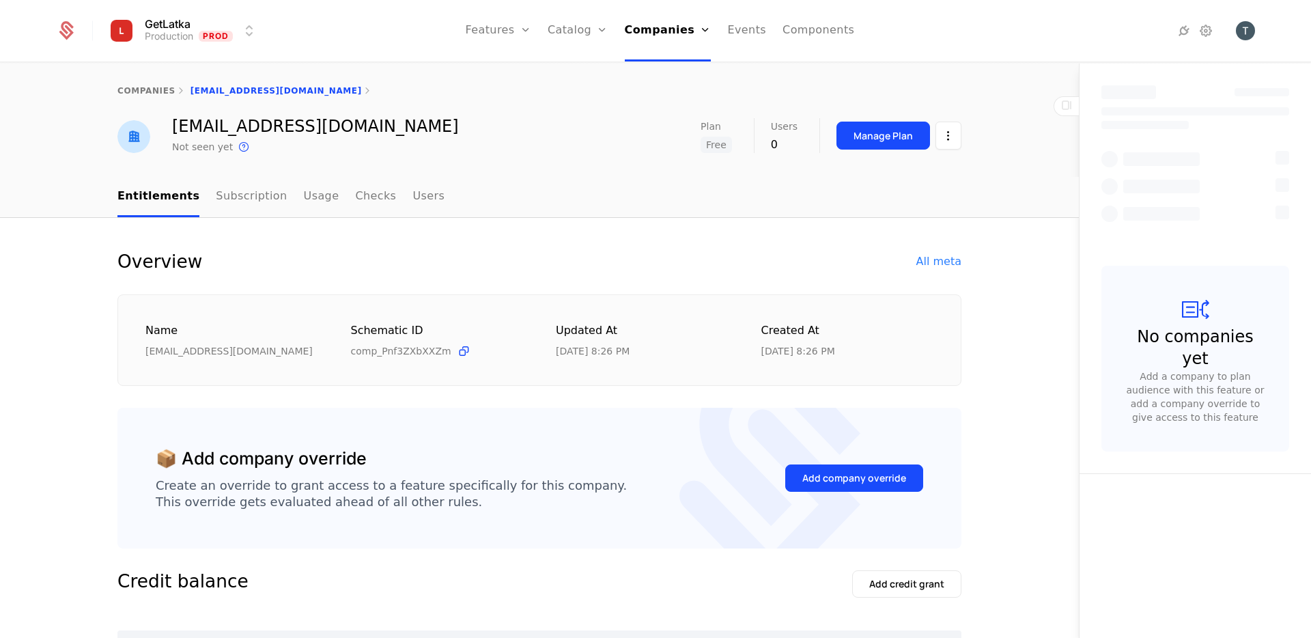
select select "**"
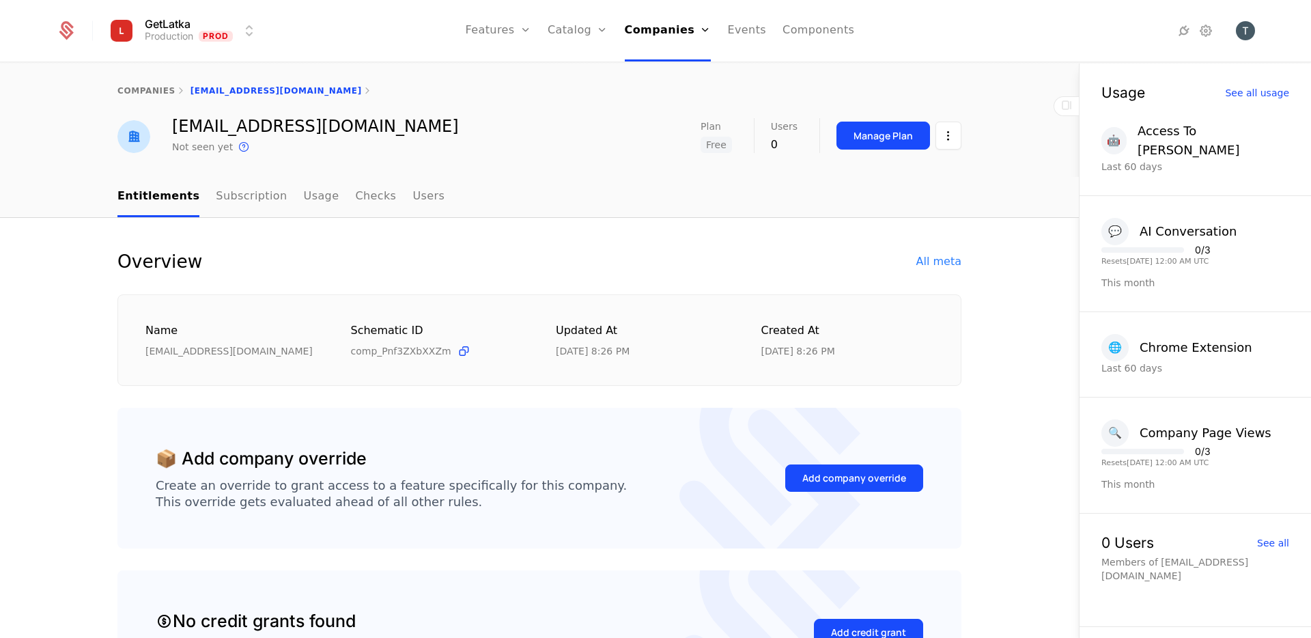
scroll to position [154, 0]
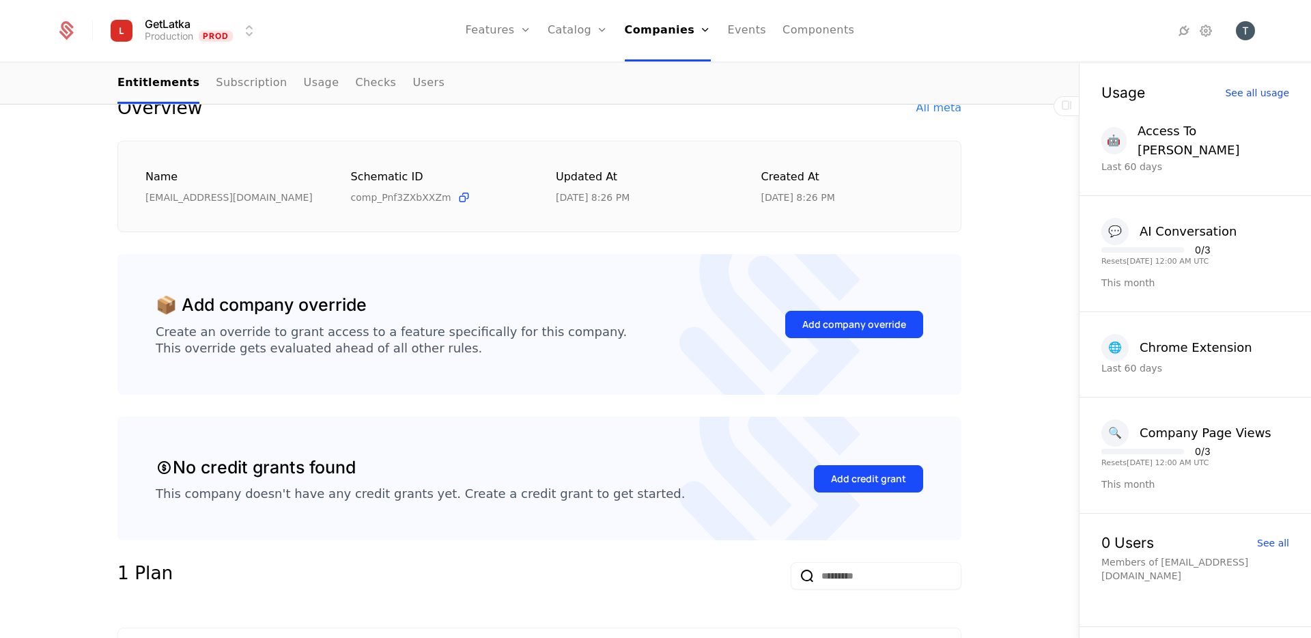
click at [830, 327] on div "Add company override" at bounding box center [854, 324] width 104 height 14
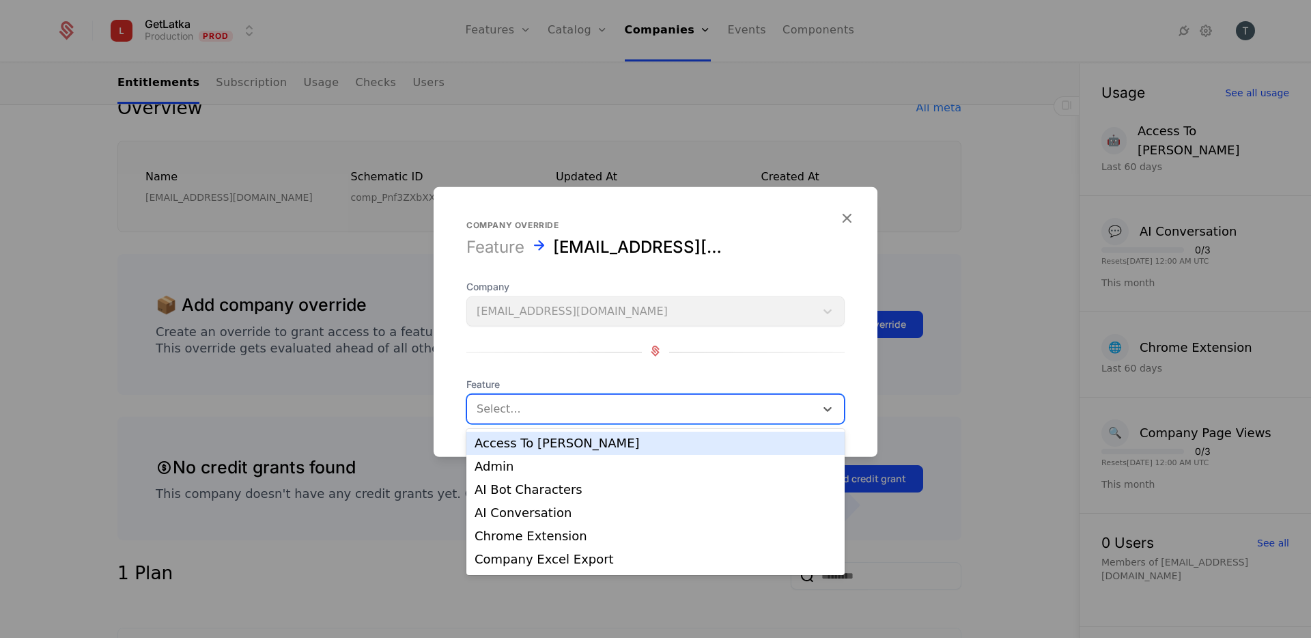
click at [586, 418] on div "Select..." at bounding box center [641, 409] width 348 height 25
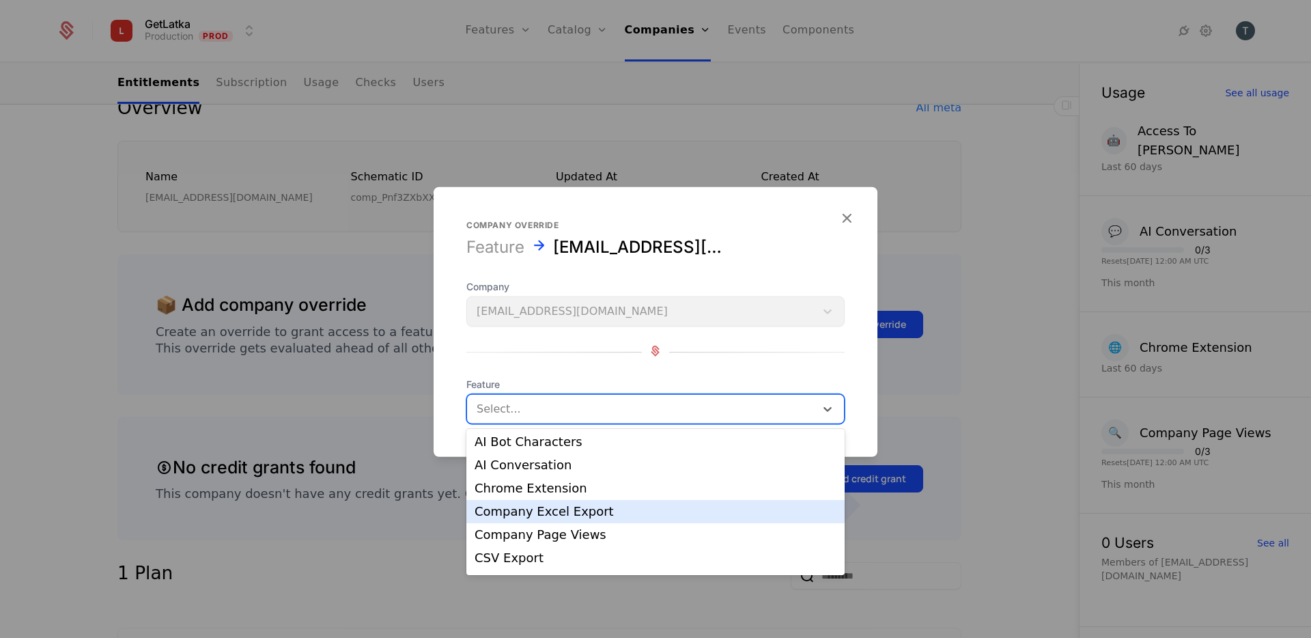
scroll to position [53, 0]
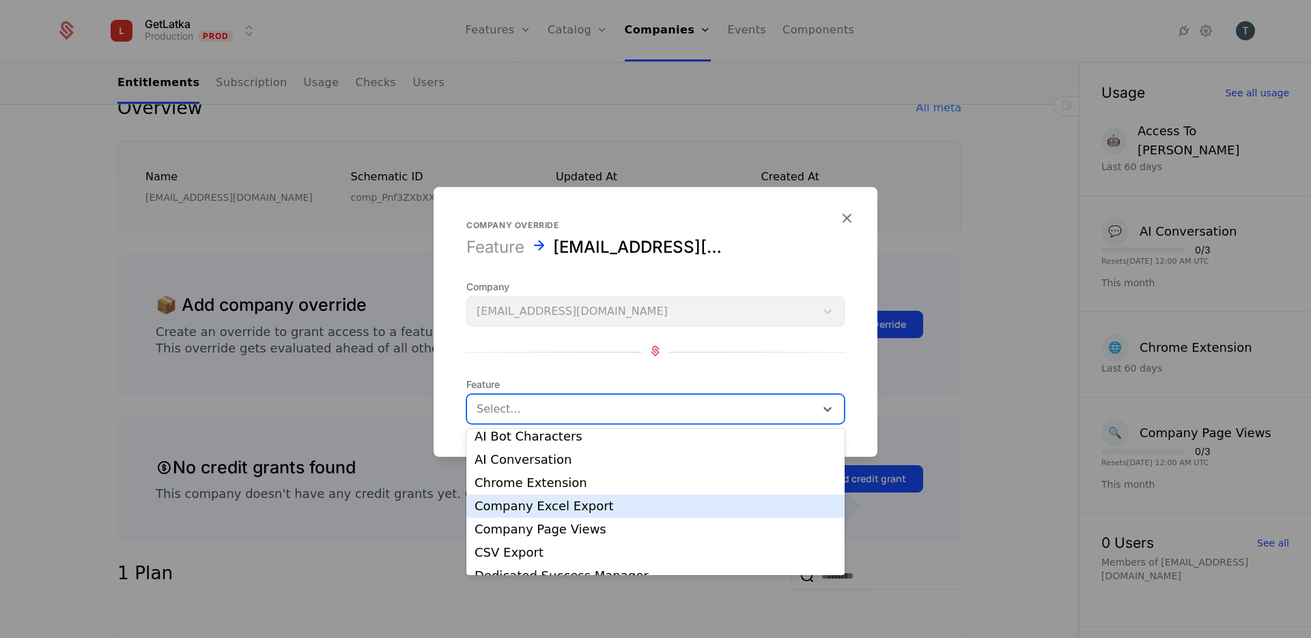
click at [603, 513] on div "Company Excel Export" at bounding box center [655, 505] width 378 height 23
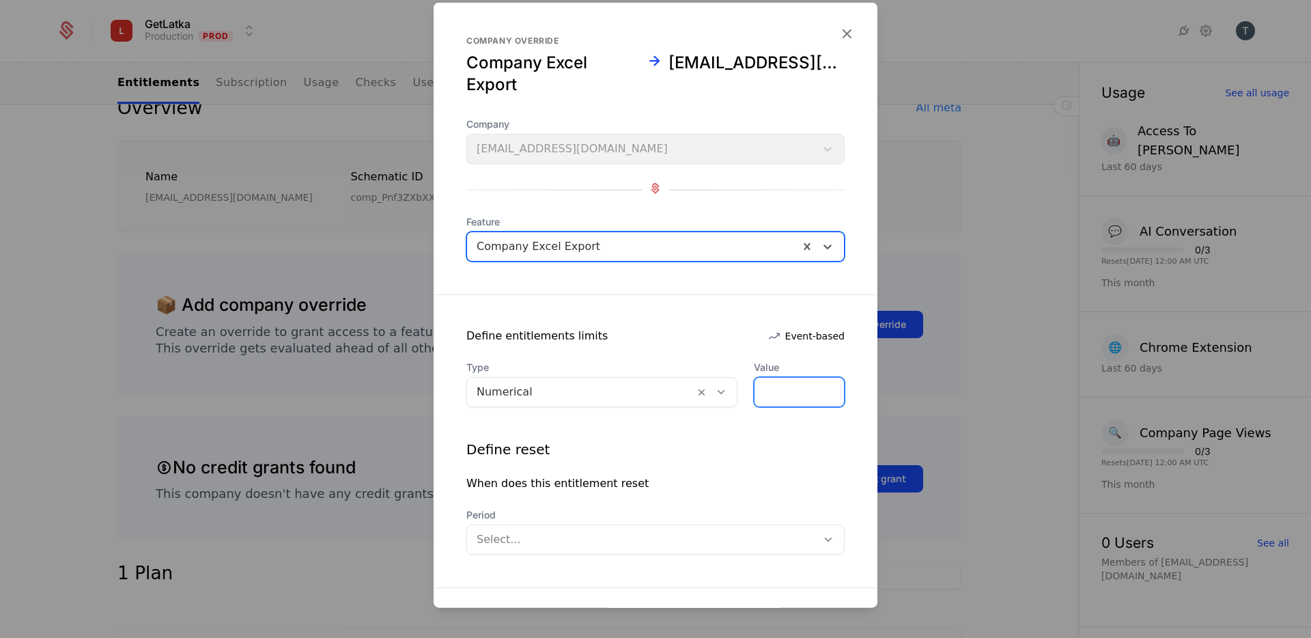
click at [780, 380] on input "*" at bounding box center [798, 392] width 89 height 29
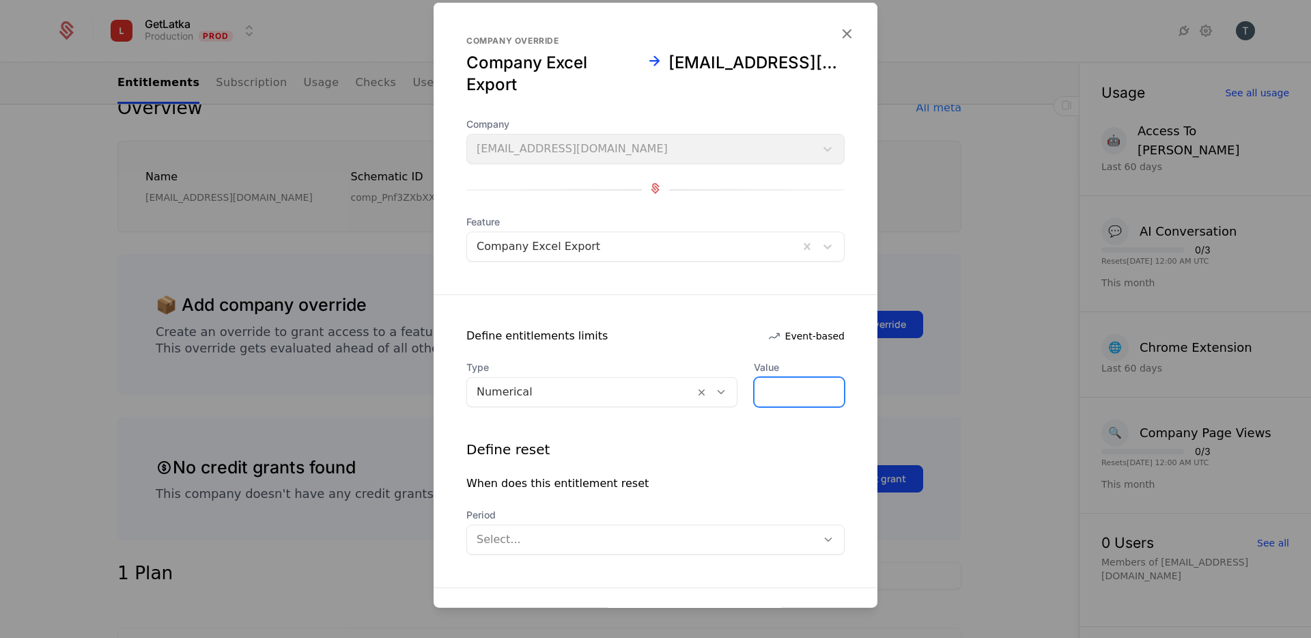
type input "***"
click at [823, 503] on div "Define reset When does this entitlement reset Period Select..." at bounding box center [655, 497] width 378 height 115
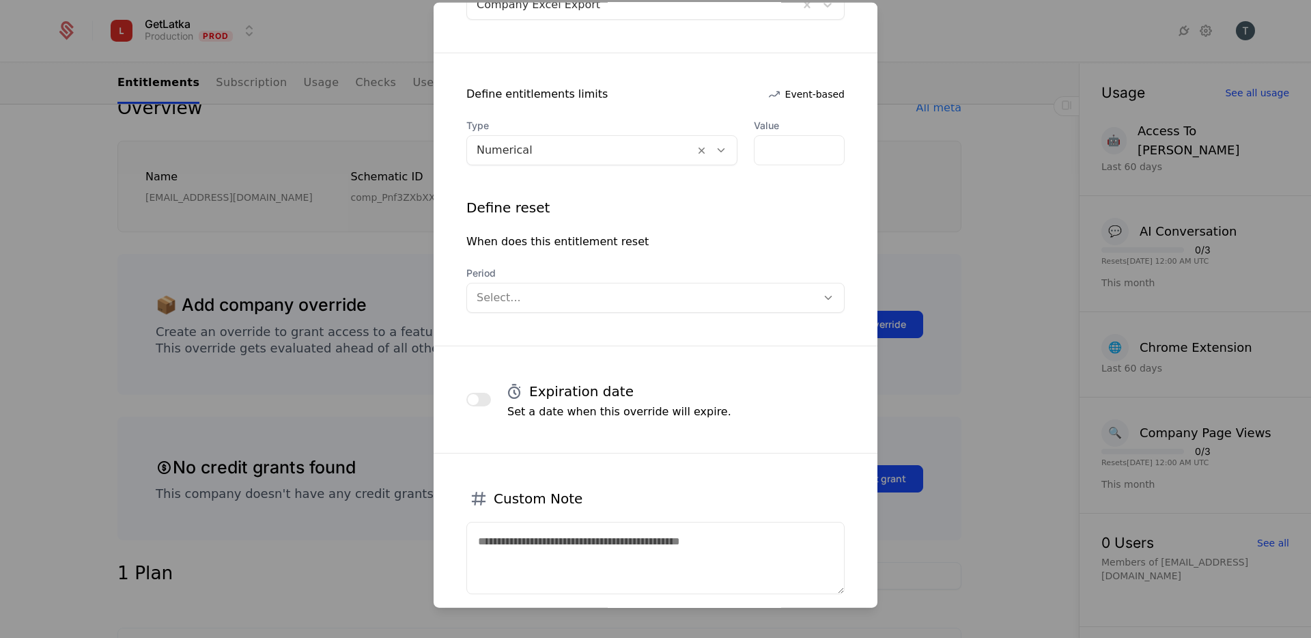
scroll to position [323, 0]
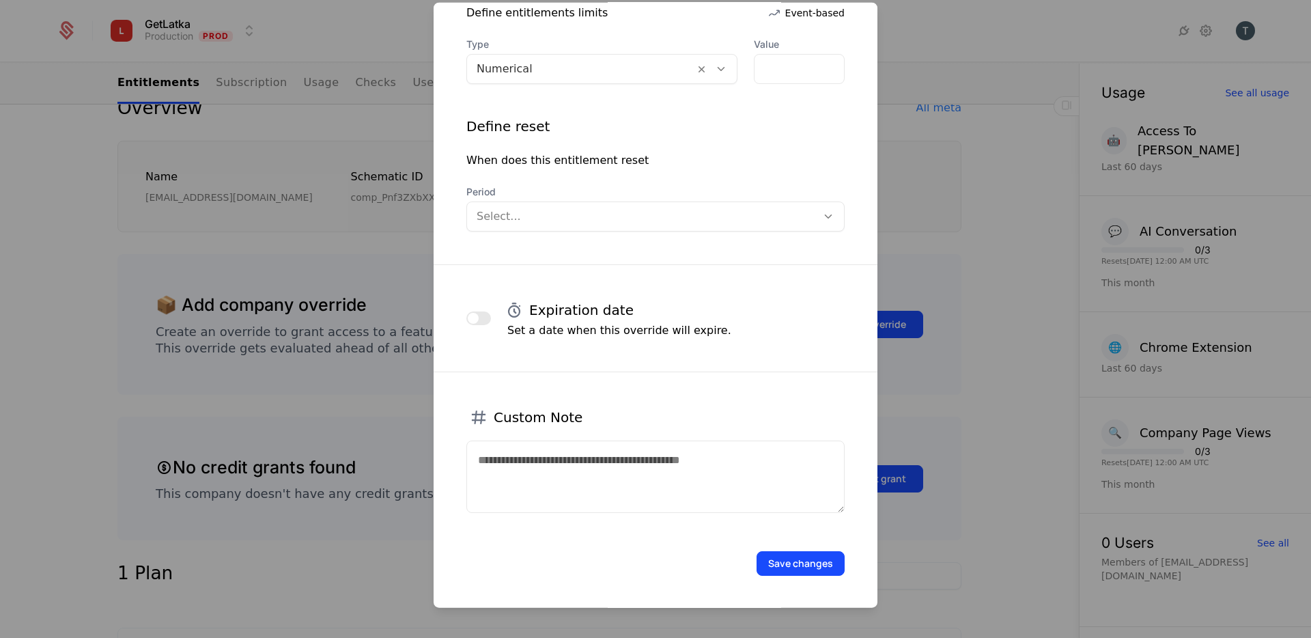
click at [618, 236] on form "Company override Company Excel Export tsovakwork@gmail.com Company tsovakwork@g…" at bounding box center [655, 144] width 444 height 928
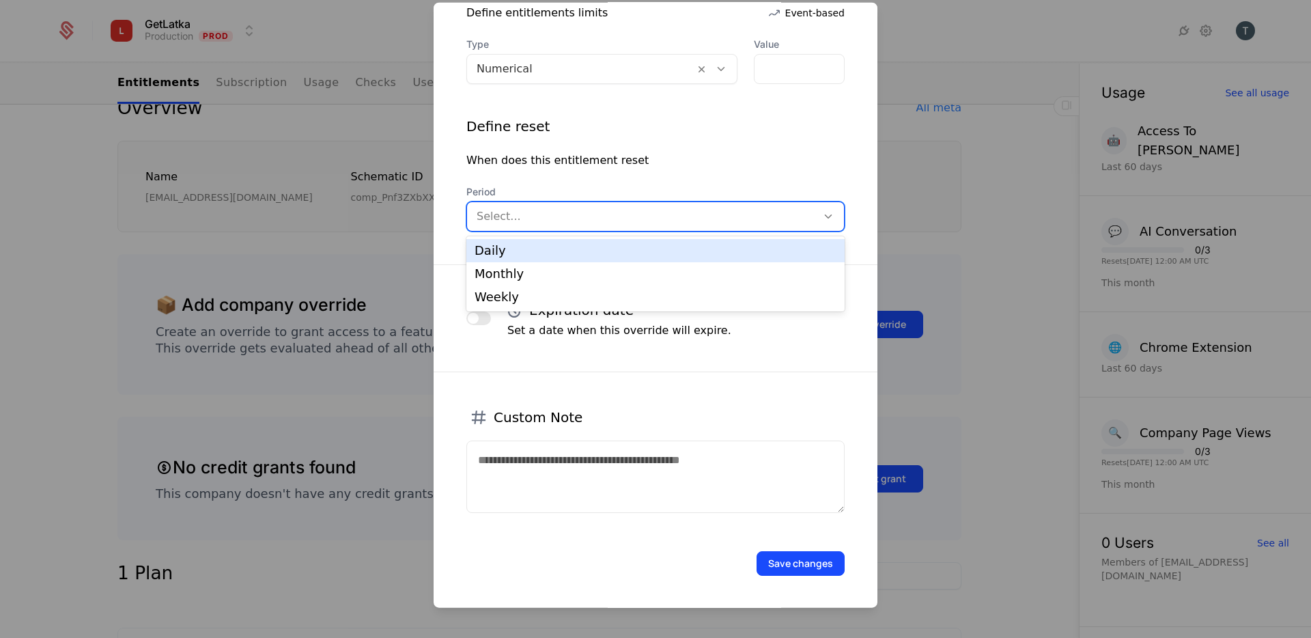
click at [593, 211] on div at bounding box center [642, 216] width 330 height 19
click at [564, 245] on div "Daily" at bounding box center [655, 250] width 362 height 12
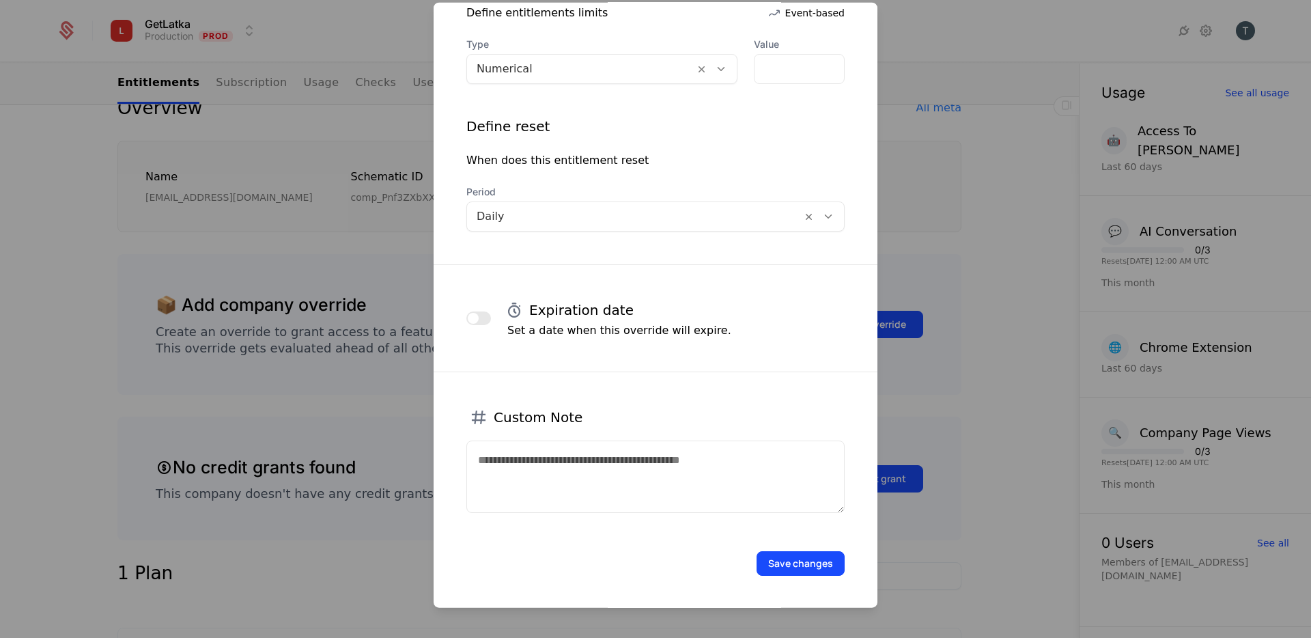
click at [795, 569] on button "Save changes" at bounding box center [800, 563] width 88 height 25
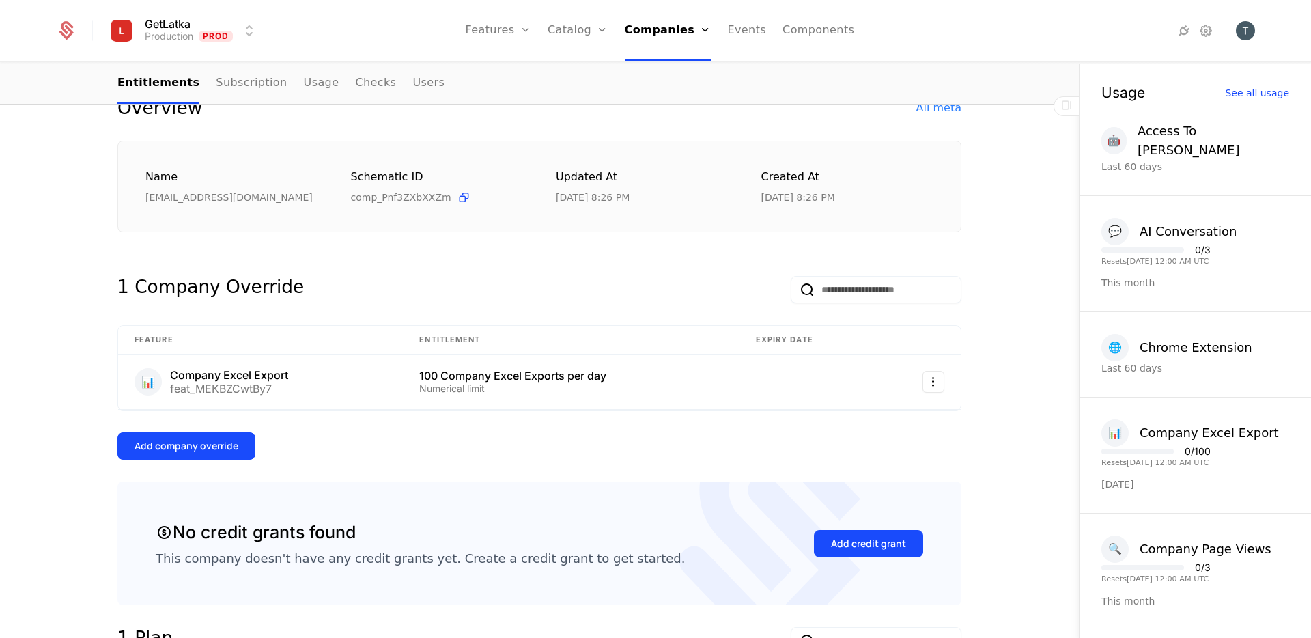
click at [216, 444] on div "Add company override" at bounding box center [186, 446] width 104 height 14
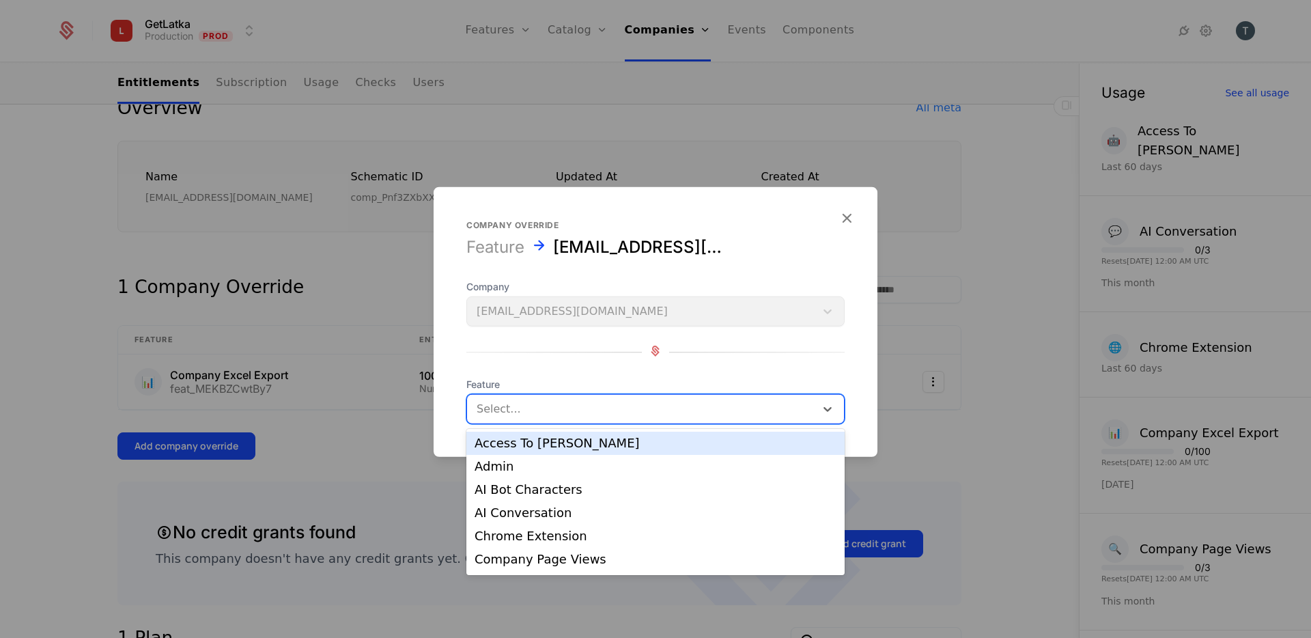
click at [647, 421] on div "Select..." at bounding box center [655, 409] width 378 height 30
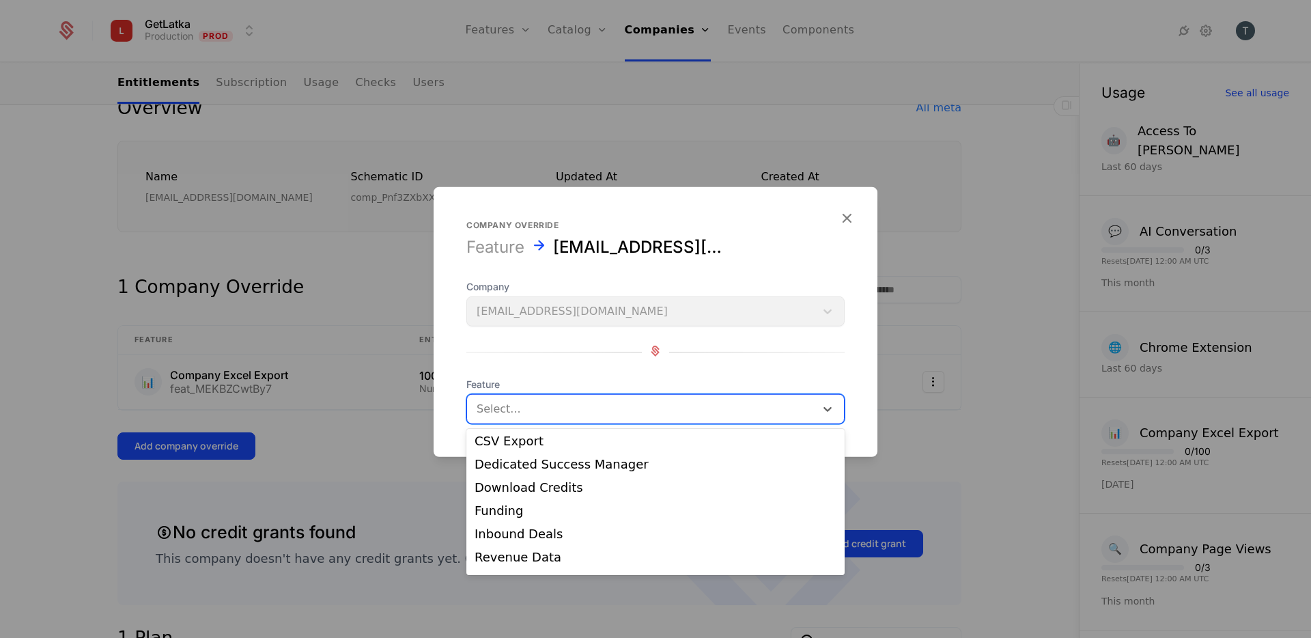
scroll to position [140, 0]
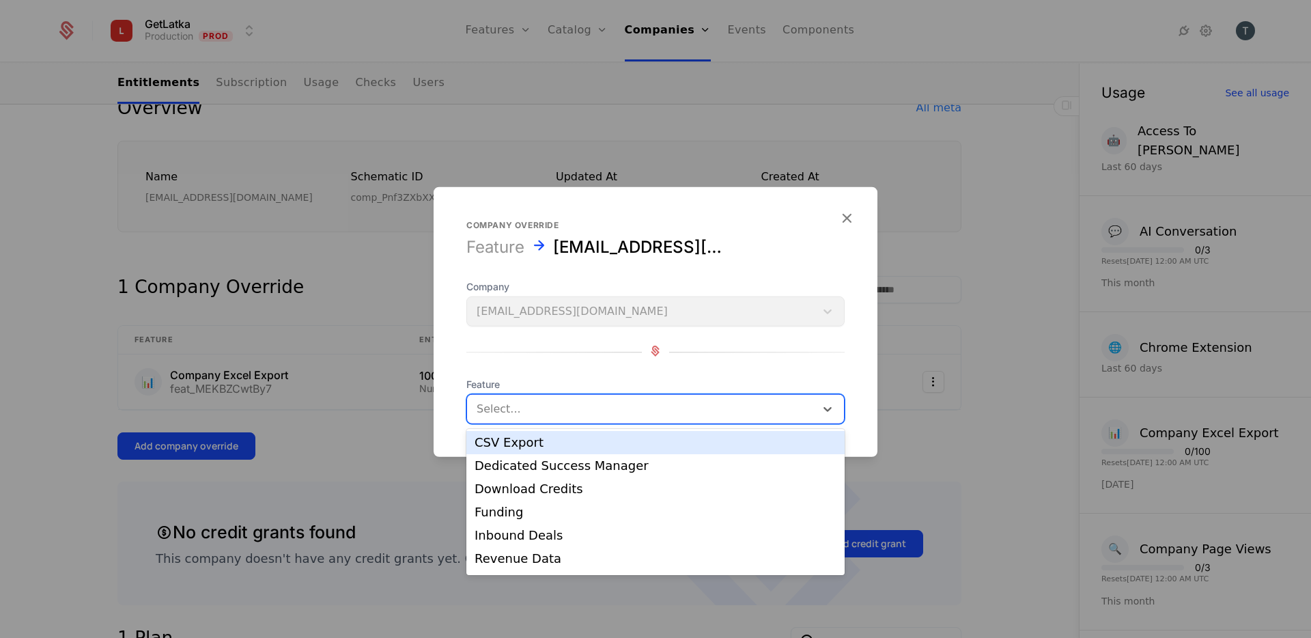
click at [566, 446] on div "CSV Export" at bounding box center [655, 442] width 362 height 12
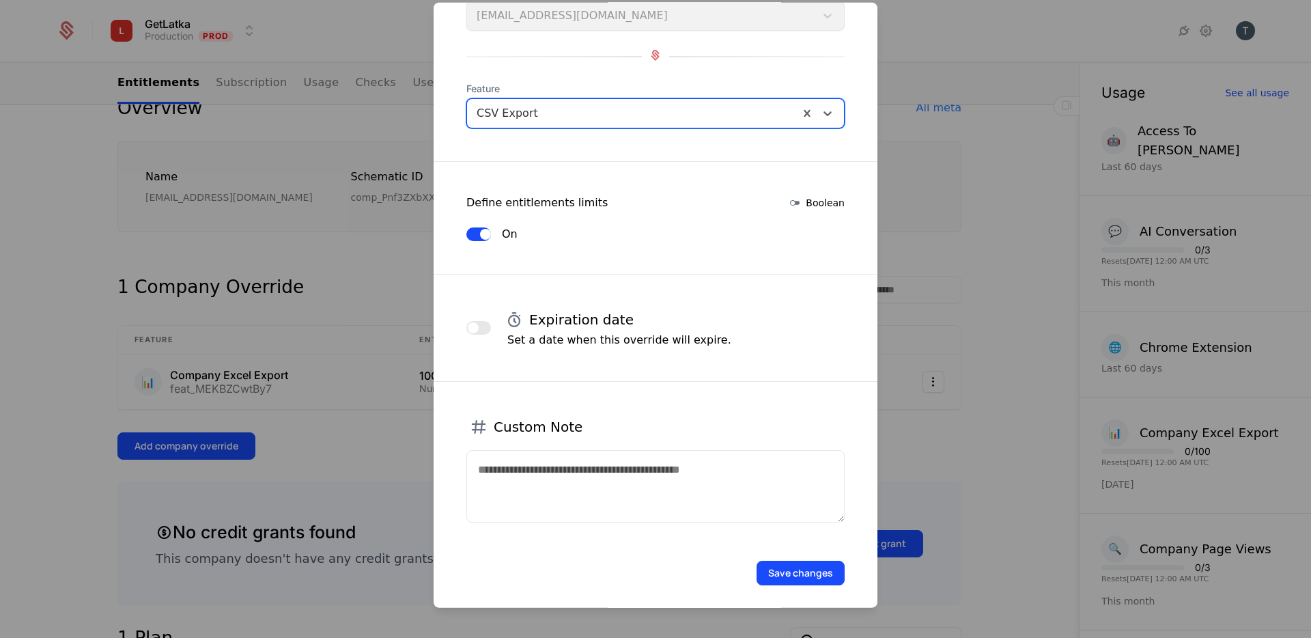
scroll to position [121, 0]
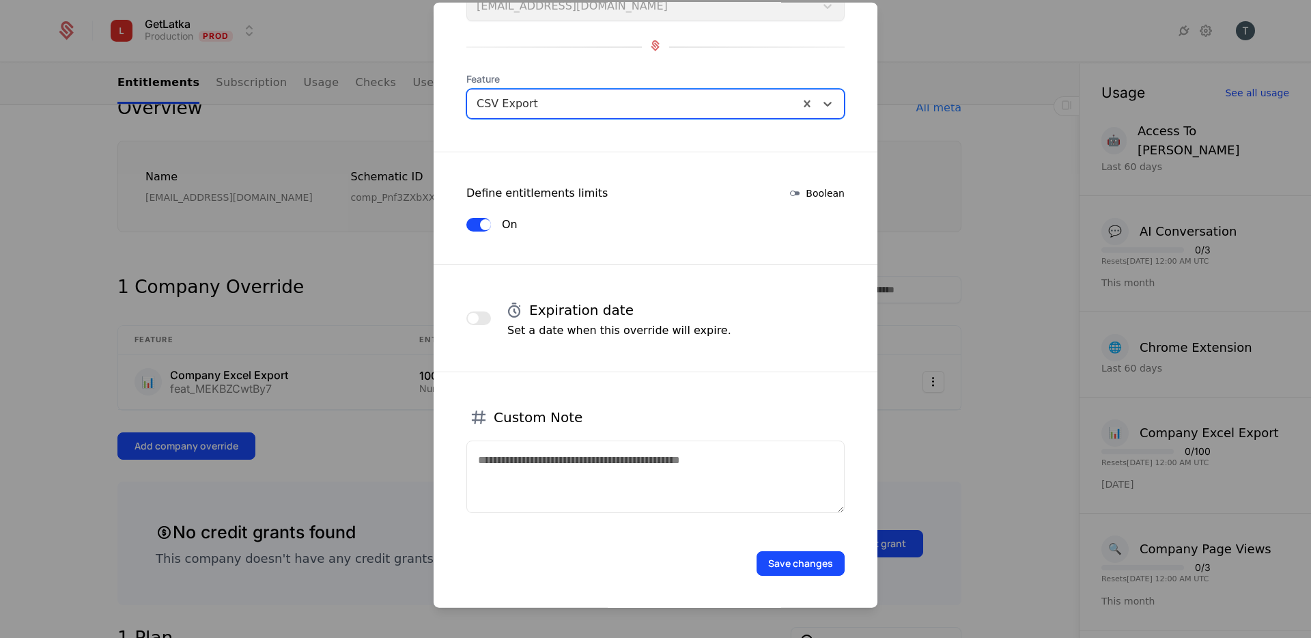
click at [814, 566] on button "Save changes" at bounding box center [800, 563] width 88 height 25
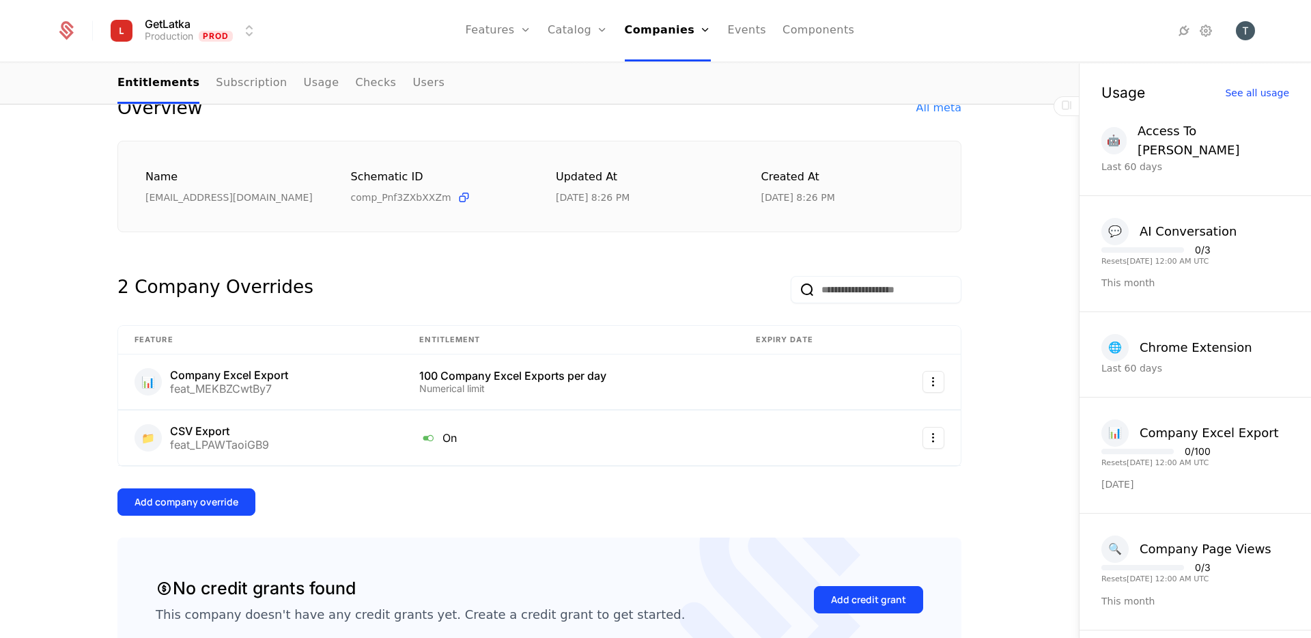
click at [154, 504] on div "Add company override" at bounding box center [186, 502] width 104 height 14
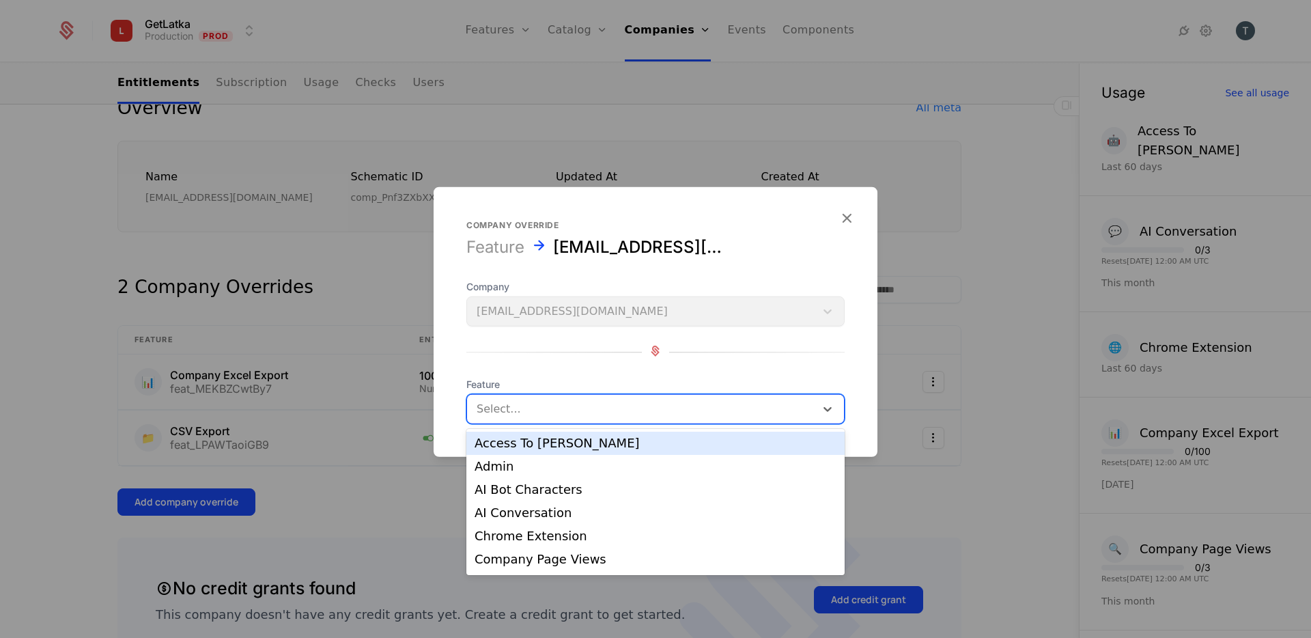
click at [630, 400] on div at bounding box center [641, 408] width 329 height 19
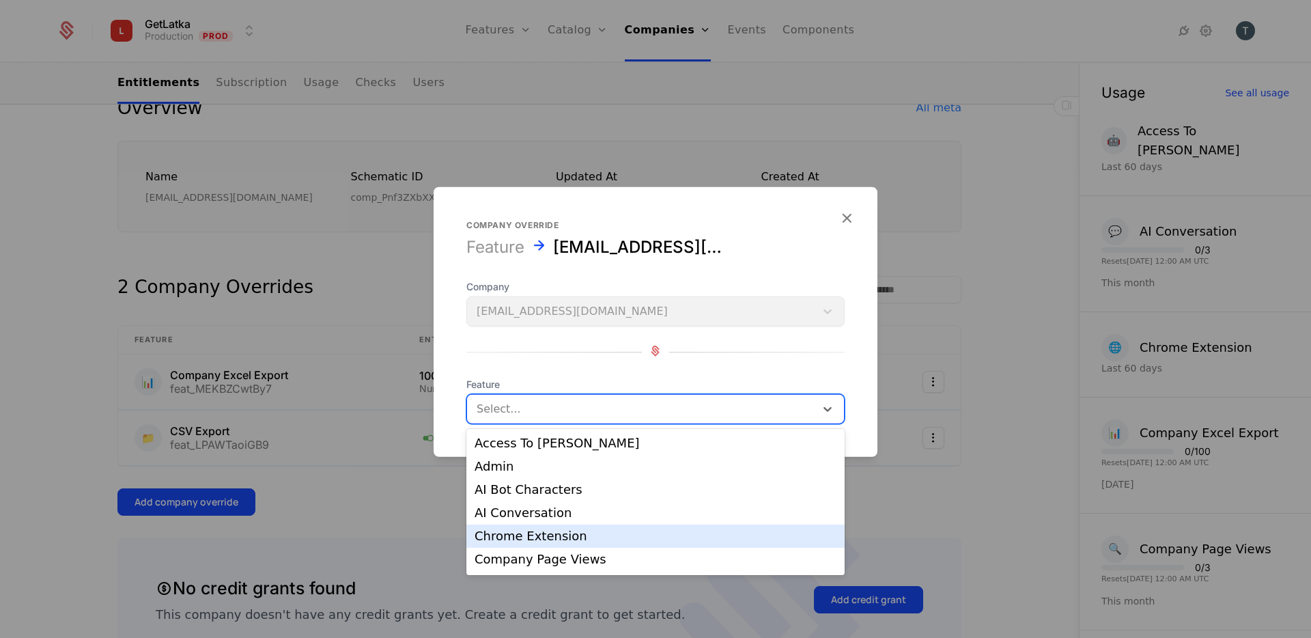
scroll to position [149, 0]
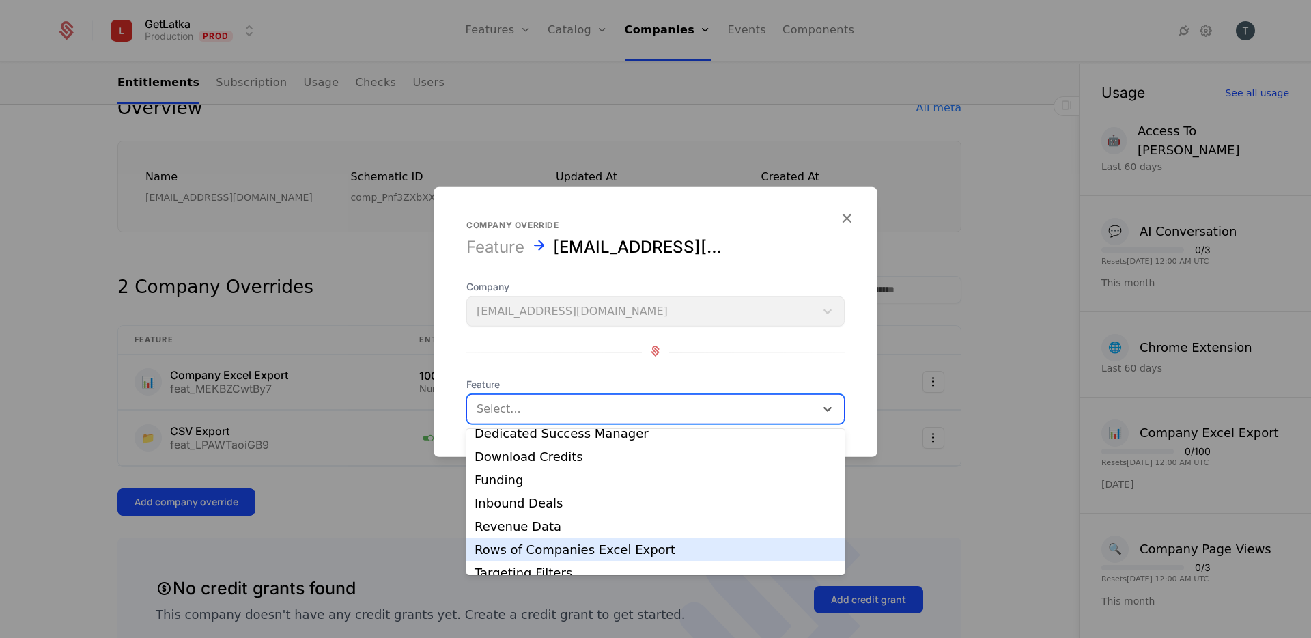
click at [641, 547] on div "Rows of Companies Excel Export" at bounding box center [655, 549] width 362 height 12
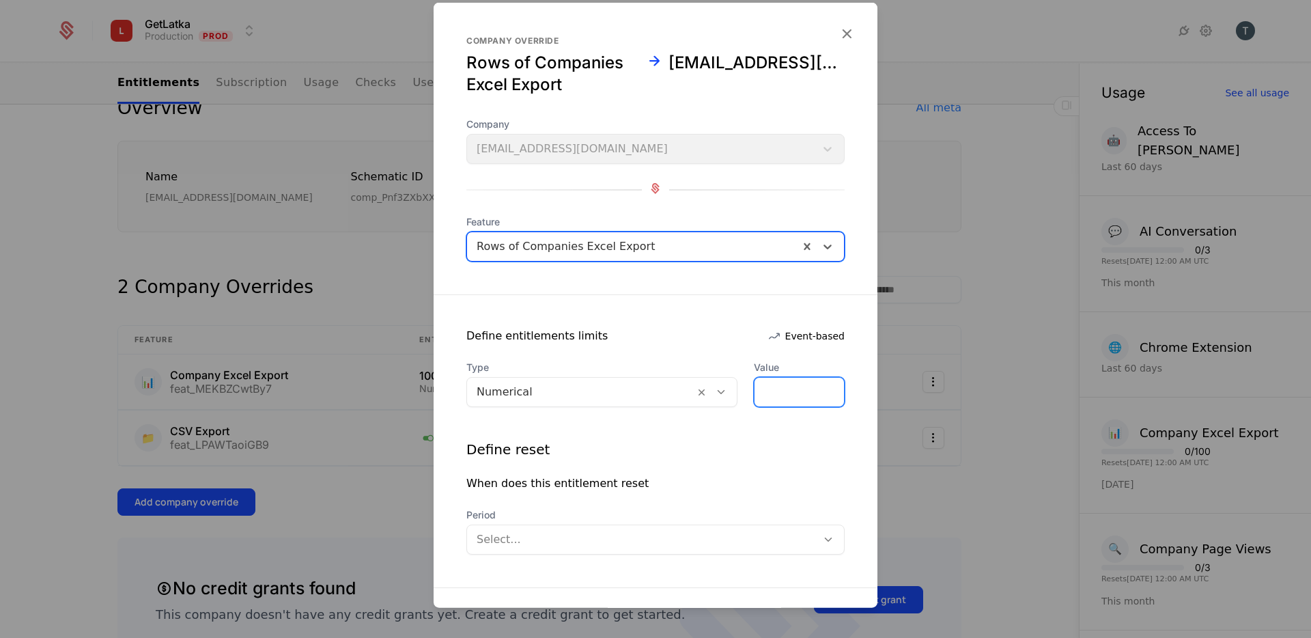
click at [780, 388] on input "*" at bounding box center [798, 392] width 89 height 29
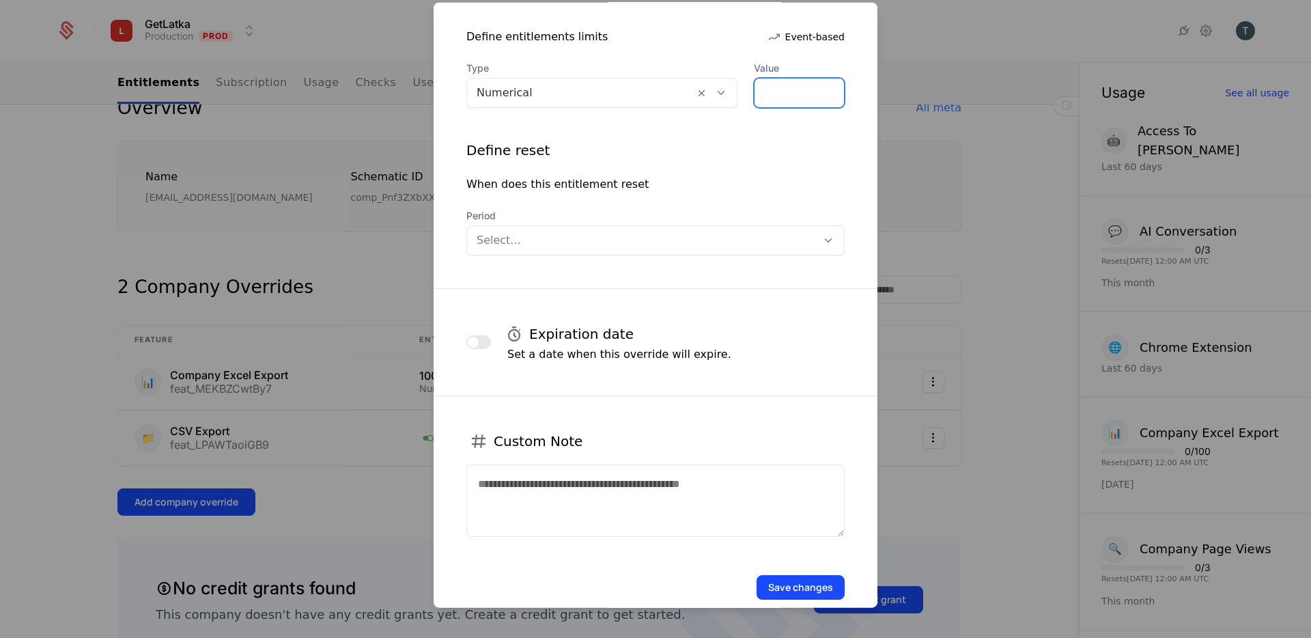
type input "***"
click at [831, 583] on button "Save changes" at bounding box center [800, 587] width 88 height 25
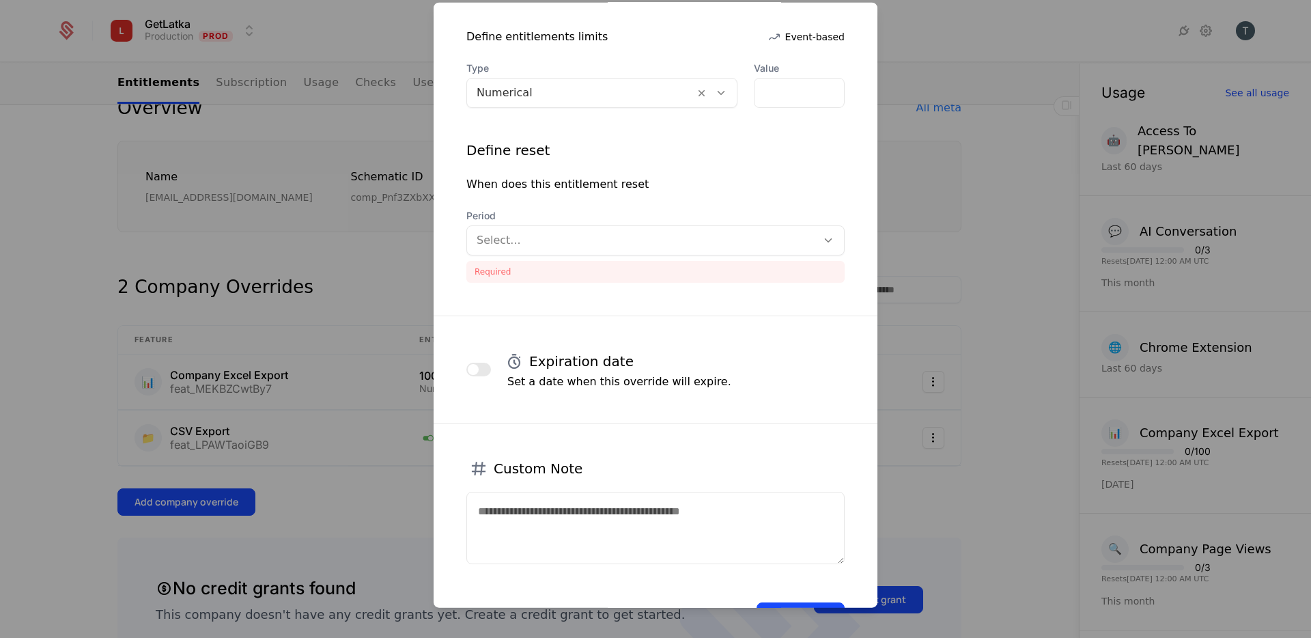
click at [623, 255] on div "Period Select... Required" at bounding box center [655, 246] width 378 height 74
click at [623, 240] on div at bounding box center [642, 240] width 330 height 19
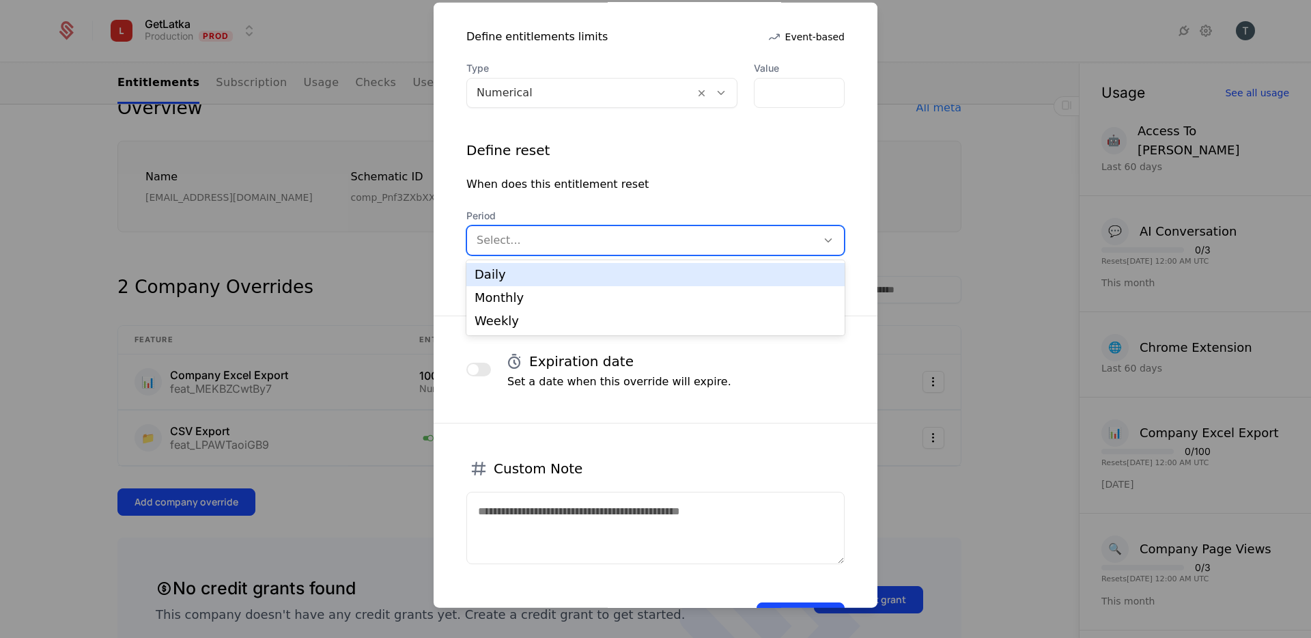
click at [585, 268] on div "Daily" at bounding box center [655, 274] width 362 height 12
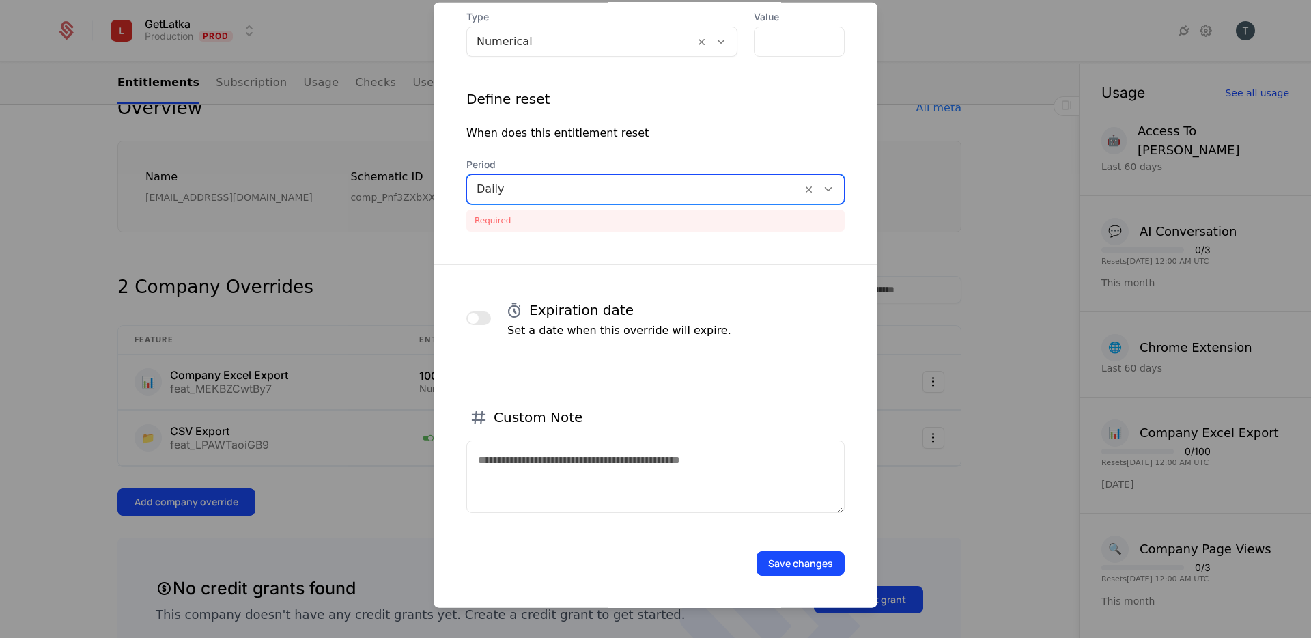
click at [832, 551] on button "Save changes" at bounding box center [800, 563] width 88 height 25
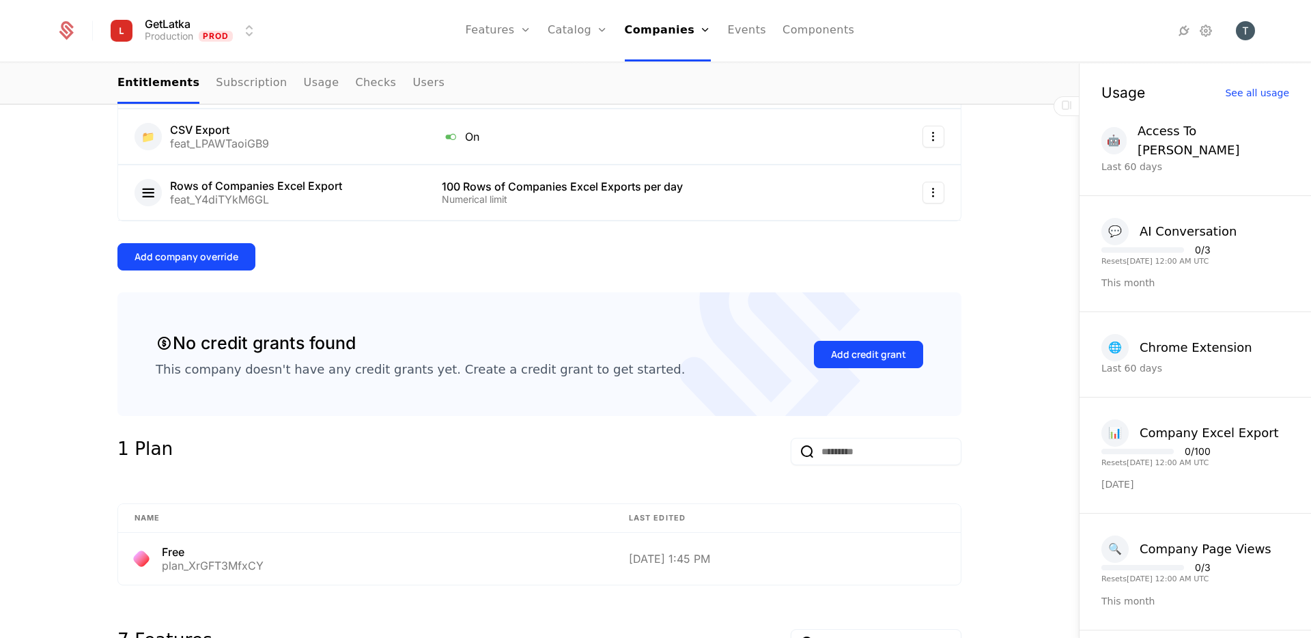
scroll to position [0, 0]
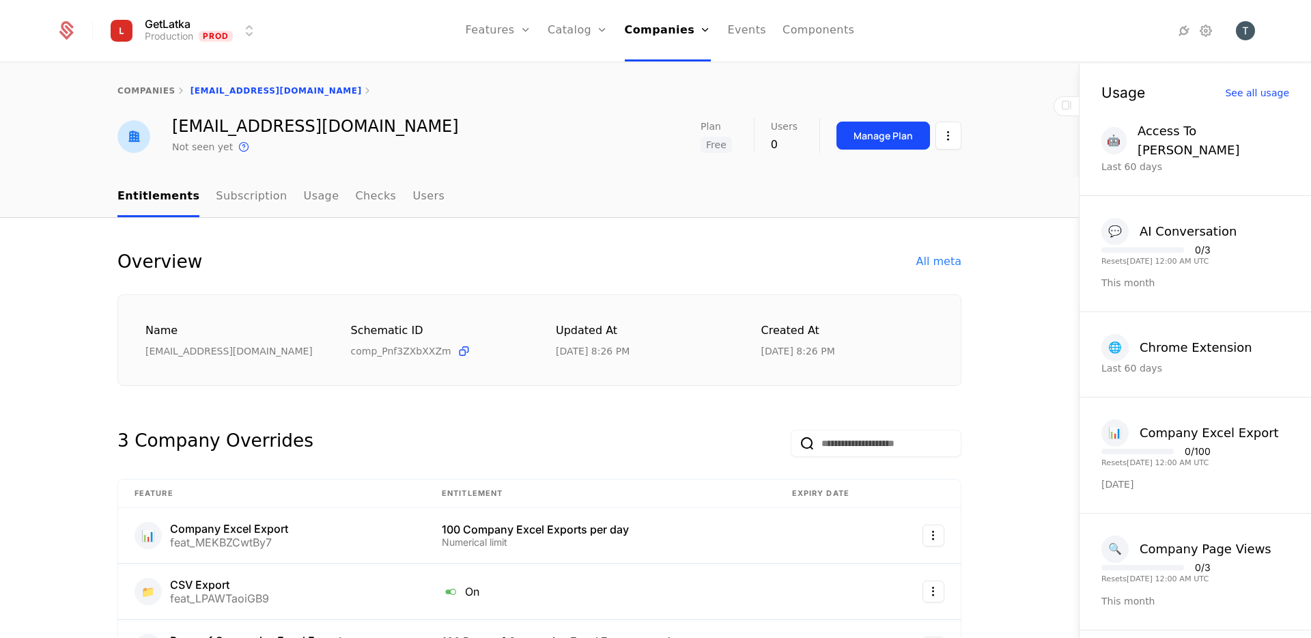
click at [527, 453] on div "3 Company Overrides" at bounding box center [539, 432] width 844 height 49
click at [458, 107] on div "companies tsovakwork@gmail.com" at bounding box center [539, 90] width 1079 height 55
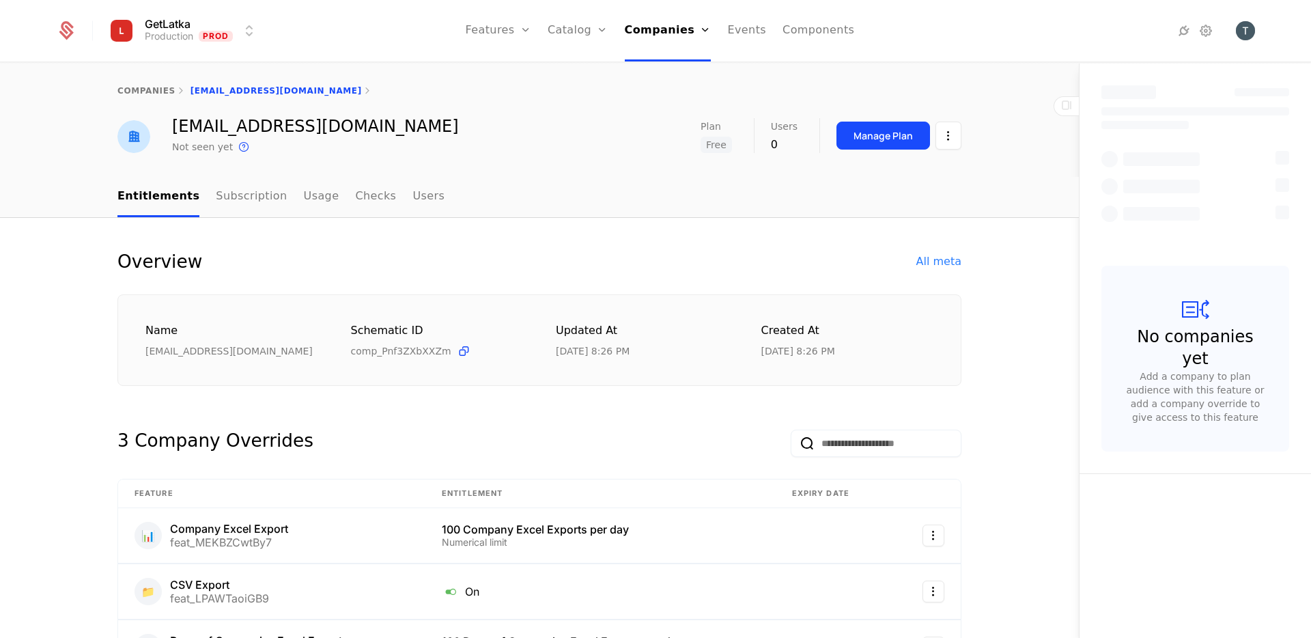
select select "**"
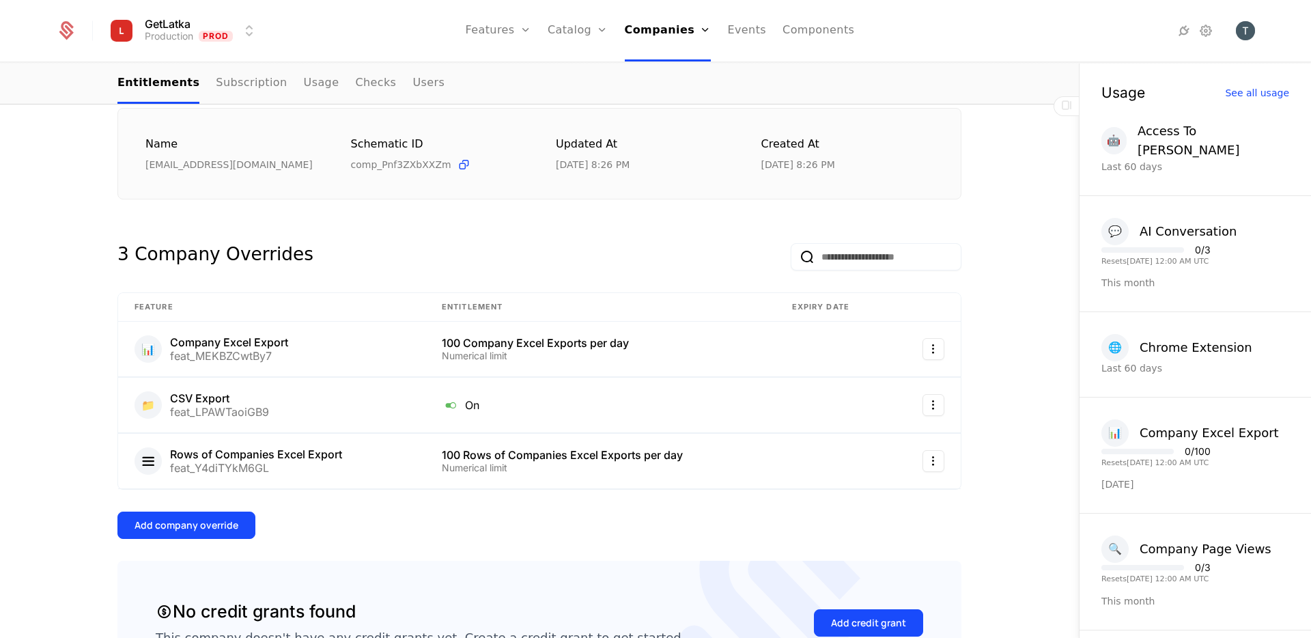
scroll to position [185, 0]
click at [641, 344] on div "100 Company Excel Exports per day" at bounding box center [600, 344] width 317 height 11
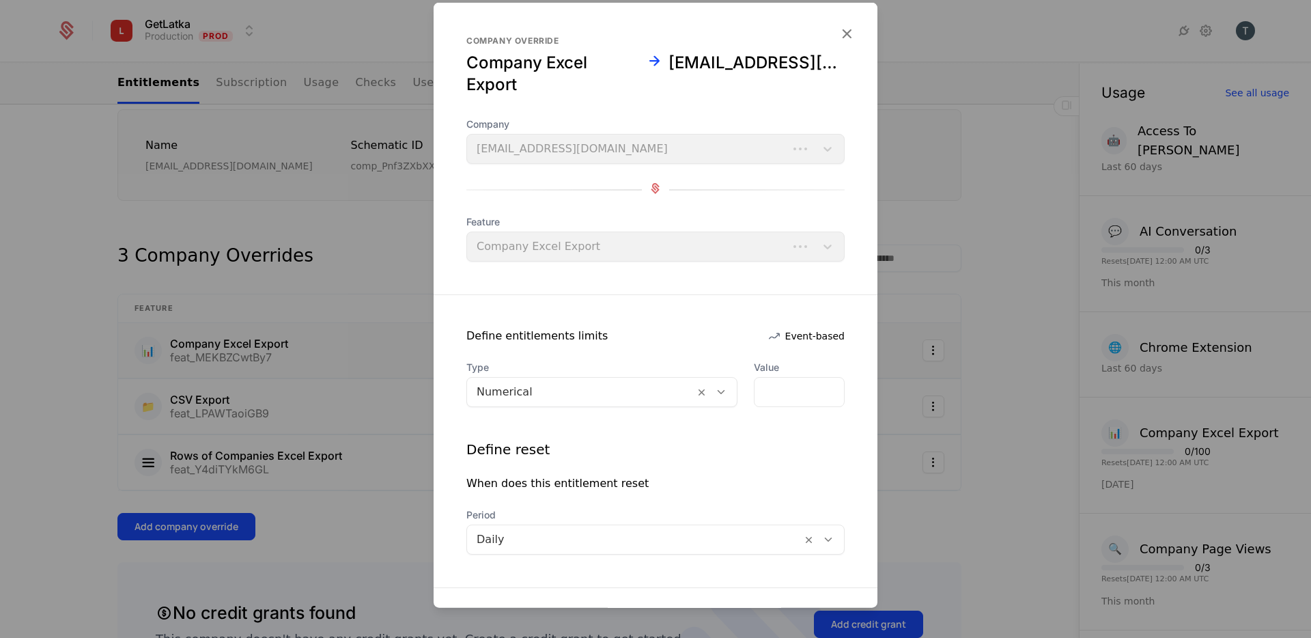
click at [641, 344] on form "Company override Company Excel Export [EMAIL_ADDRESS][DOMAIN_NAME] Company [EMA…" at bounding box center [655, 467] width 444 height 928
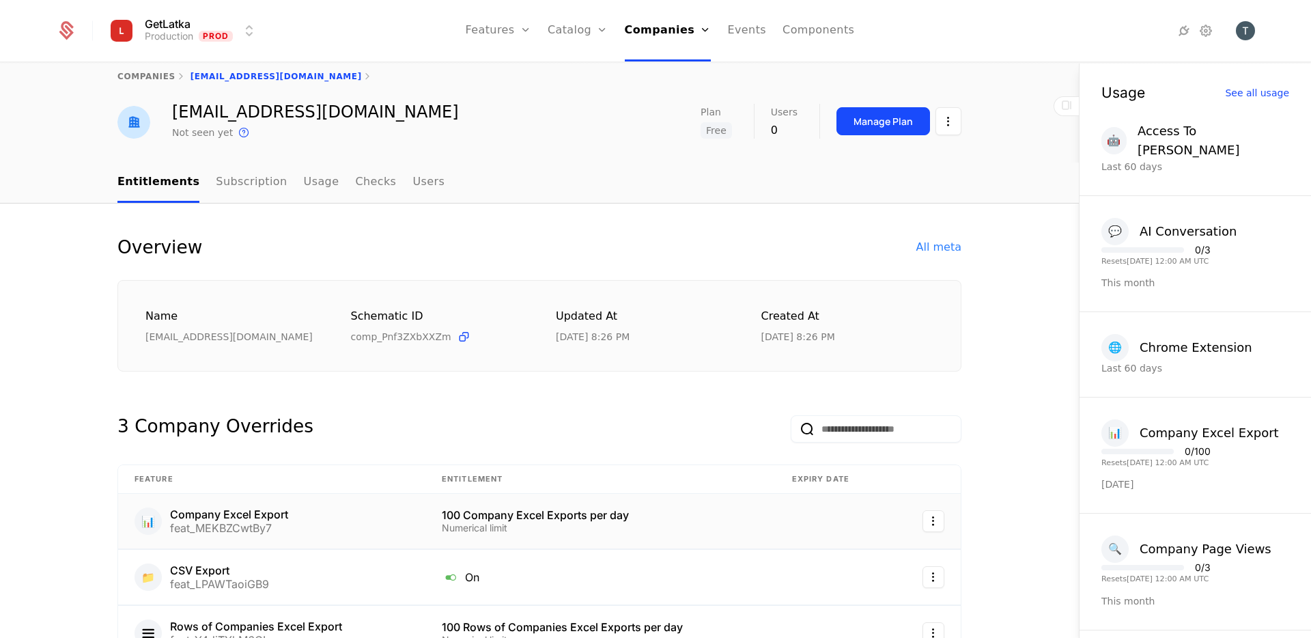
scroll to position [0, 0]
